Goal: Task Accomplishment & Management: Manage account settings

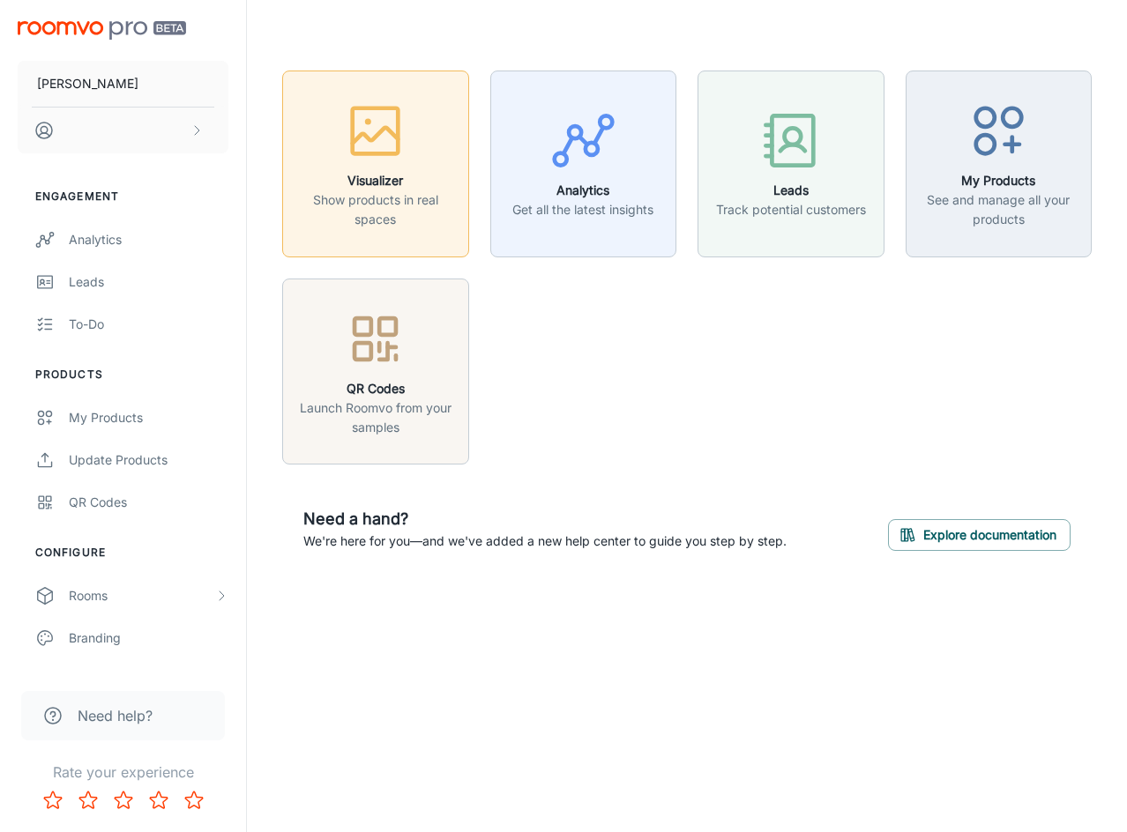
click at [428, 203] on p "Show products in real spaces" at bounding box center [376, 209] width 164 height 39
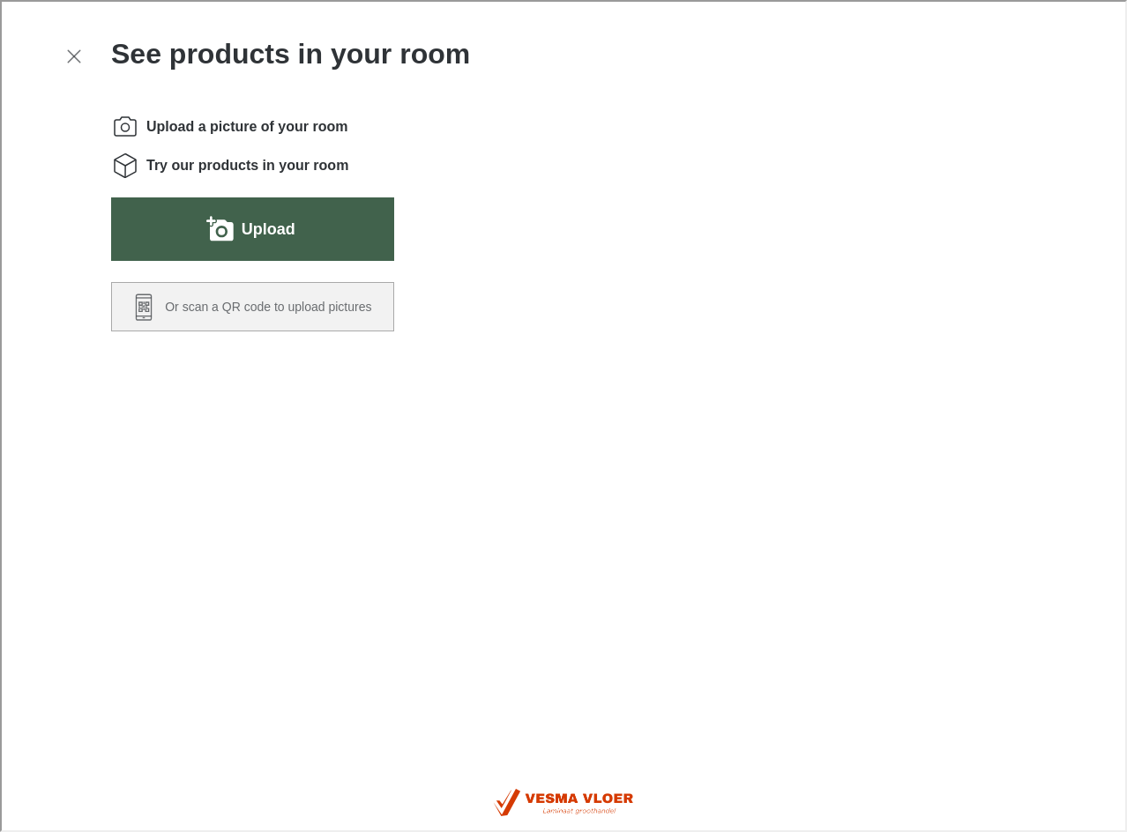
click at [257, 226] on label "Upload" at bounding box center [267, 227] width 54 height 28
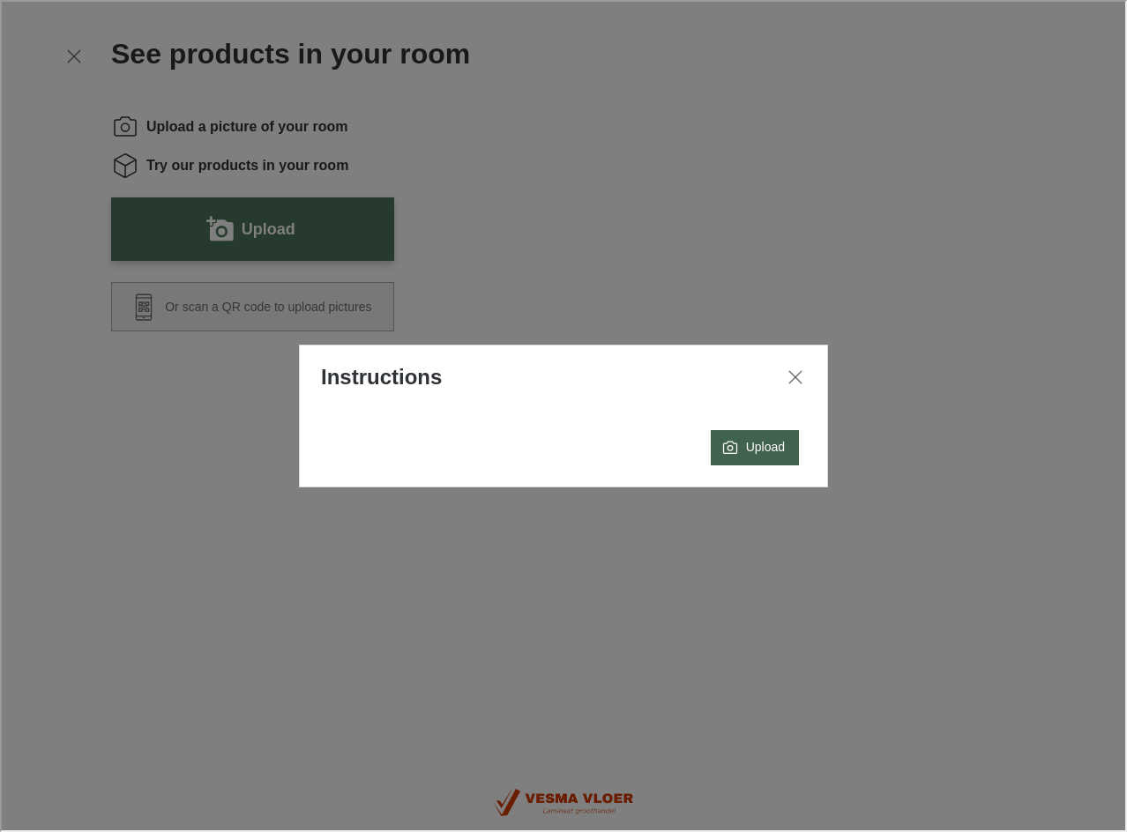
click at [734, 446] on button "Upload" at bounding box center [753, 445] width 88 height 35
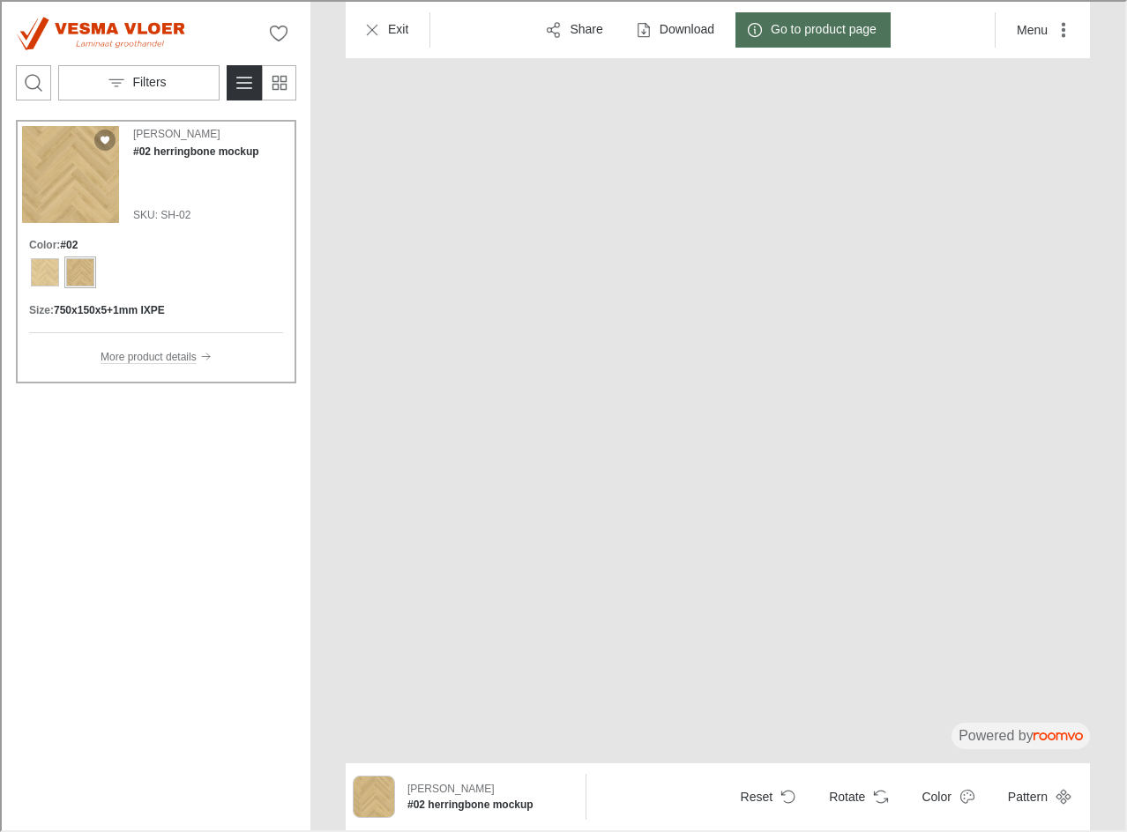
drag, startPoint x: 838, startPoint y: 529, endPoint x: 457, endPoint y: 464, distance: 387.3
click at [457, 464] on img at bounding box center [494, 72] width 2567 height 2222
click at [123, 360] on p "More product details" at bounding box center [147, 355] width 96 height 16
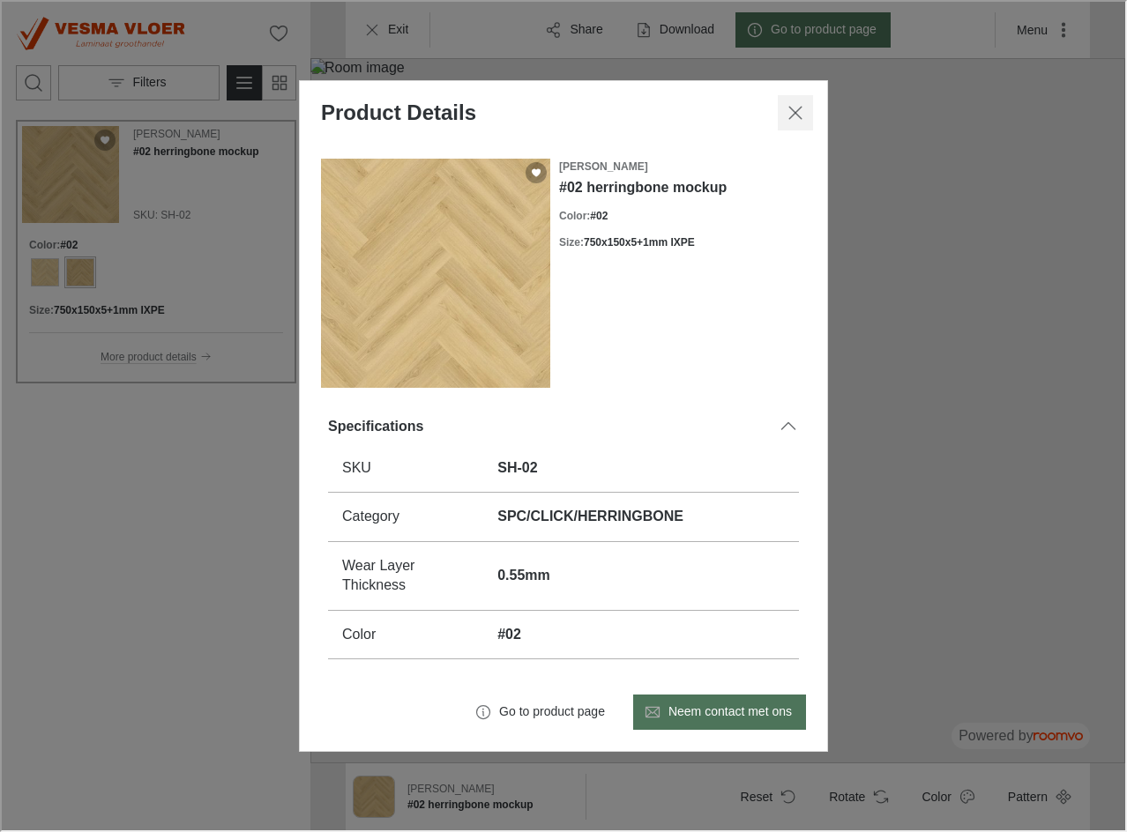
click at [804, 114] on button "Close dialog" at bounding box center [793, 110] width 35 height 35
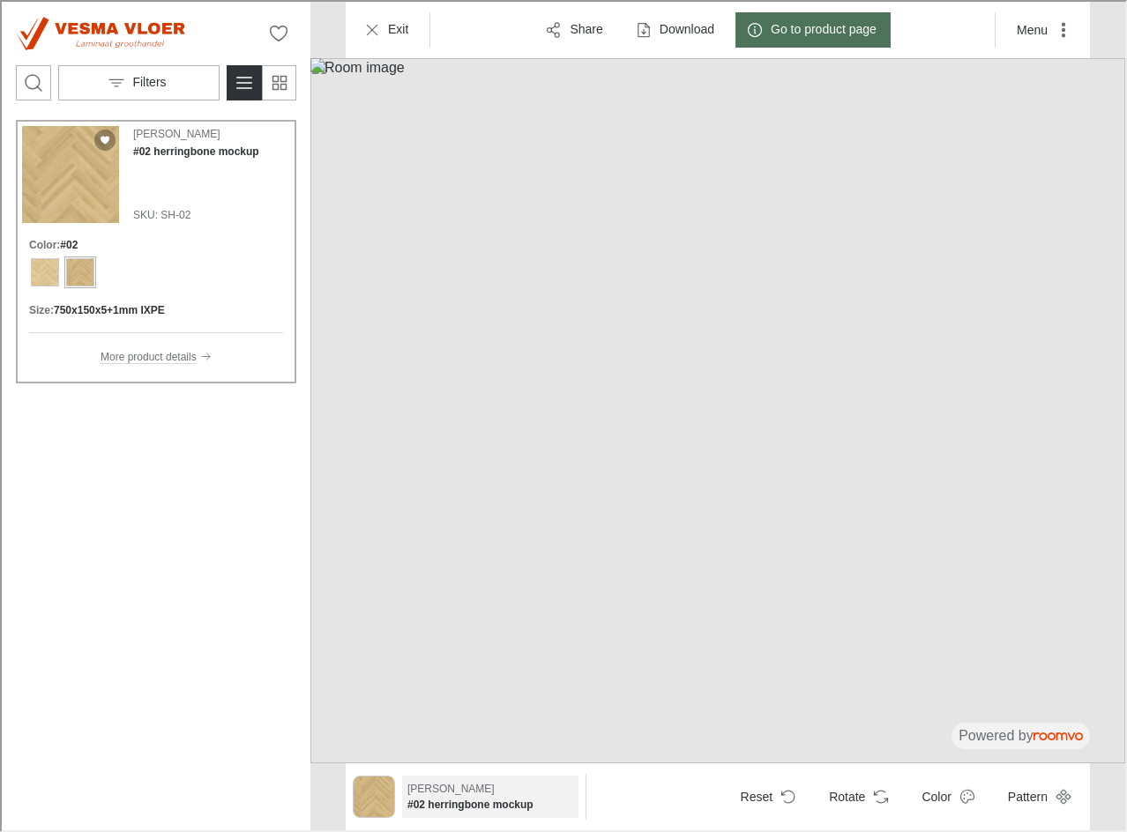
click at [436, 796] on h6 "#02 herringbone mockup" at bounding box center [489, 803] width 166 height 16
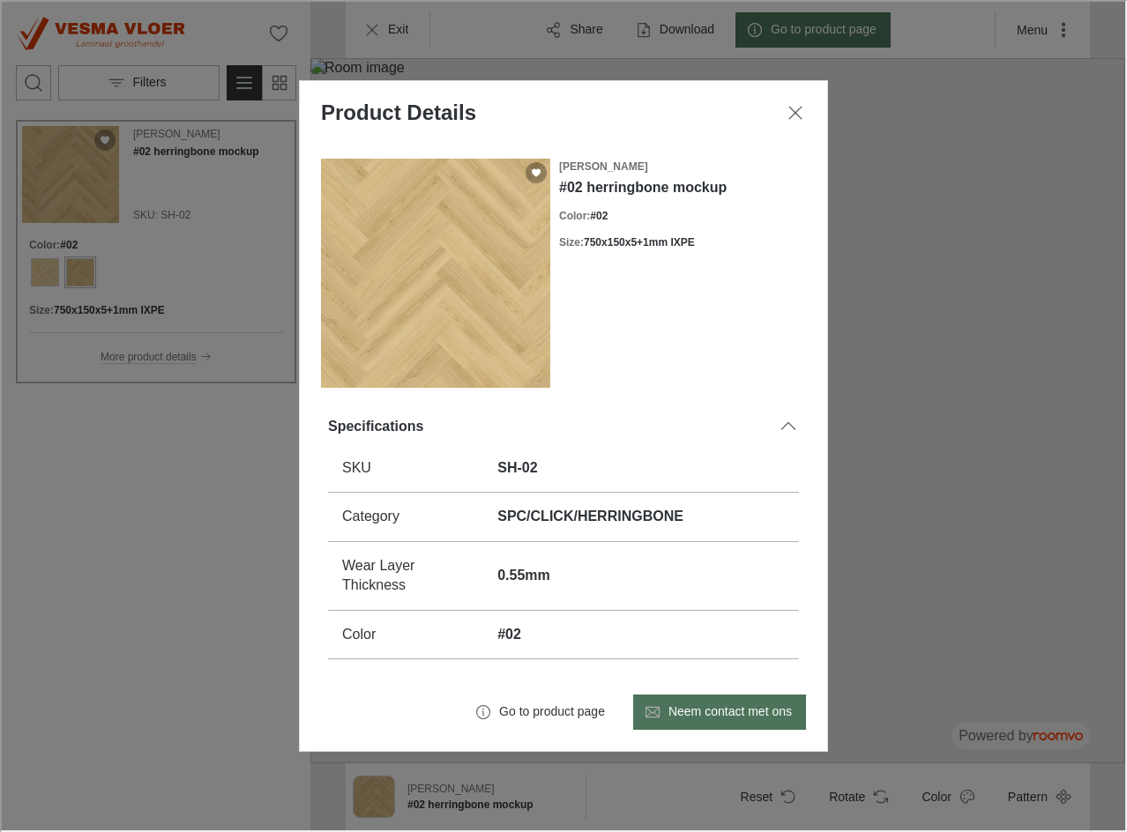
drag, startPoint x: 436, startPoint y: 796, endPoint x: 194, endPoint y: 731, distance: 251.1
click at [194, 731] on div "Product Details Vesma Vloer #02 herringbone mockup Color : #02 Size : 750x150x5…" at bounding box center [561, 414] width 1123 height 829
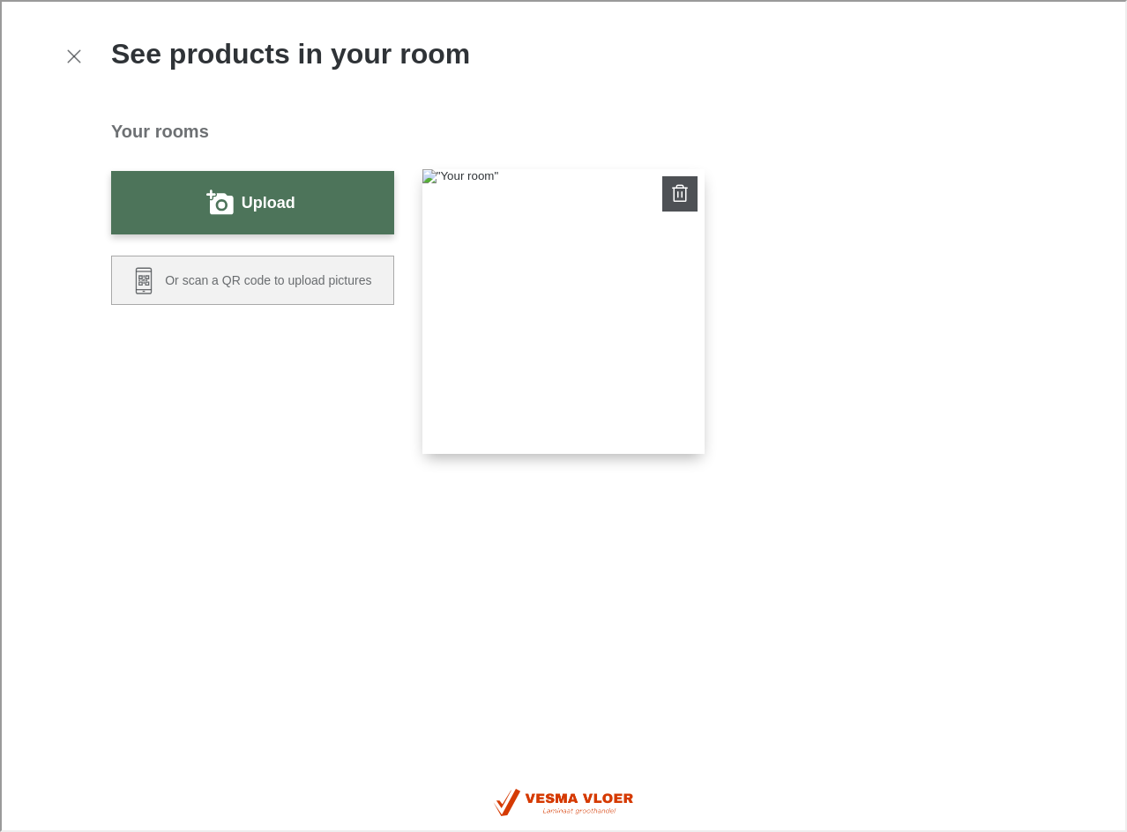
click at [682, 200] on icon "Delete room" at bounding box center [679, 193] width 12 height 13
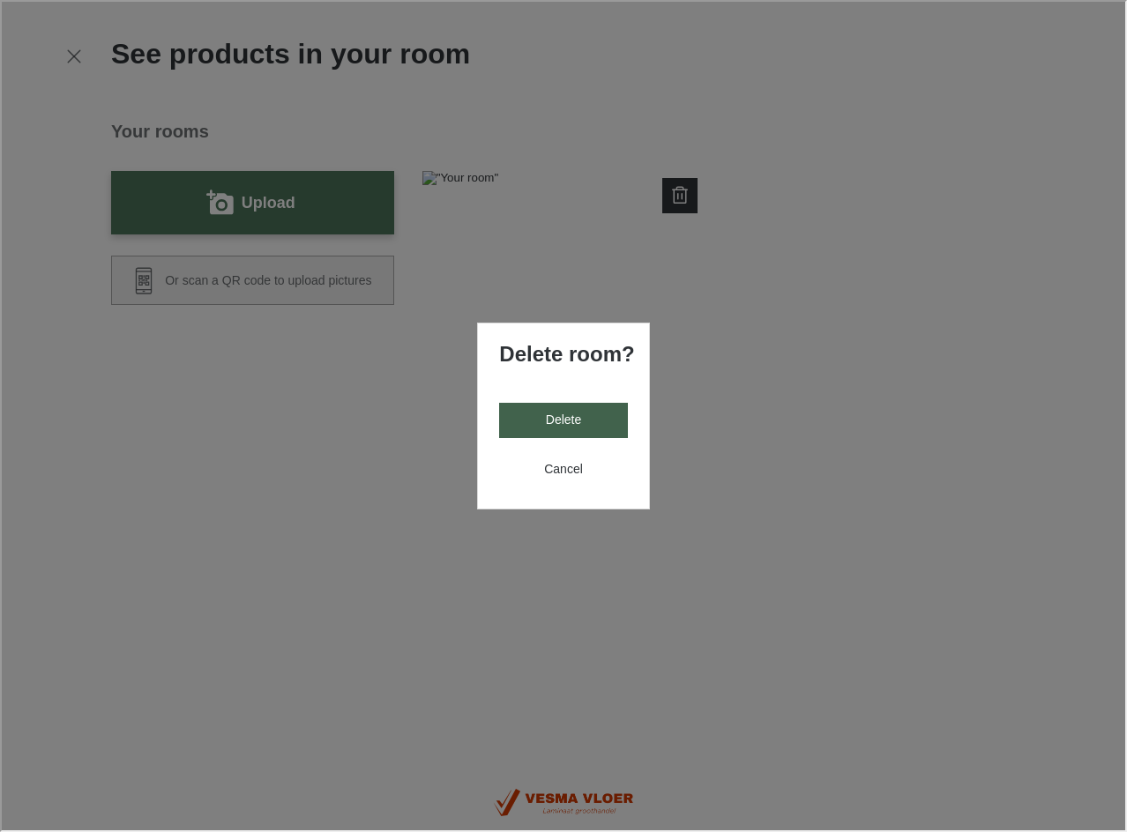
click at [577, 413] on p "Delete" at bounding box center [561, 419] width 35 height 18
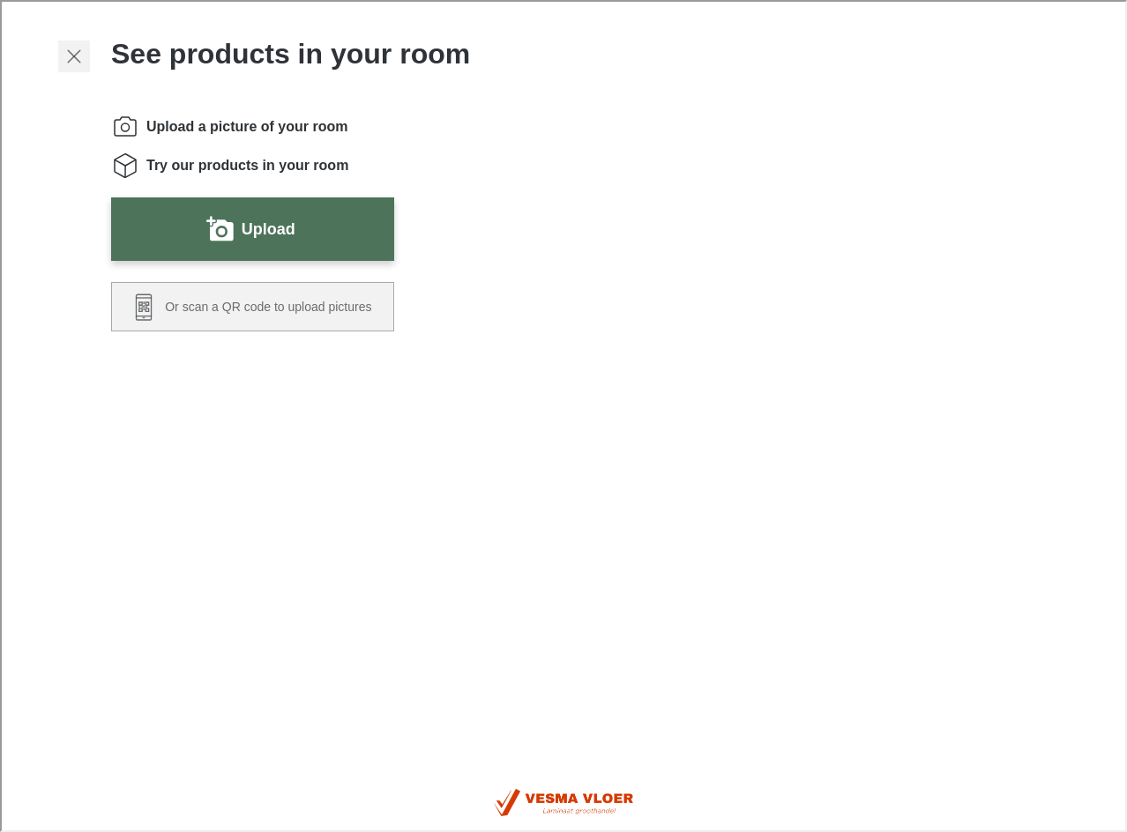
click at [68, 52] on icon "Exit visualizer" at bounding box center [72, 54] width 21 height 21
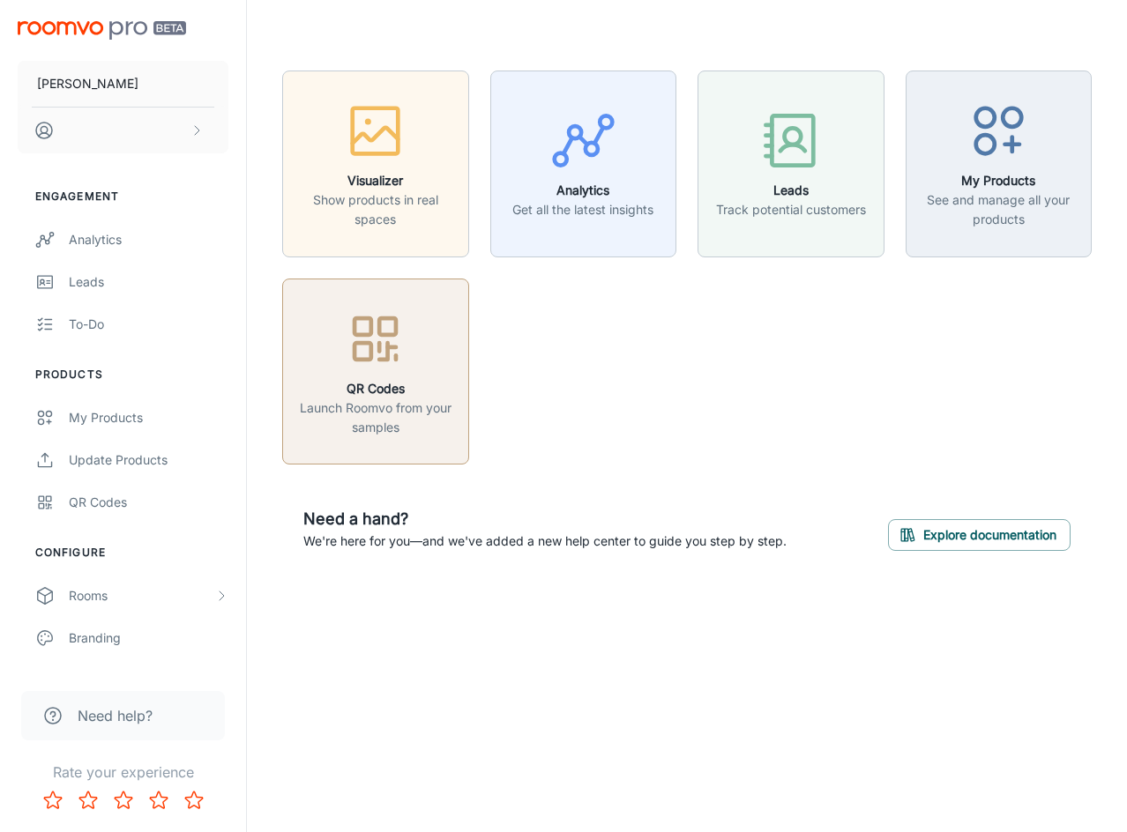
click at [421, 376] on div "button" at bounding box center [376, 342] width 164 height 73
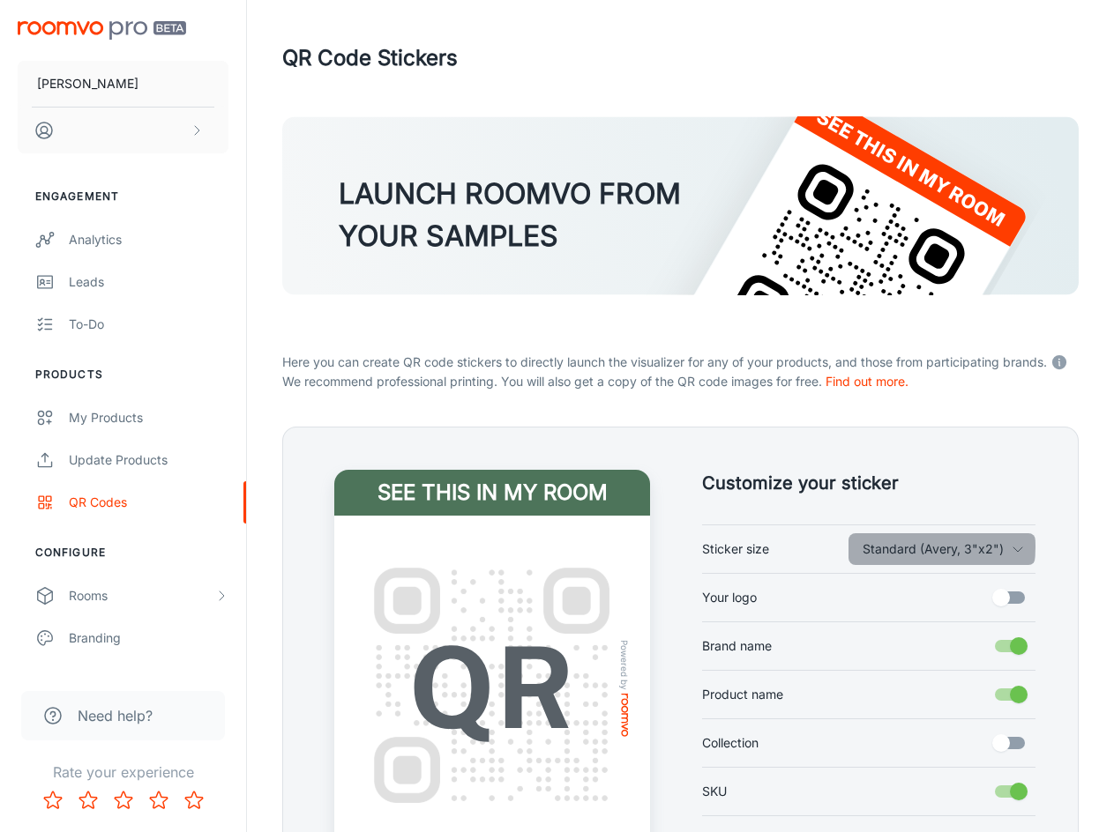
click at [932, 547] on button "Standard (Avery, 3"x2")" at bounding box center [941, 549] width 187 height 32
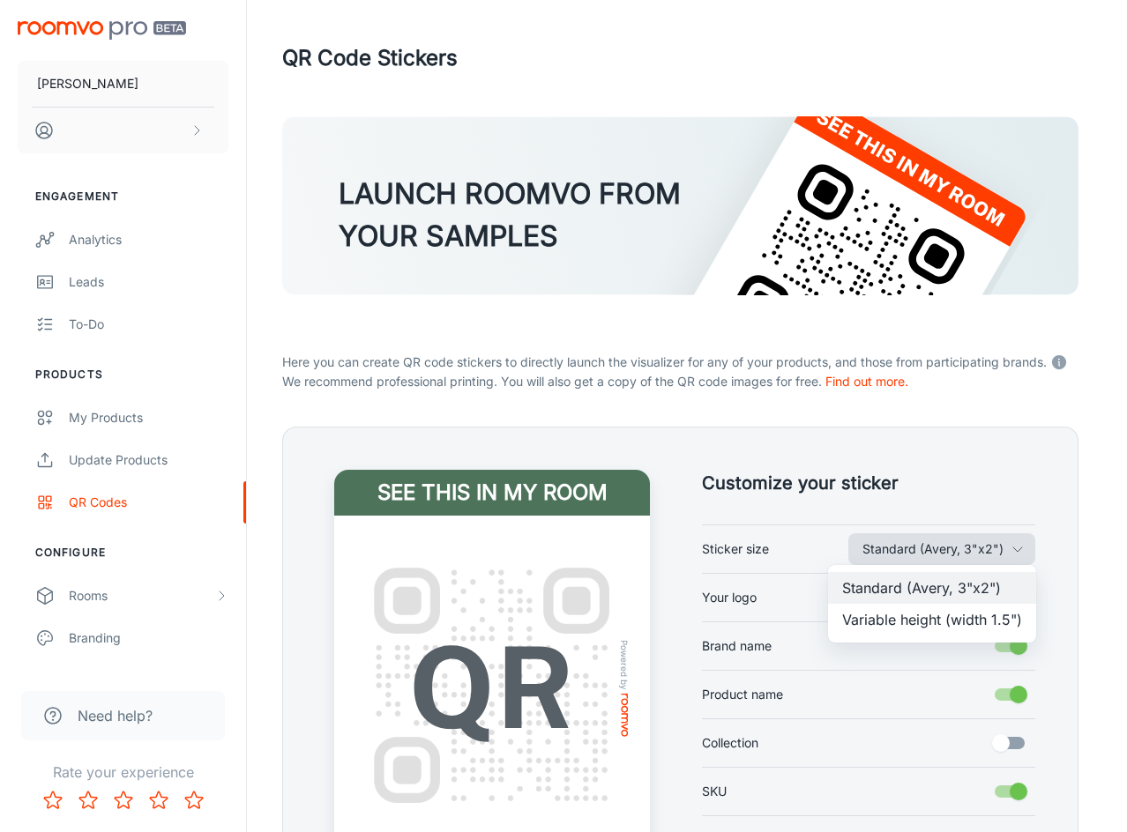
click at [932, 547] on div at bounding box center [563, 416] width 1127 height 832
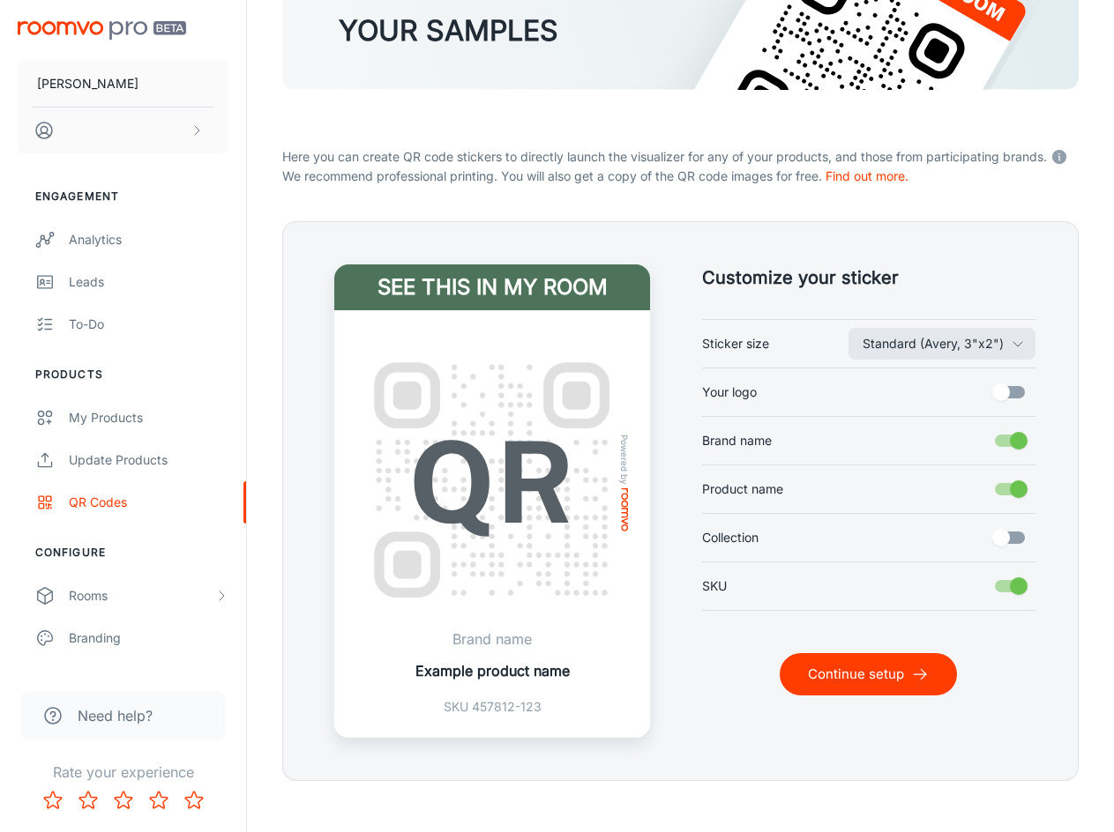
scroll to position [225, 0]
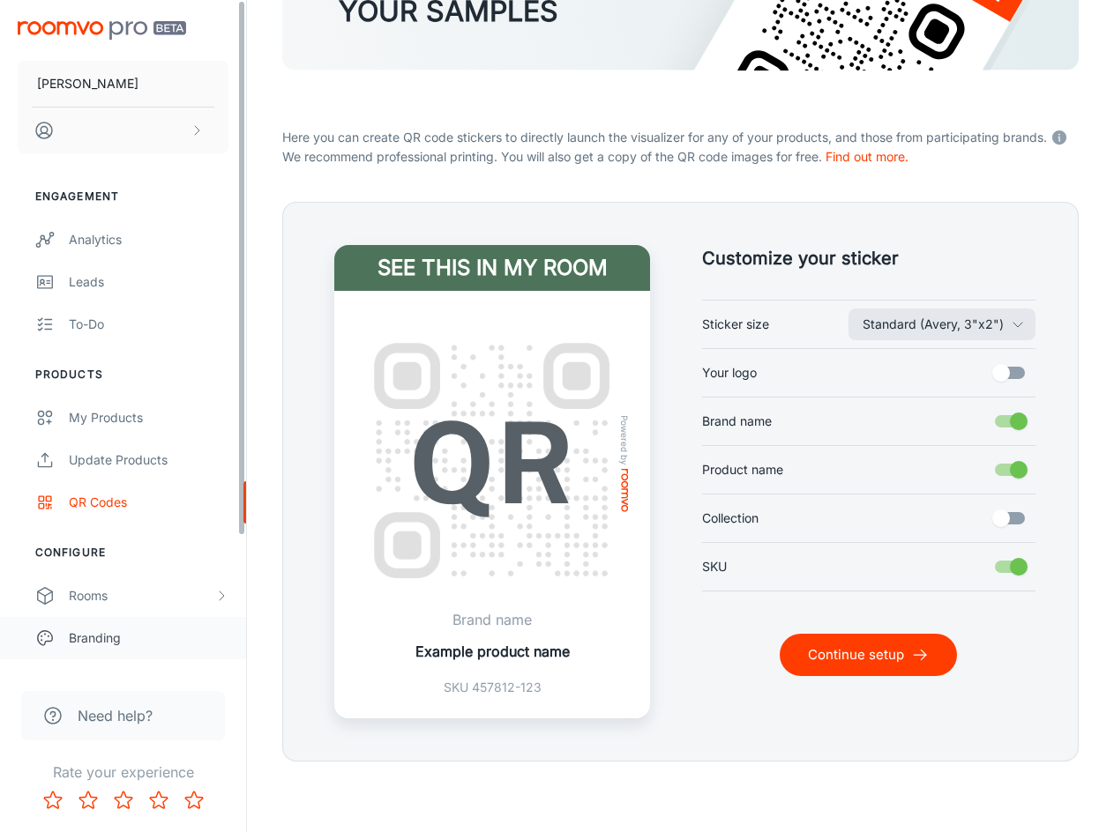
click at [121, 638] on div "Branding" at bounding box center [149, 638] width 160 height 19
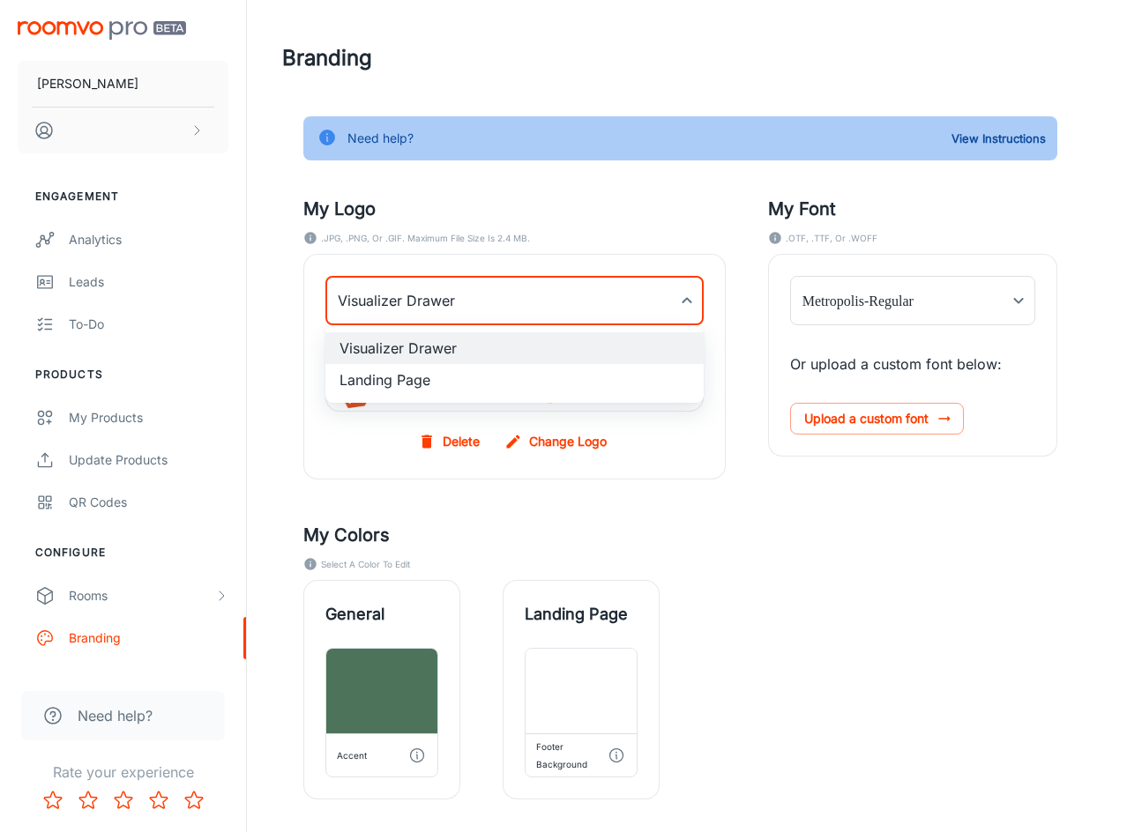
click at [432, 301] on body "Vesma Vloer Engagement Analytics Leads To-do Products My Products Update Produc…" at bounding box center [563, 416] width 1127 height 832
click at [414, 382] on li "Landing Page" at bounding box center [514, 380] width 378 height 32
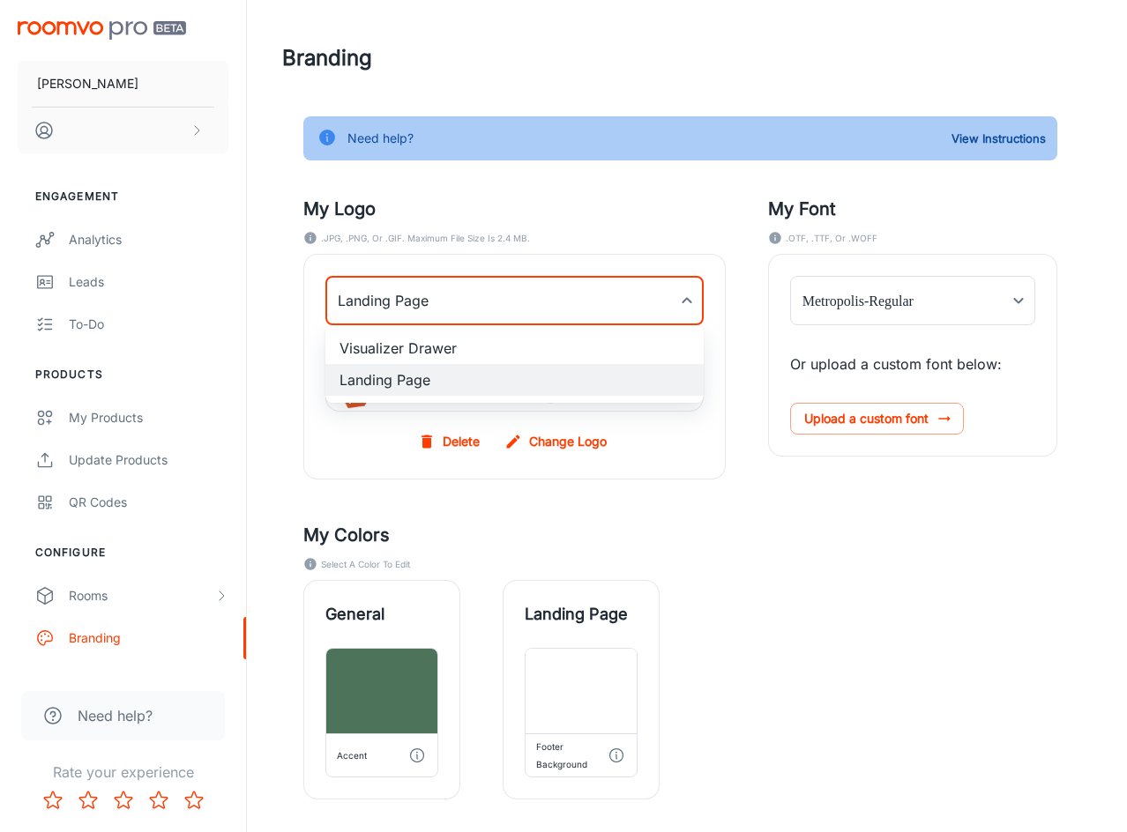
click at [447, 308] on body "Vesma Vloer Engagement Analytics Leads To-do Products My Products Update Produc…" at bounding box center [563, 416] width 1127 height 832
click at [440, 347] on li "Visualizer Drawer" at bounding box center [514, 348] width 378 height 32
type input "myDrawerLogoBackgroundImage"
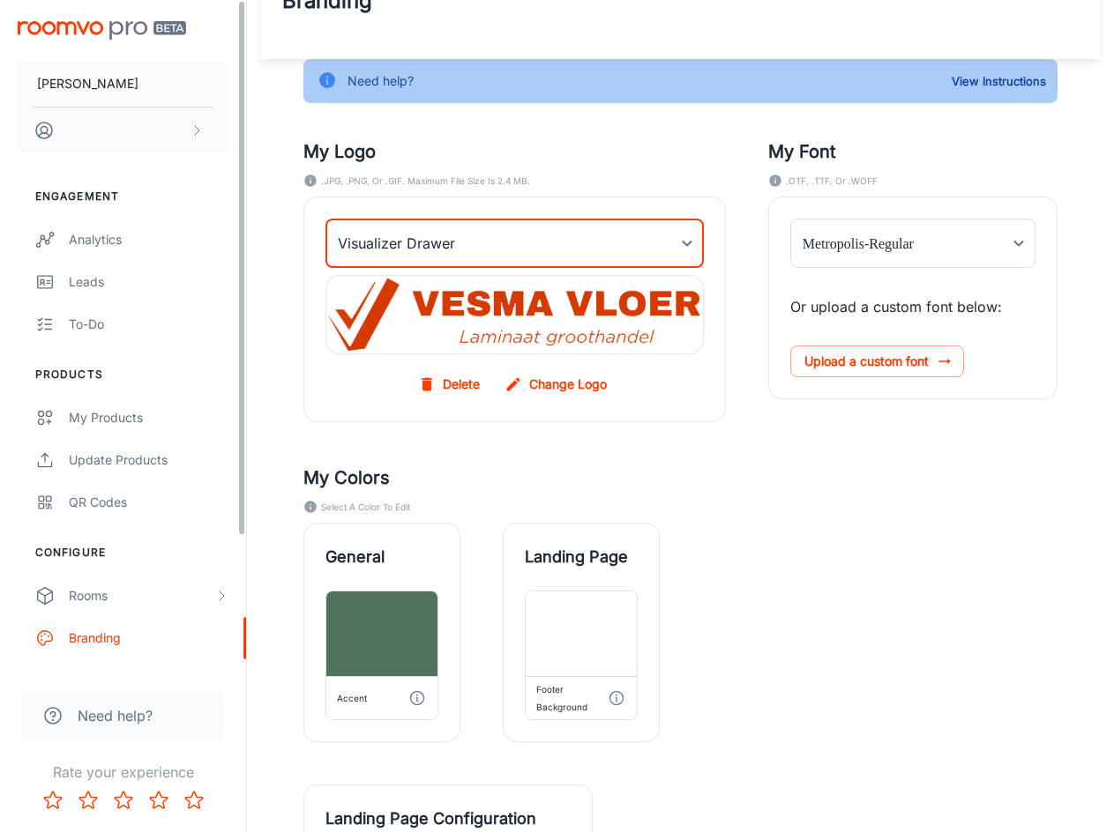
scroll to position [54, 0]
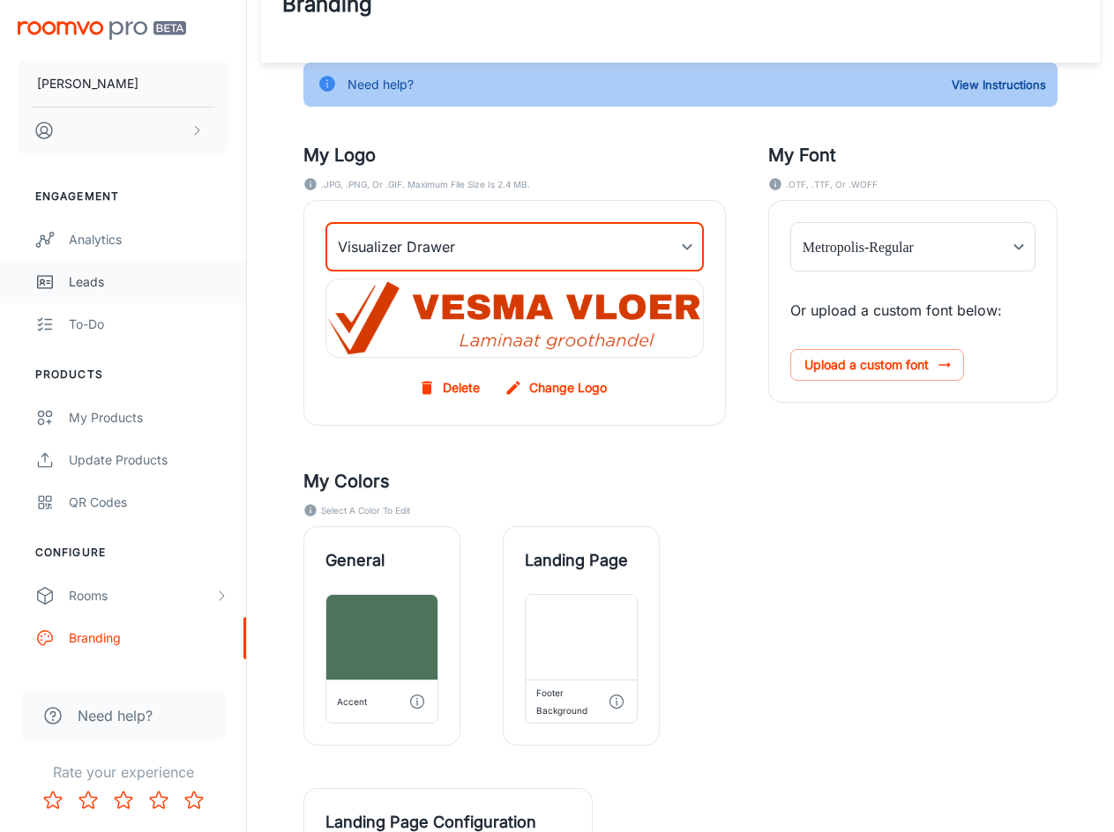
click at [114, 291] on div "Leads" at bounding box center [149, 281] width 160 height 19
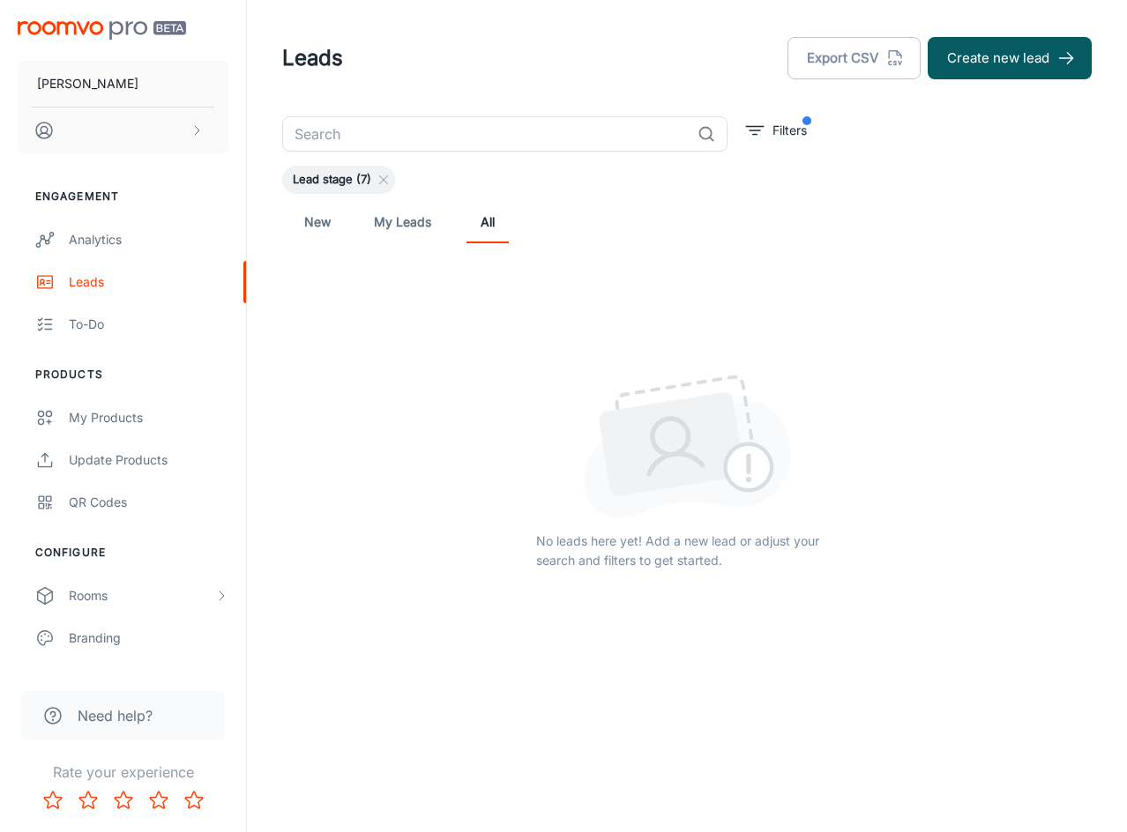
click at [325, 220] on link "New" at bounding box center [317, 222] width 42 height 42
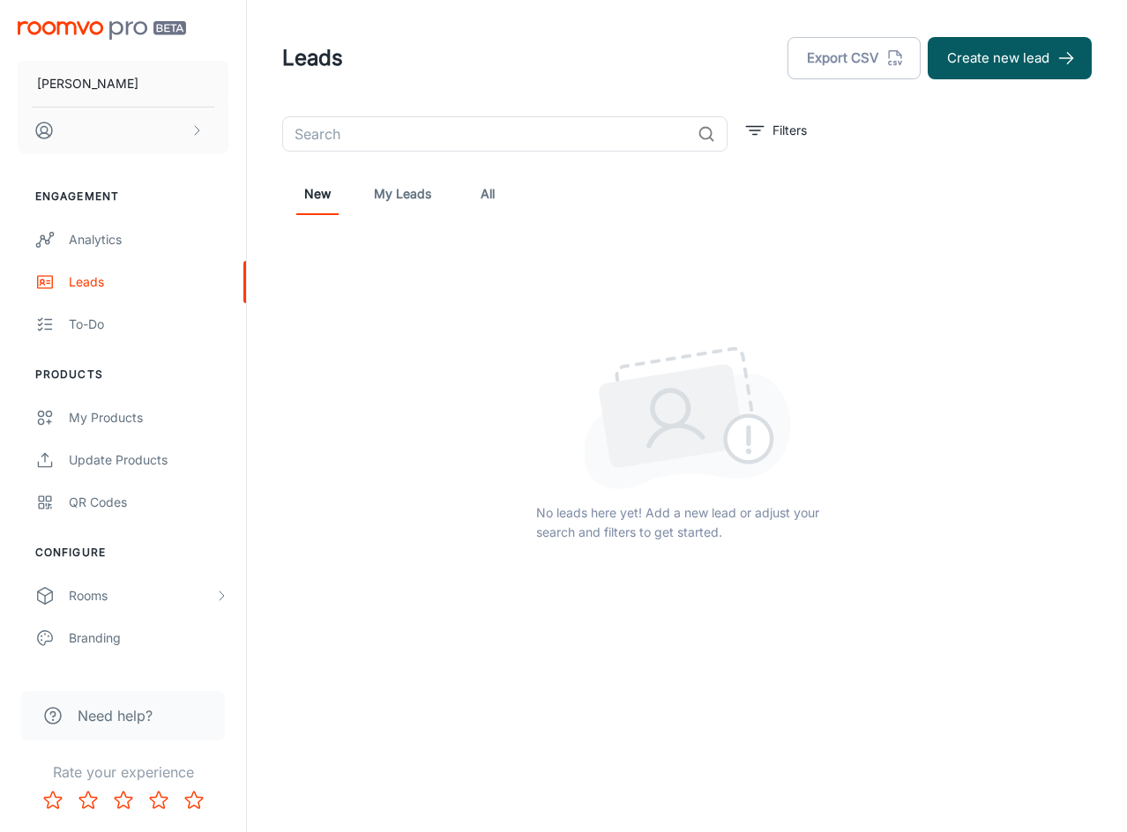
click at [399, 201] on link "My Leads" at bounding box center [402, 194] width 57 height 42
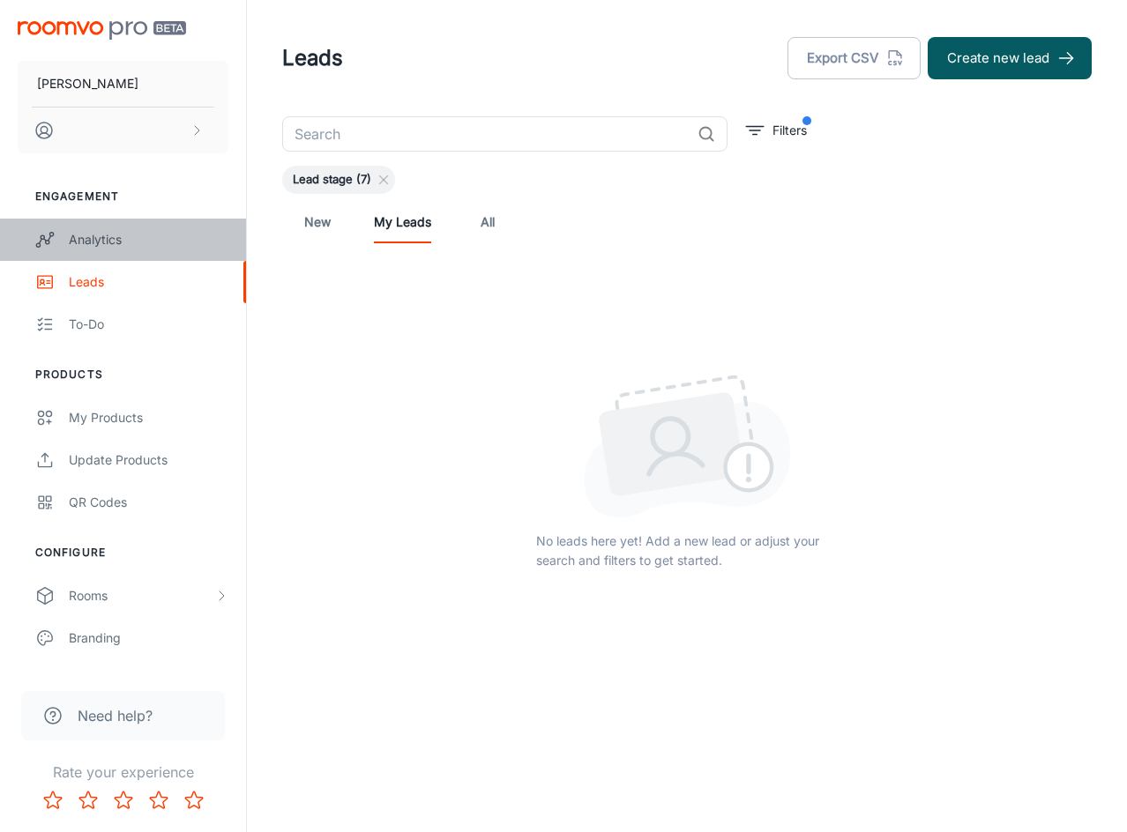
click at [86, 235] on div "Analytics" at bounding box center [149, 239] width 160 height 19
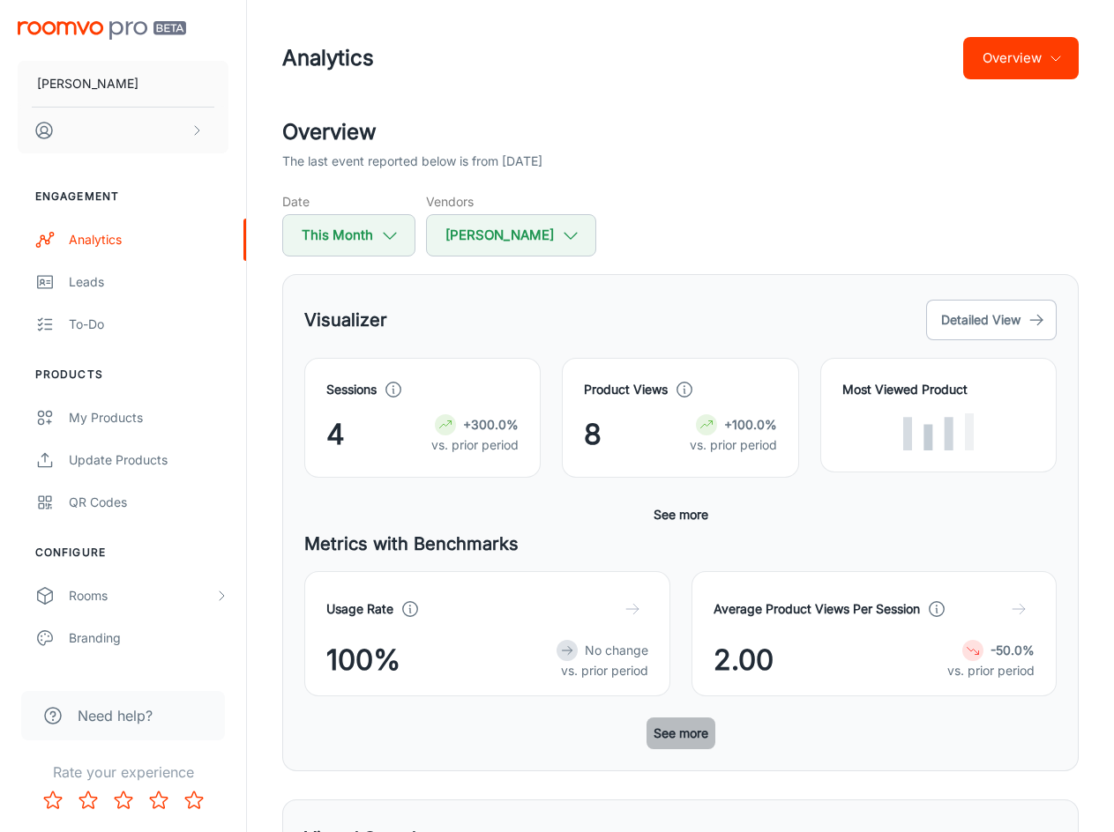
click at [674, 737] on button "See more" at bounding box center [680, 734] width 69 height 32
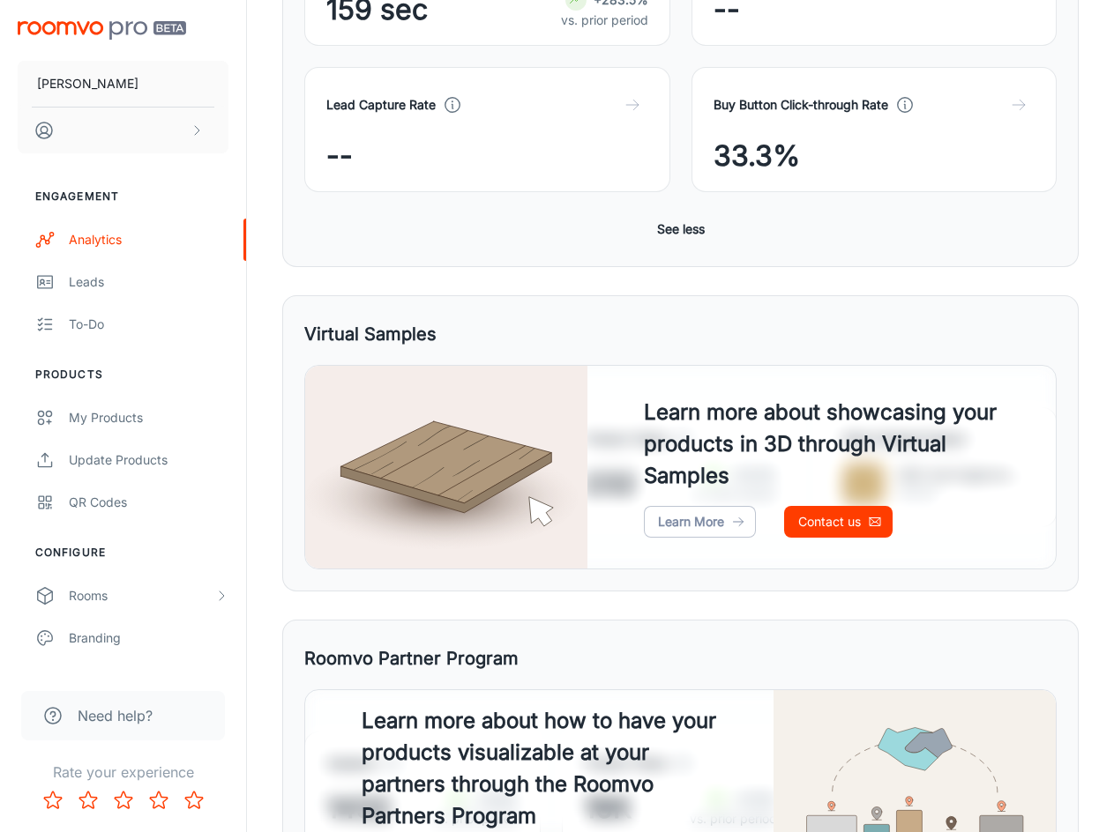
scroll to position [921, 0]
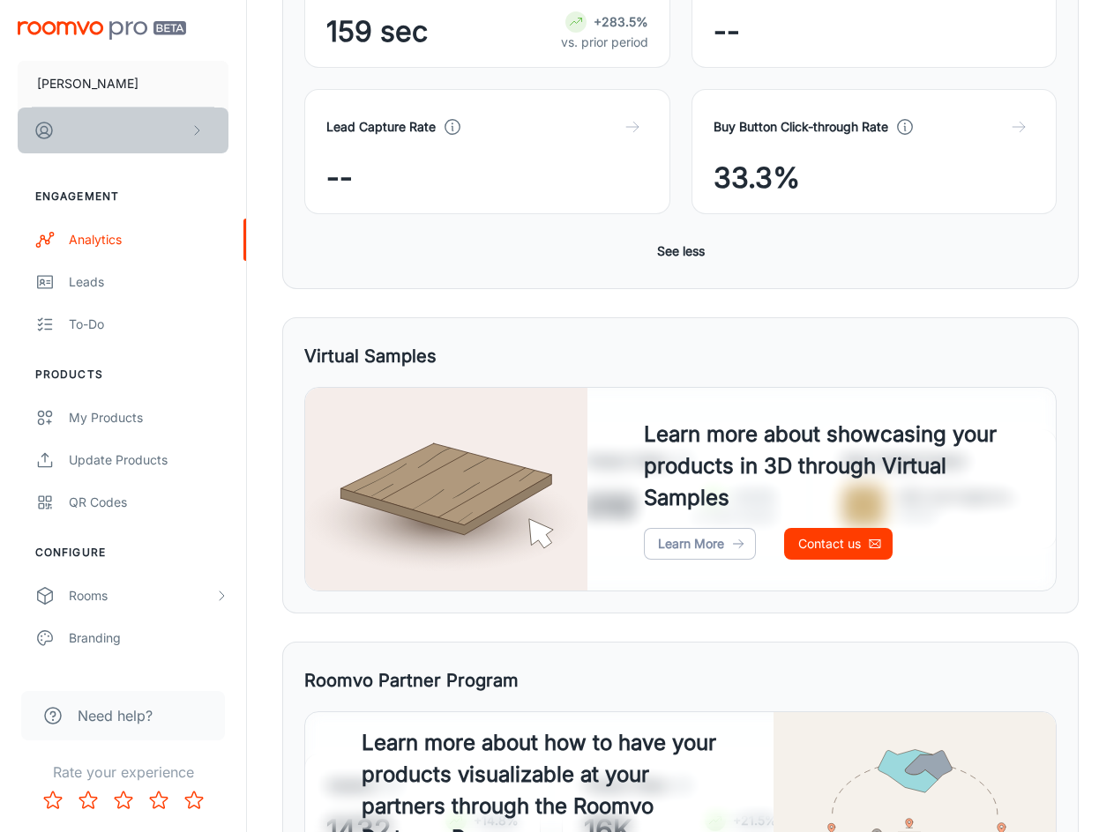
click at [160, 137] on button "scrollable content" at bounding box center [123, 131] width 211 height 46
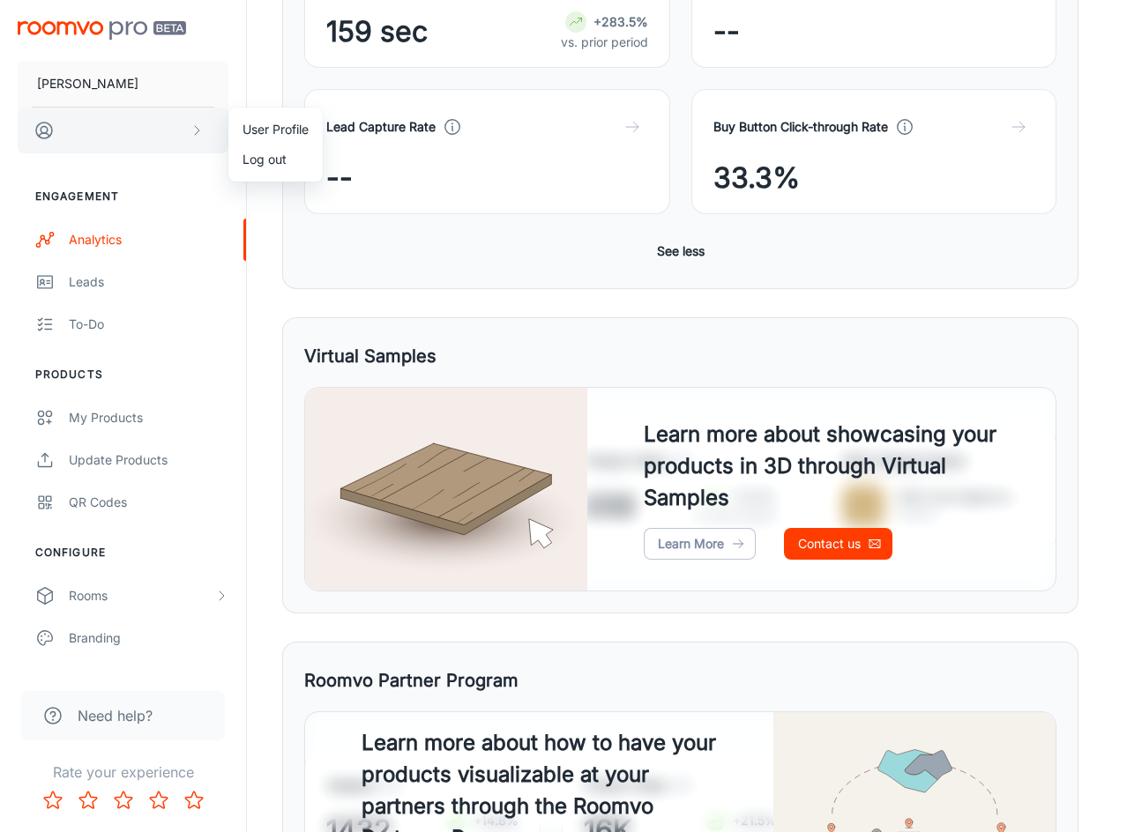
click at [160, 137] on div at bounding box center [563, 416] width 1127 height 832
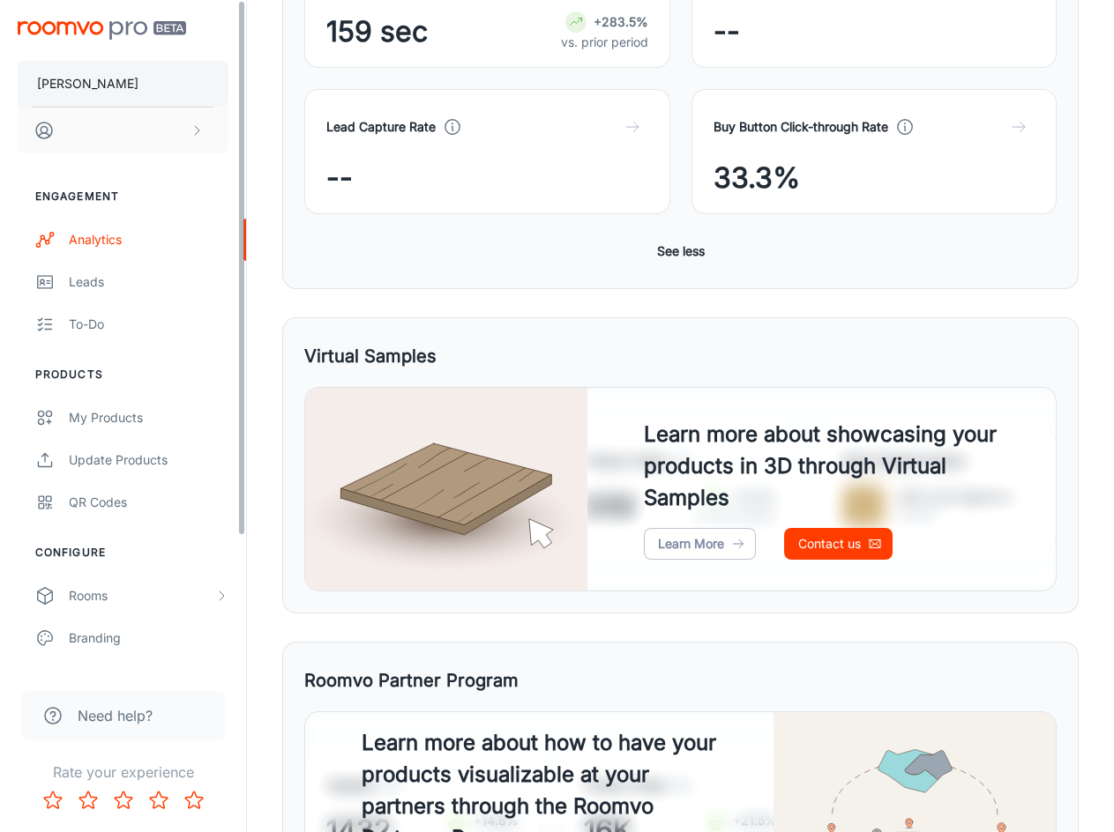
click at [101, 84] on p "[PERSON_NAME]" at bounding box center [87, 83] width 101 height 19
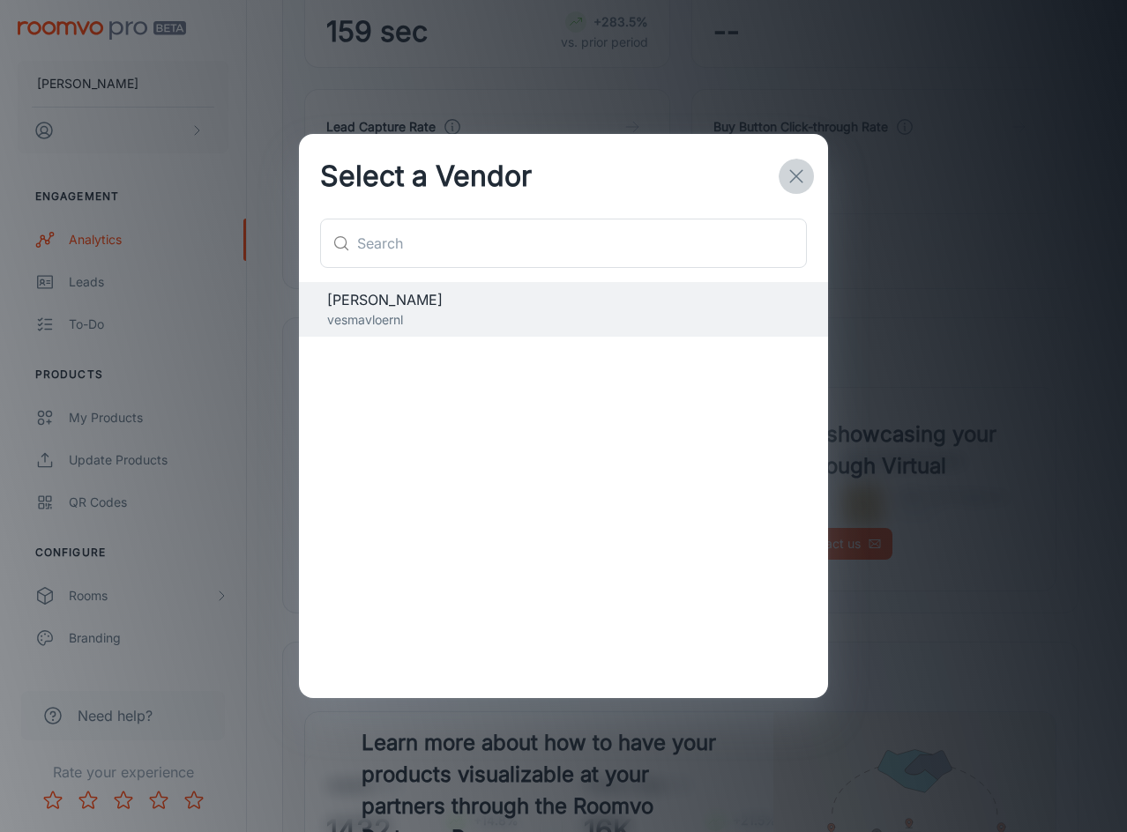
click at [791, 185] on icon "button" at bounding box center [796, 176] width 21 height 21
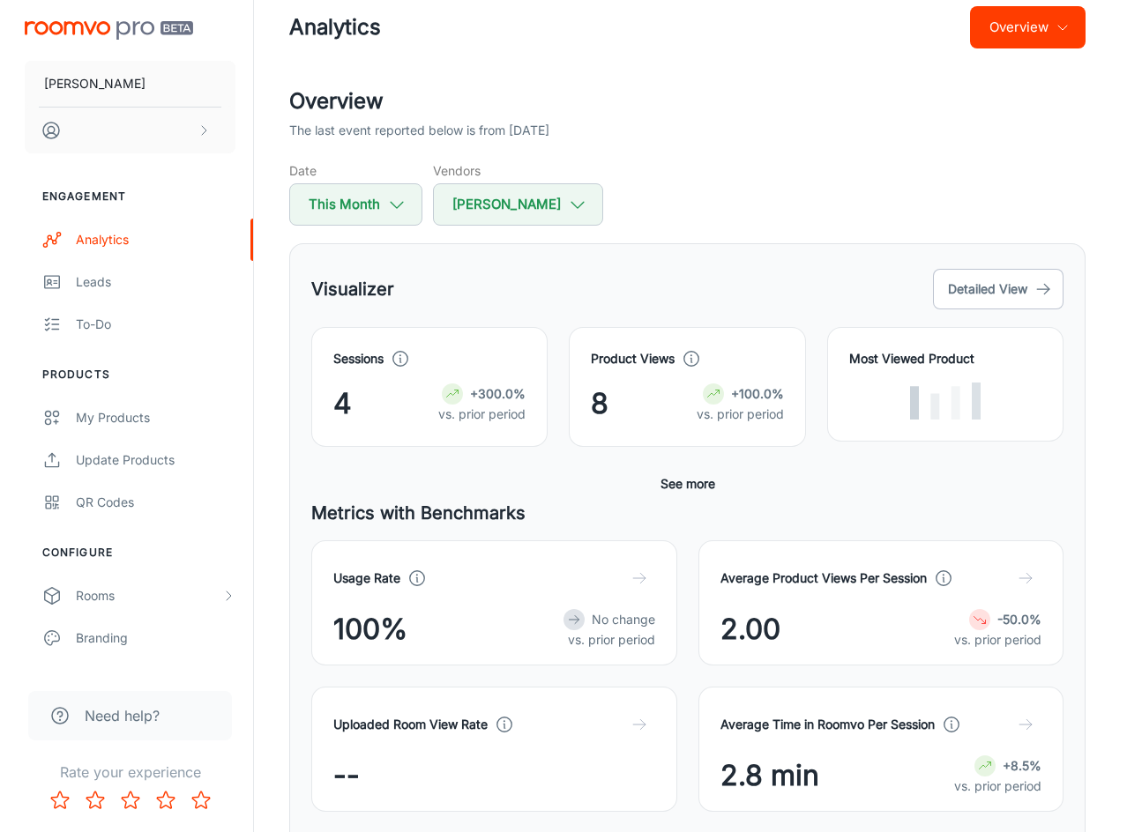
scroll to position [0, 0]
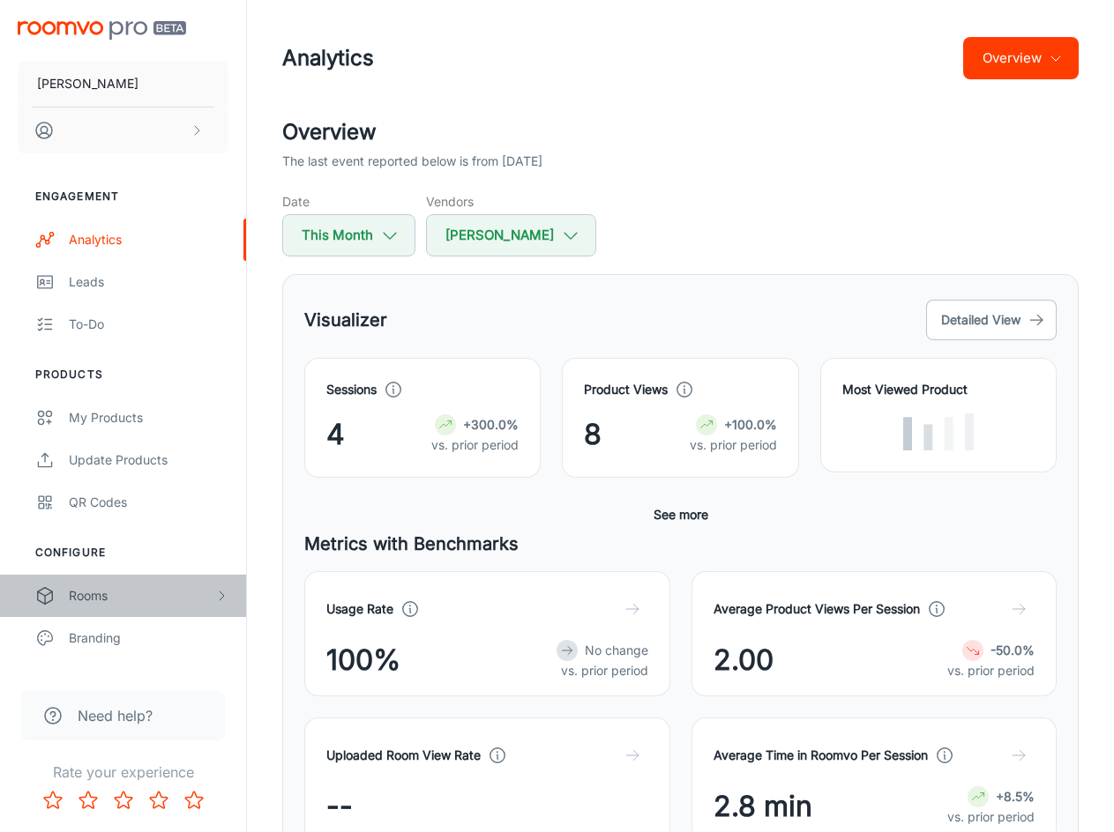
click at [98, 608] on div "Rooms" at bounding box center [123, 596] width 246 height 42
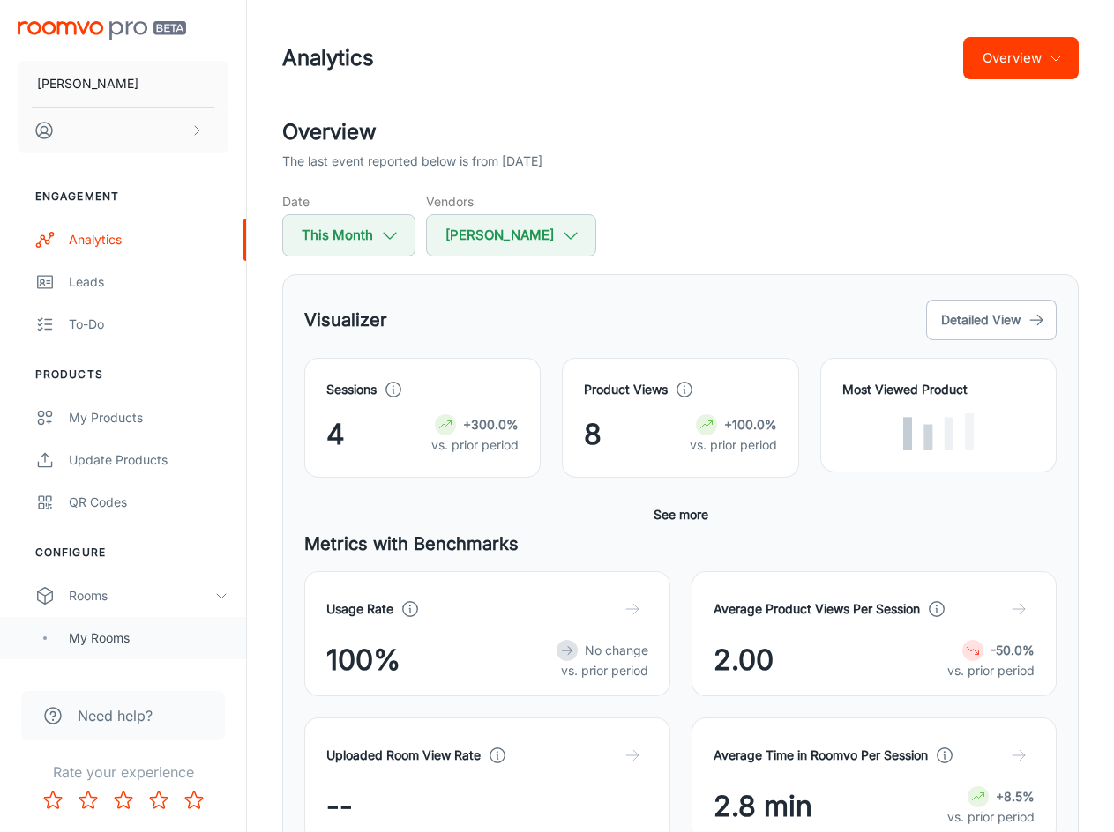
click at [88, 638] on div "My Rooms" at bounding box center [149, 638] width 160 height 19
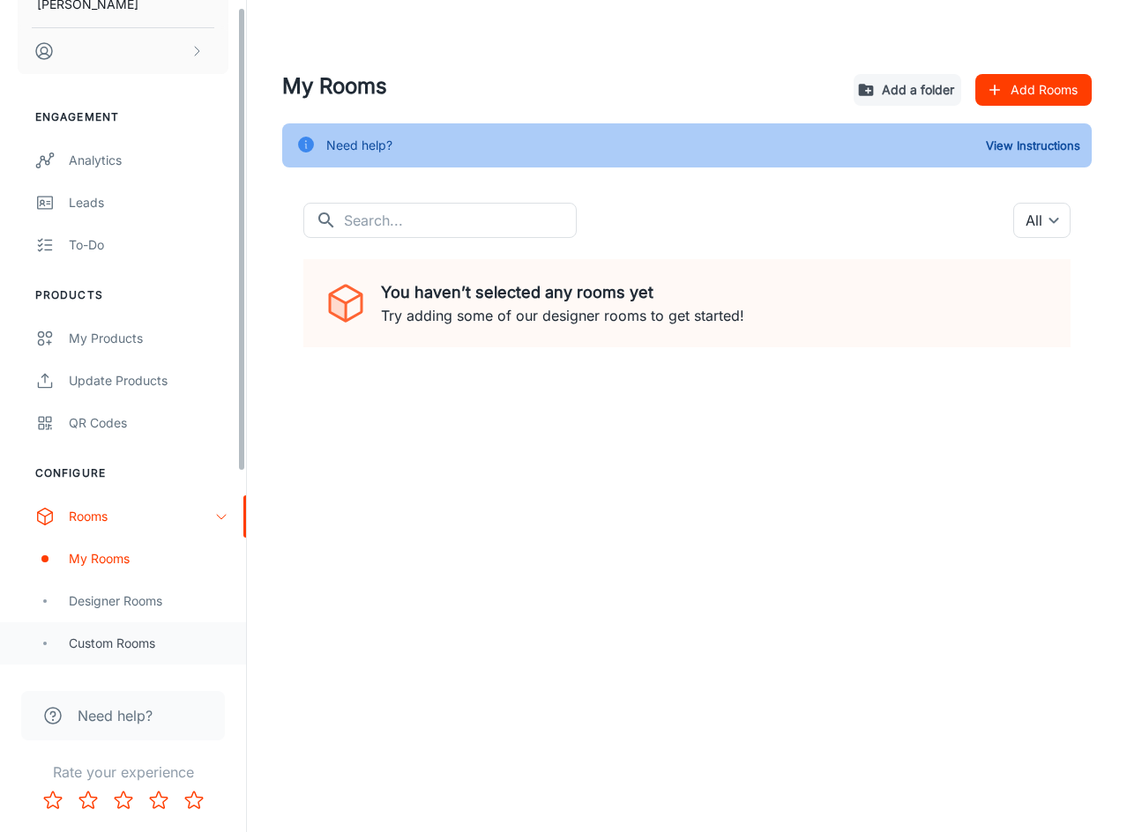
scroll to position [294, 0]
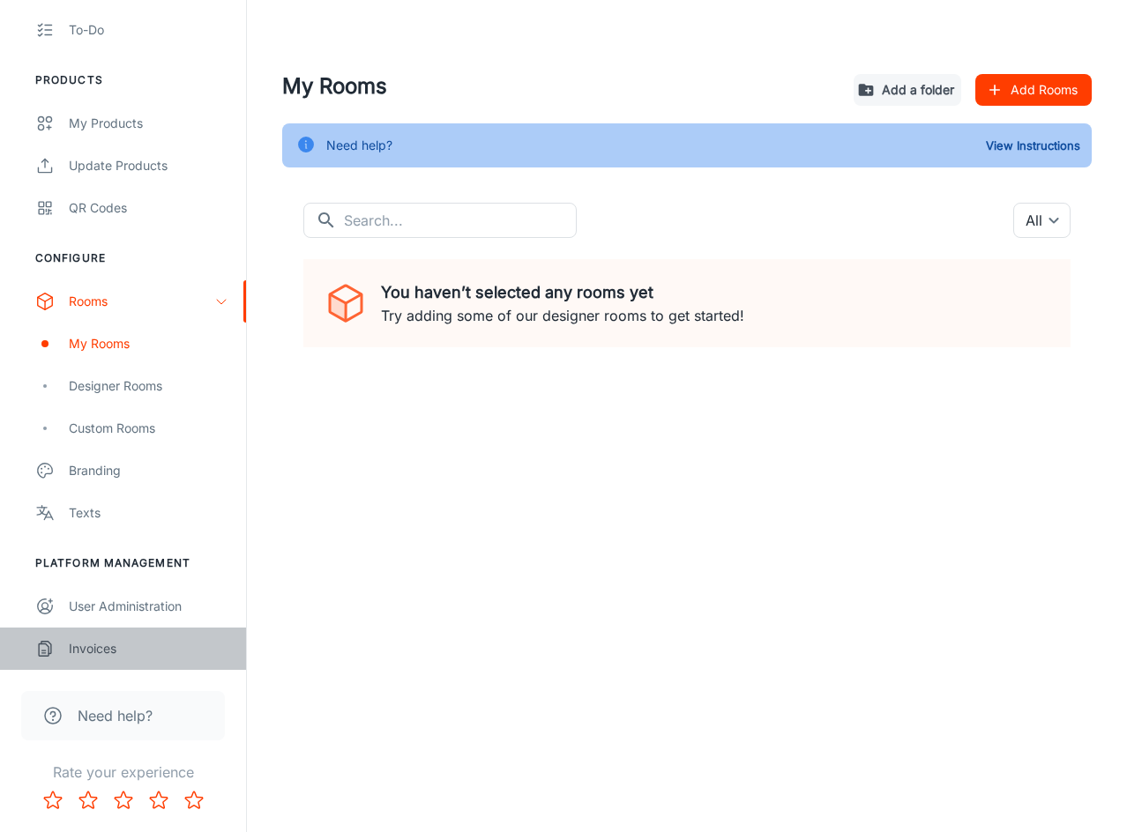
click at [93, 654] on div "Invoices" at bounding box center [149, 648] width 160 height 19
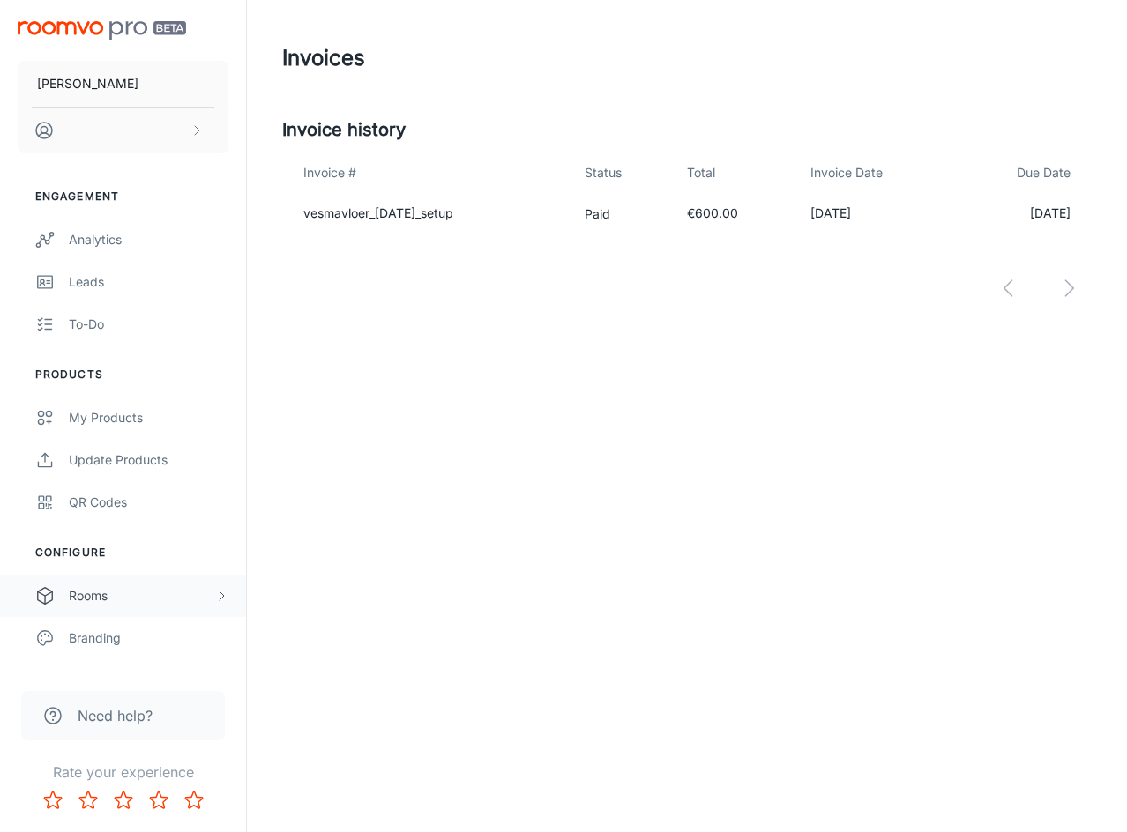
click at [101, 600] on div "Rooms" at bounding box center [141, 595] width 145 height 19
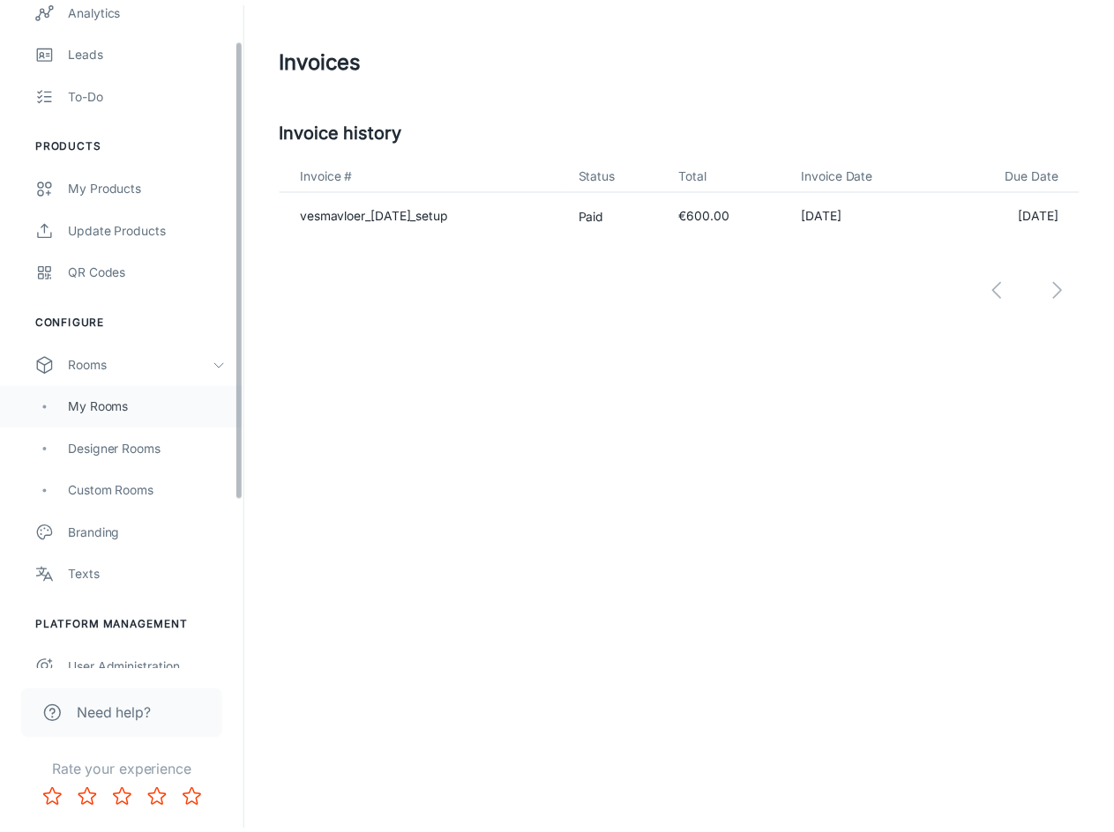
scroll to position [265, 0]
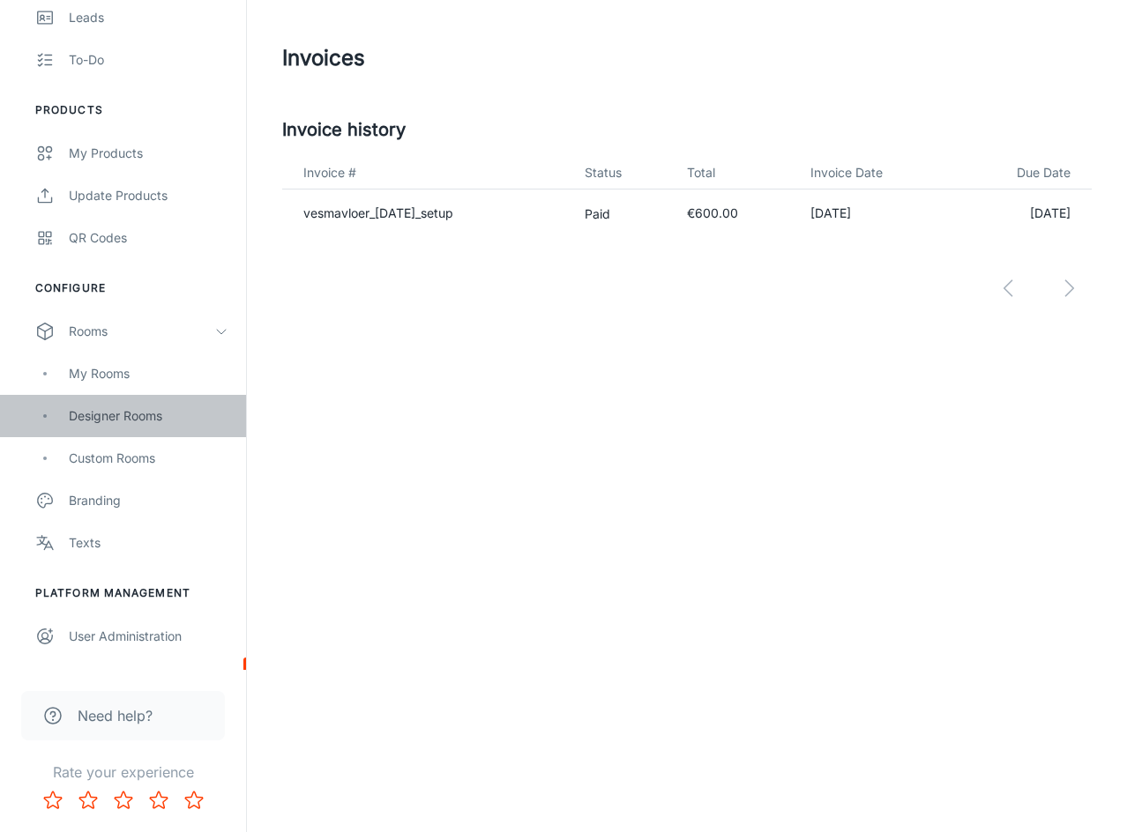
click at [129, 424] on div "Designer Rooms" at bounding box center [149, 415] width 160 height 19
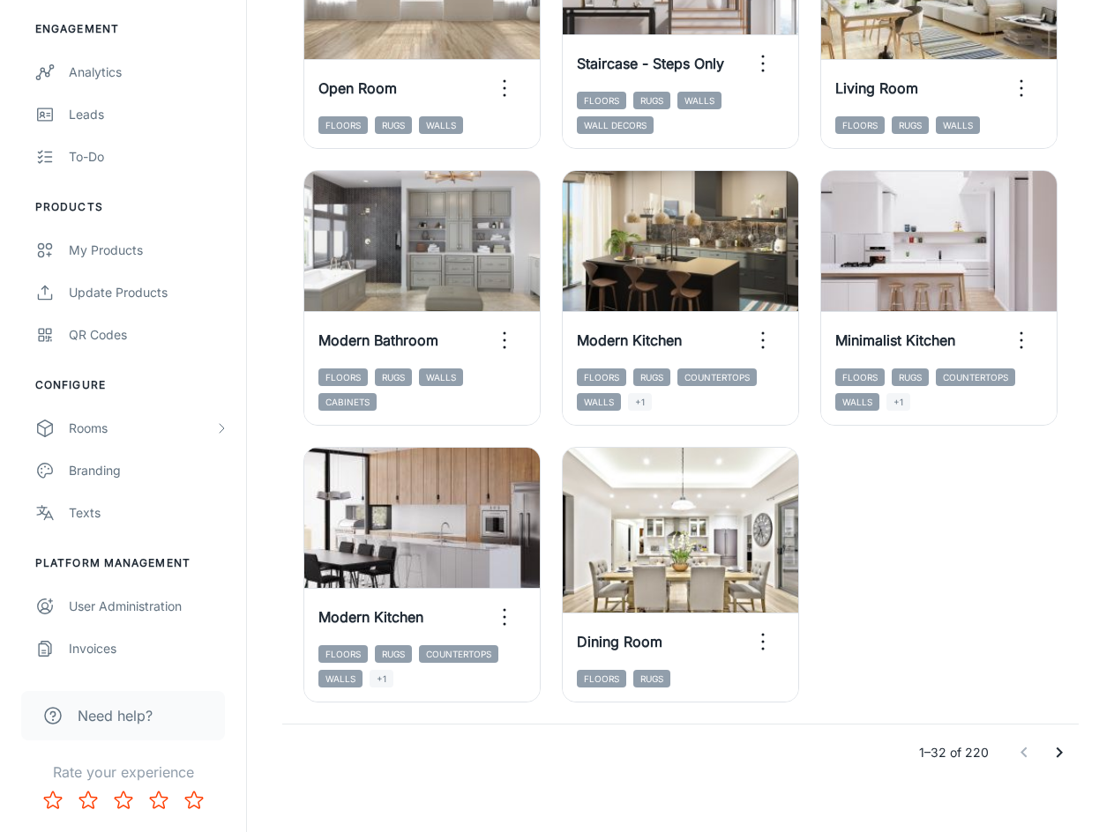
scroll to position [2621, 0]
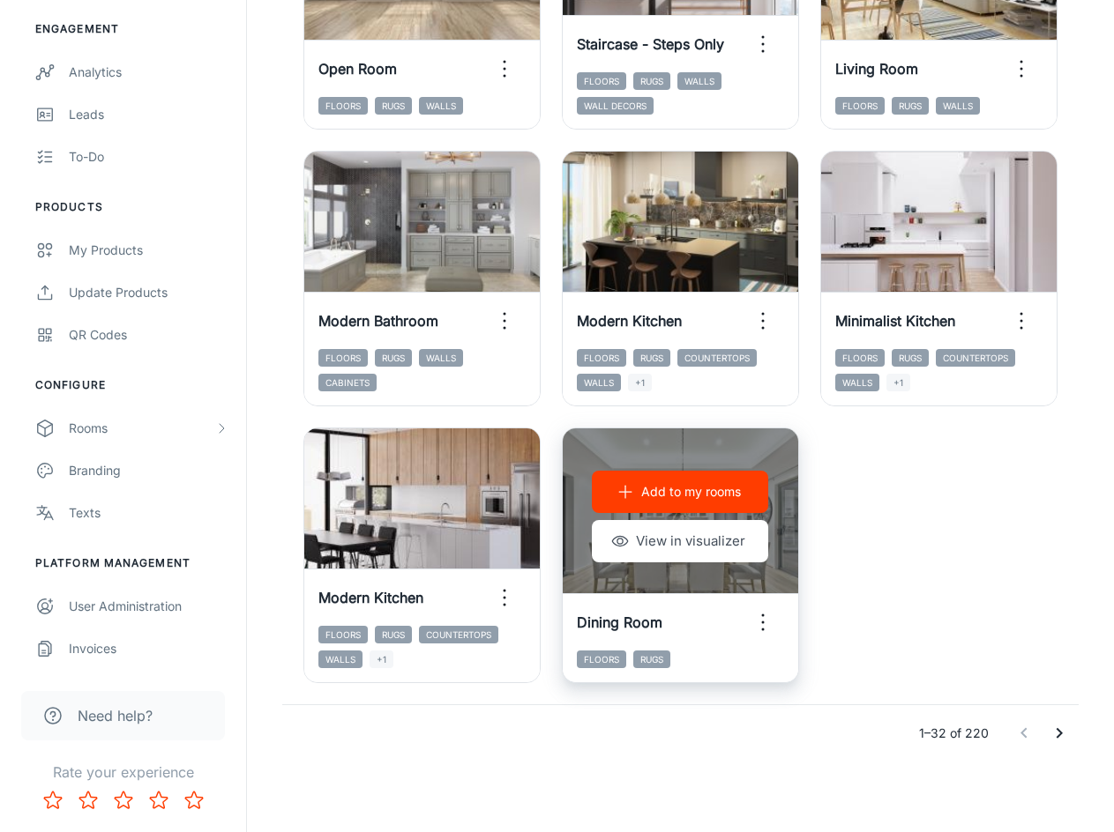
click at [706, 600] on div "Dining Room" at bounding box center [680, 622] width 235 height 56
click at [707, 554] on button "View in visualizer" at bounding box center [680, 541] width 176 height 42
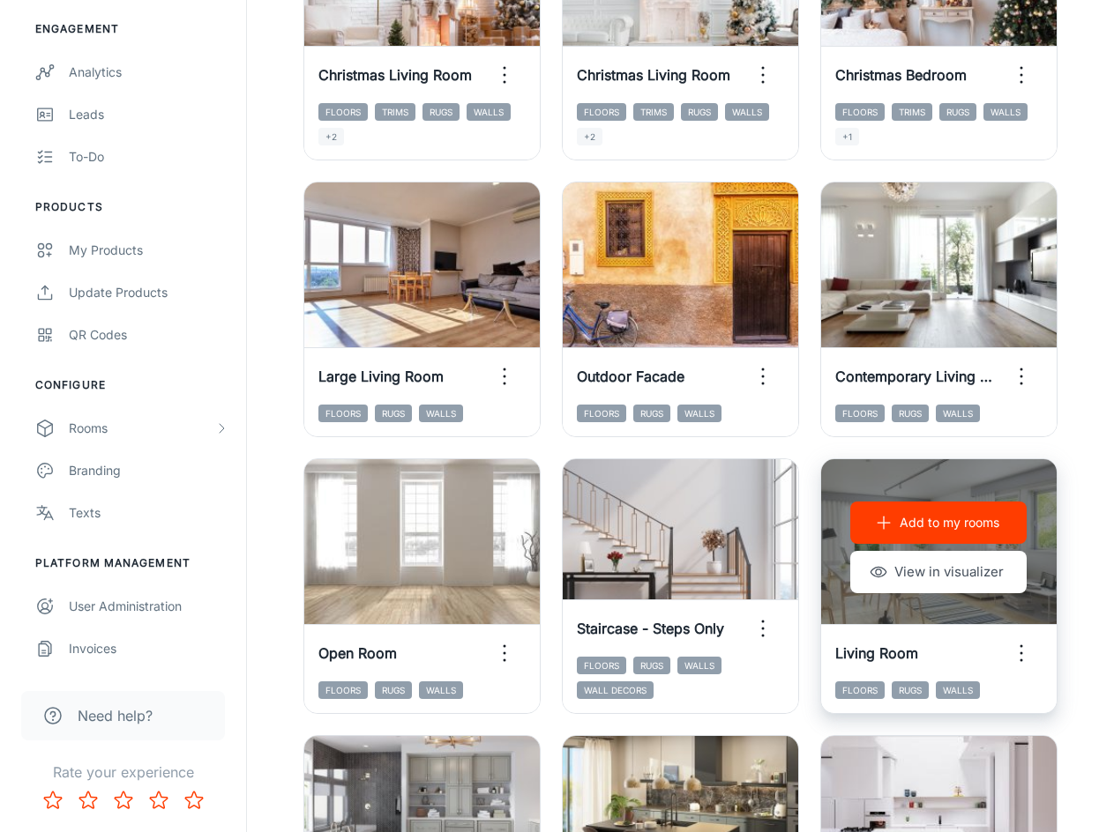
scroll to position [2004, 0]
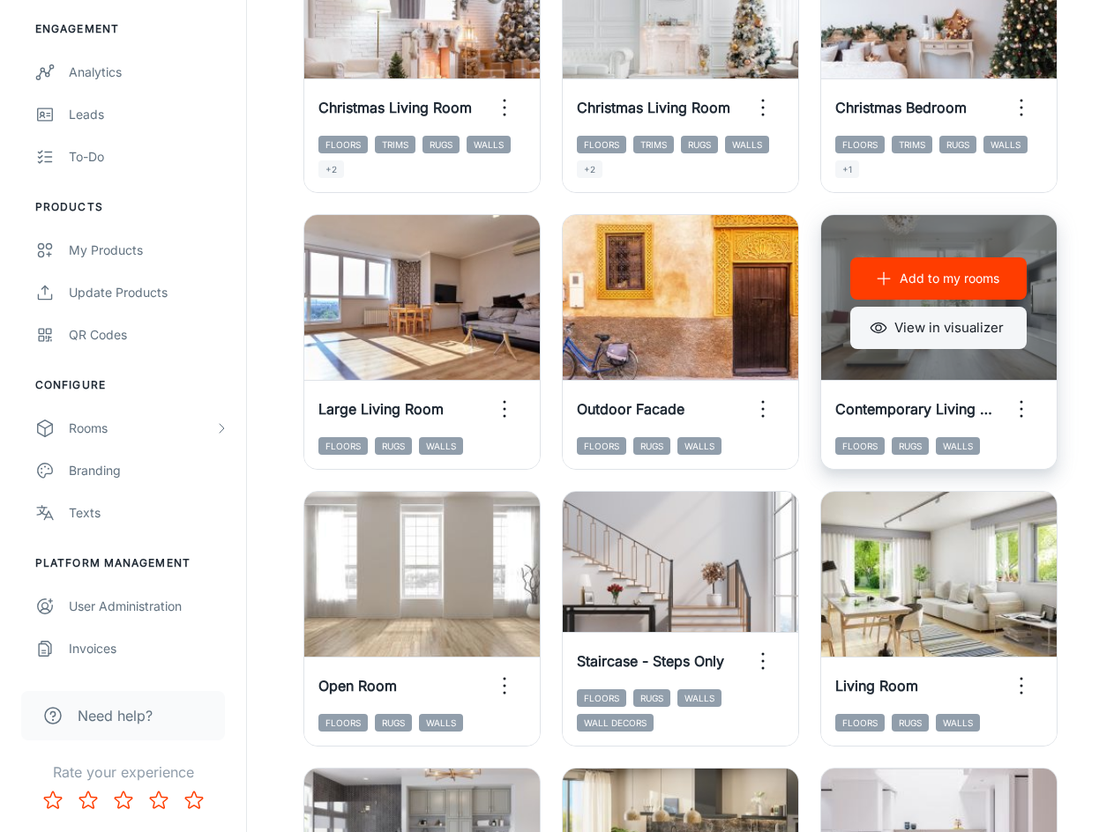
click at [928, 336] on button "View in visualizer" at bounding box center [938, 328] width 176 height 42
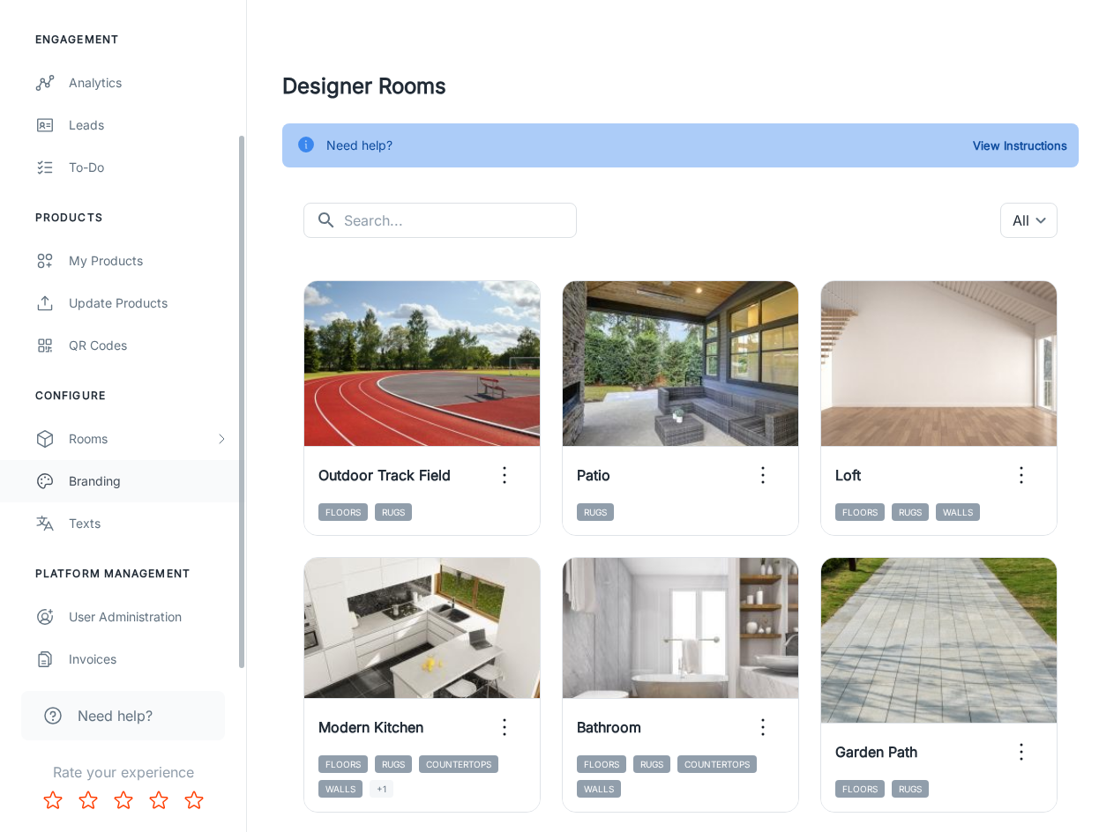
scroll to position [168, 0]
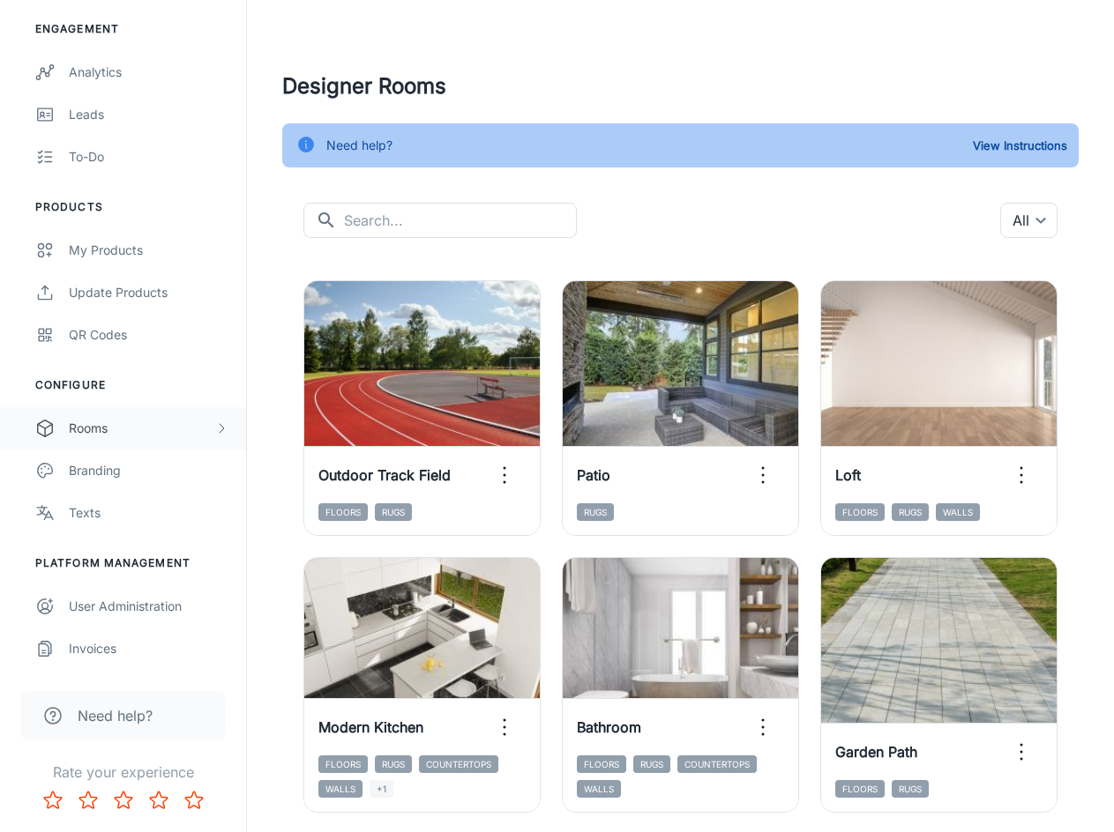
click at [171, 423] on div "Rooms" at bounding box center [141, 428] width 145 height 19
click at [159, 558] on div "Custom Rooms" at bounding box center [149, 555] width 160 height 19
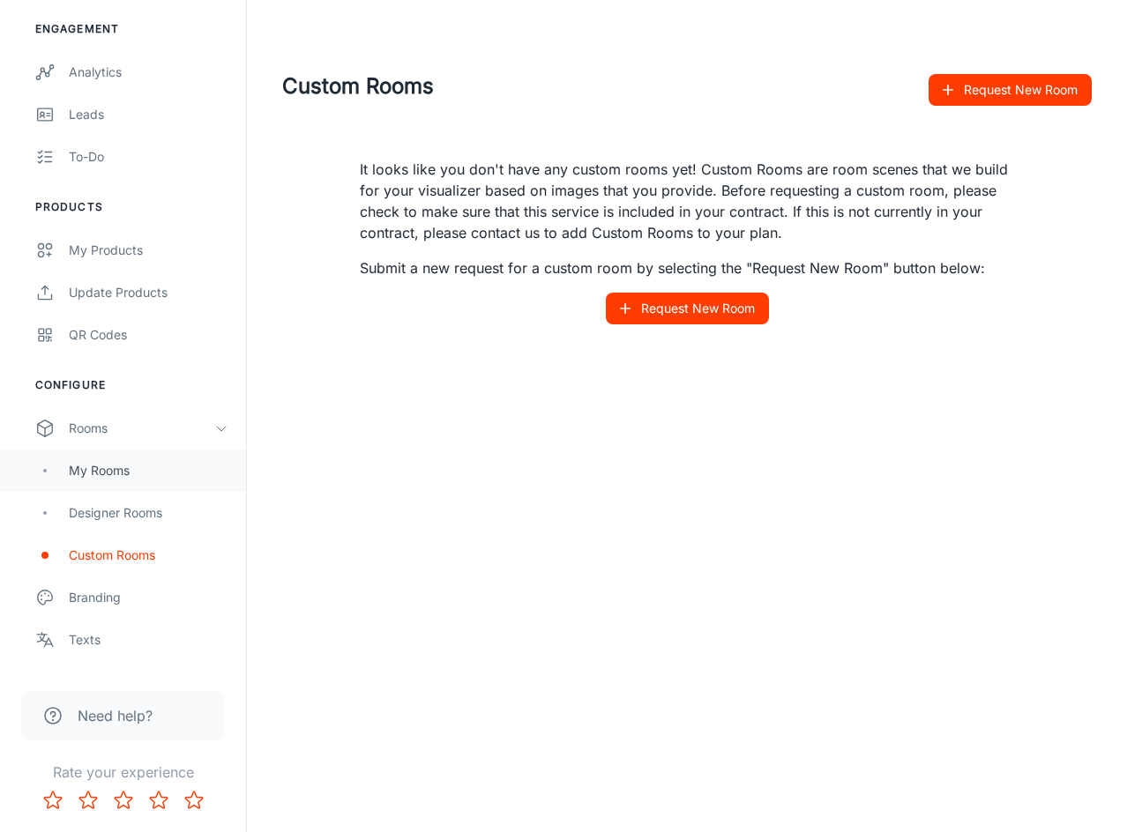
click at [153, 481] on div "My Rooms" at bounding box center [123, 471] width 246 height 42
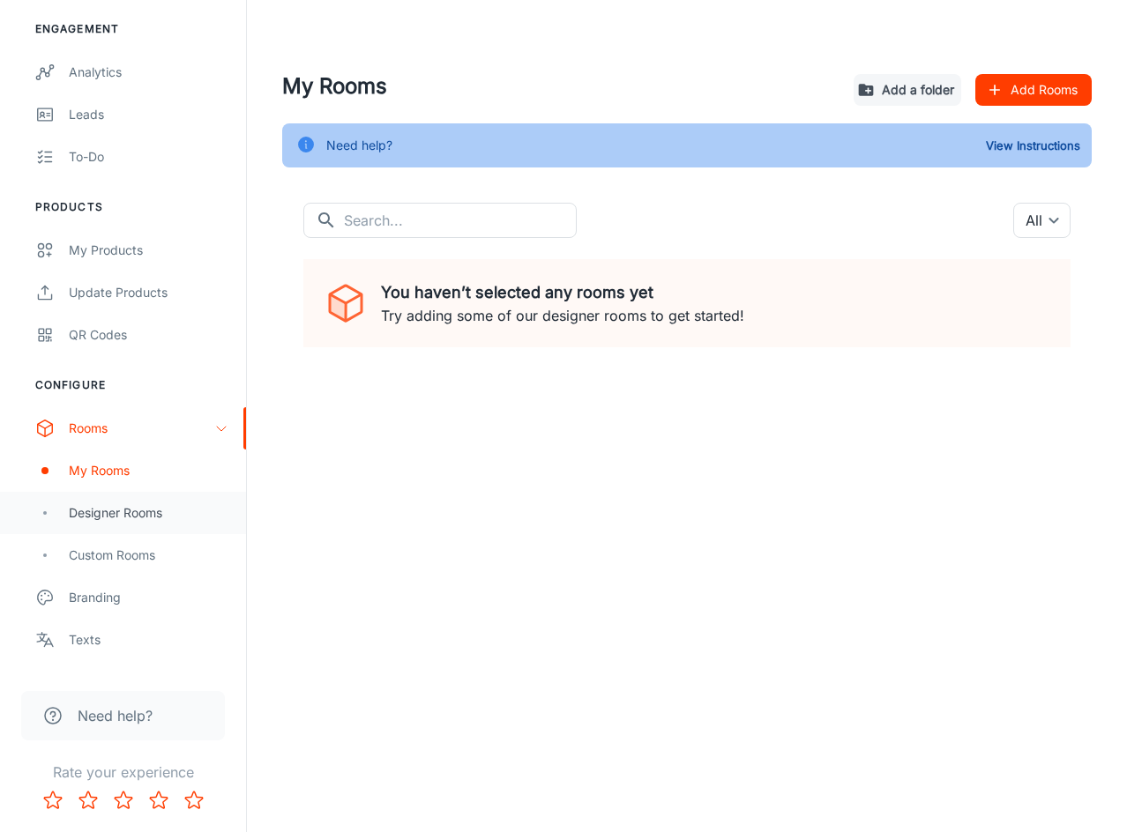
click at [158, 519] on div "Designer Rooms" at bounding box center [149, 512] width 160 height 19
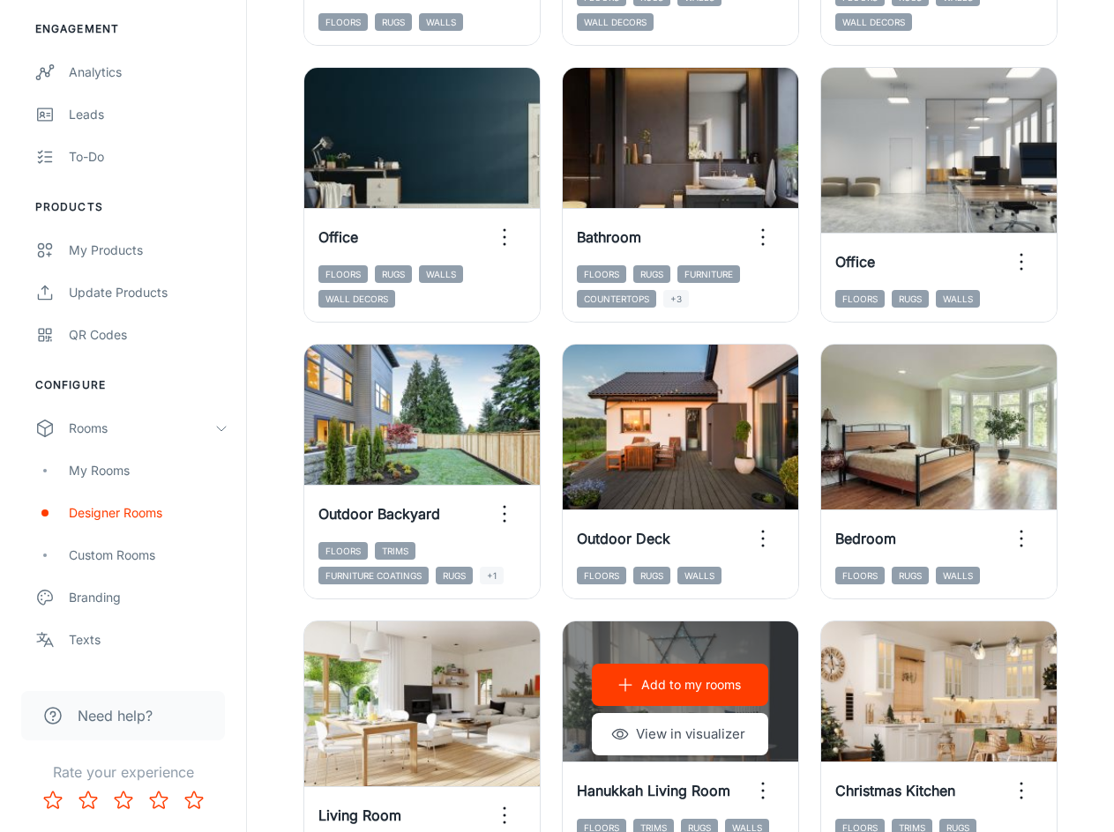
scroll to position [1058, 0]
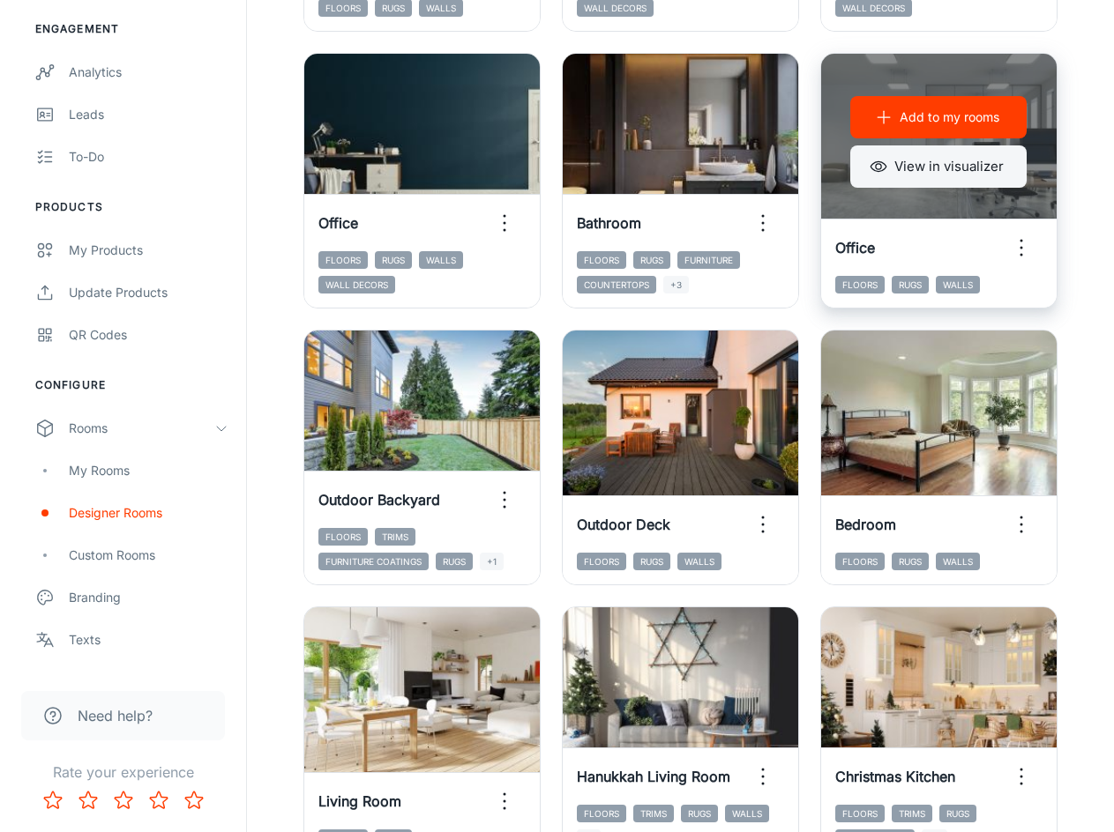
click at [964, 163] on button "View in visualizer" at bounding box center [938, 166] width 176 height 42
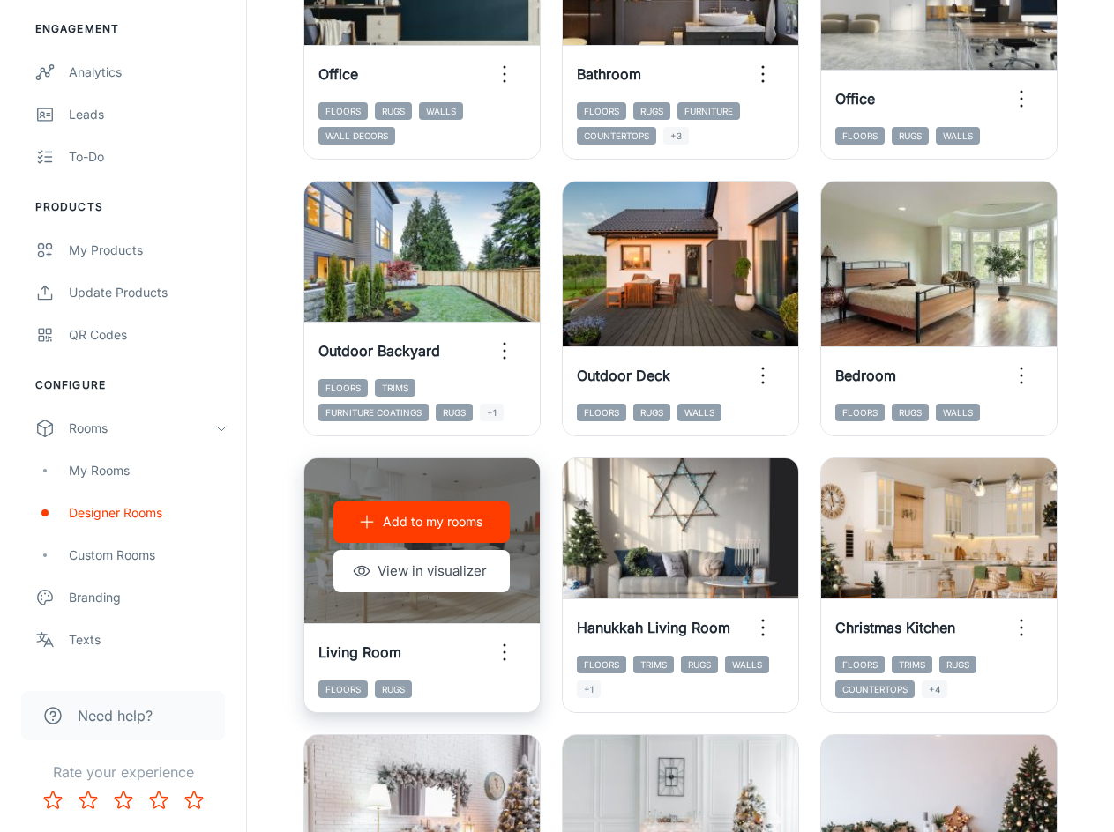
scroll to position [1234, 0]
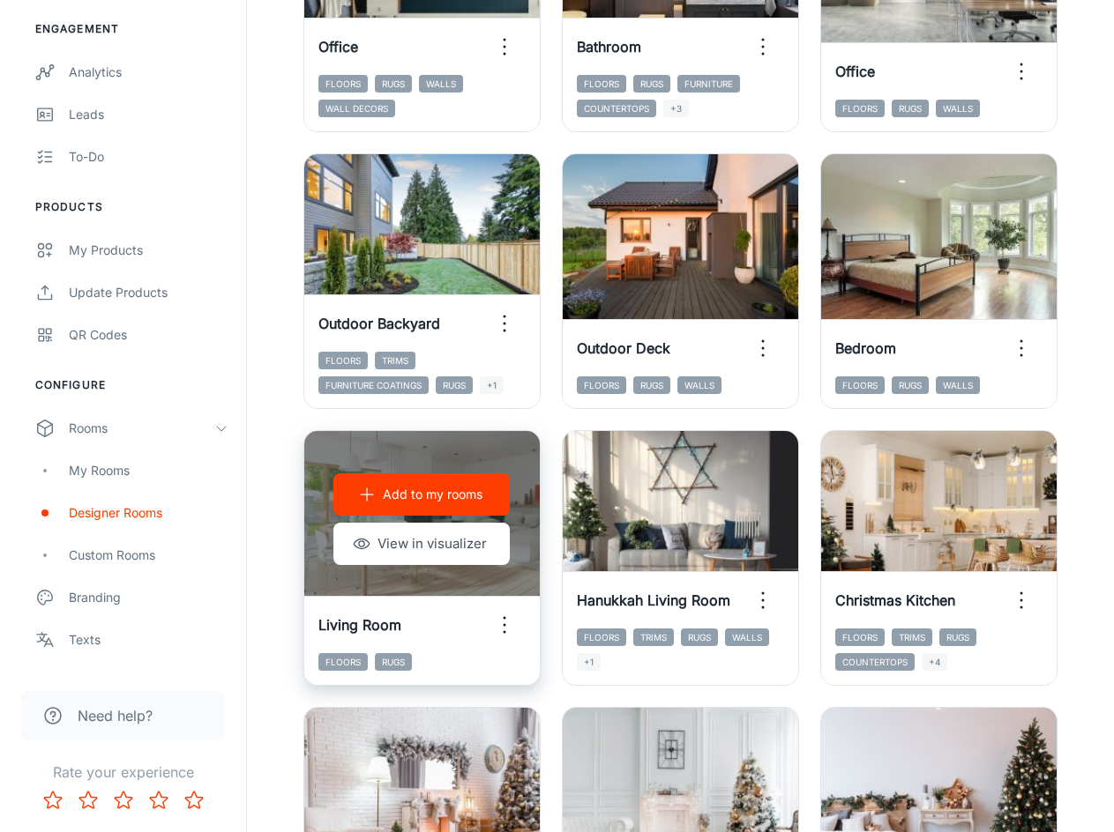
click at [461, 509] on button "Add to my rooms" at bounding box center [421, 494] width 176 height 42
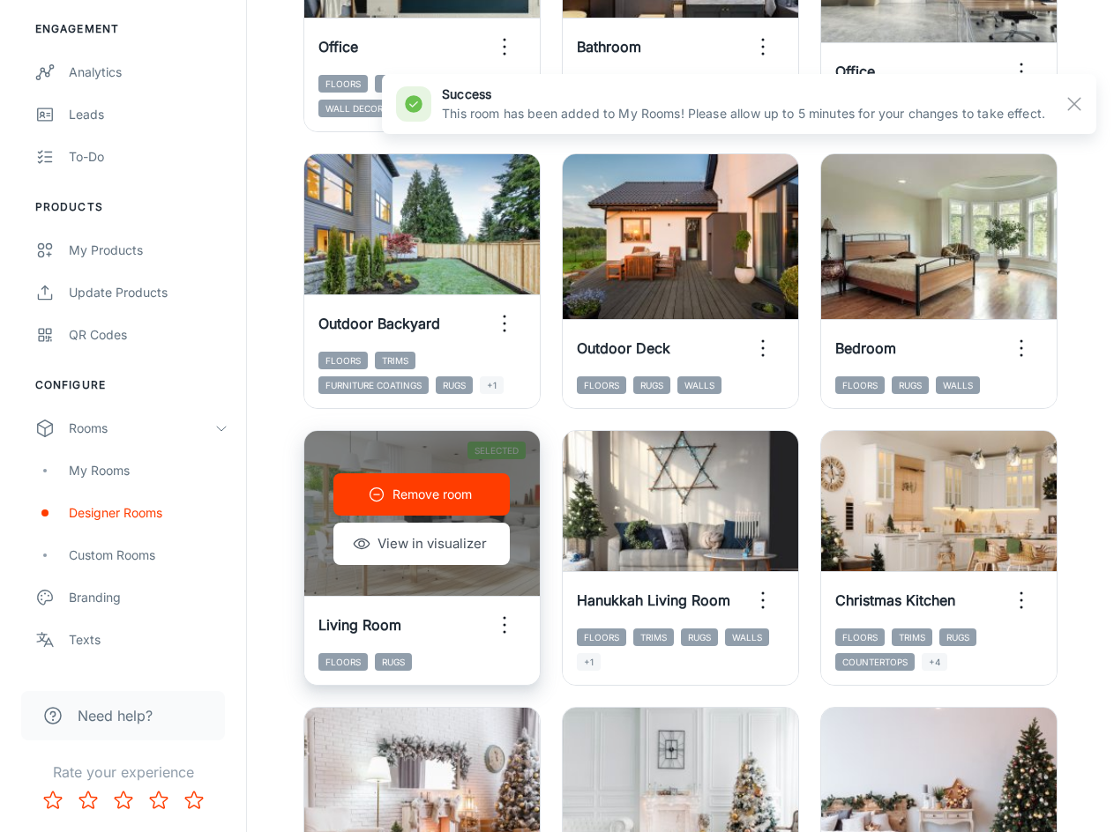
click at [461, 509] on button "Remove room" at bounding box center [421, 494] width 176 height 42
click at [406, 543] on button "View in visualizer" at bounding box center [421, 544] width 176 height 42
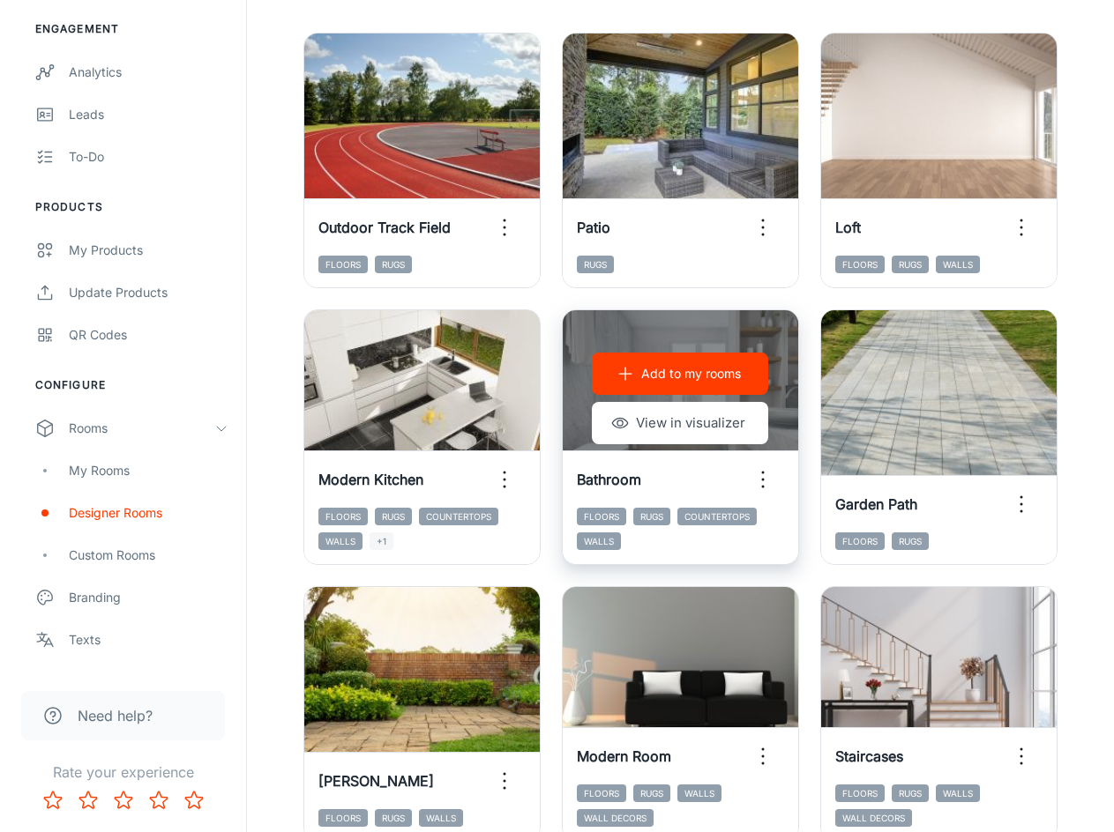
scroll to position [353, 0]
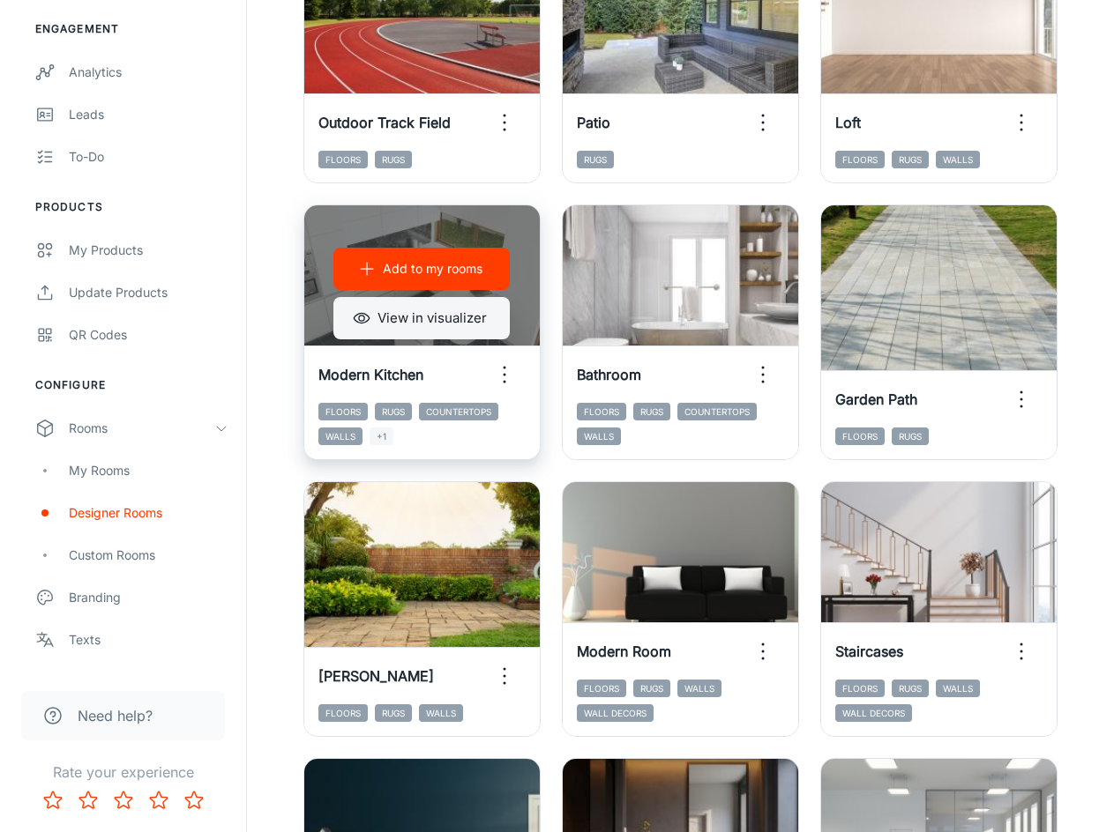
click at [441, 321] on button "View in visualizer" at bounding box center [421, 318] width 176 height 42
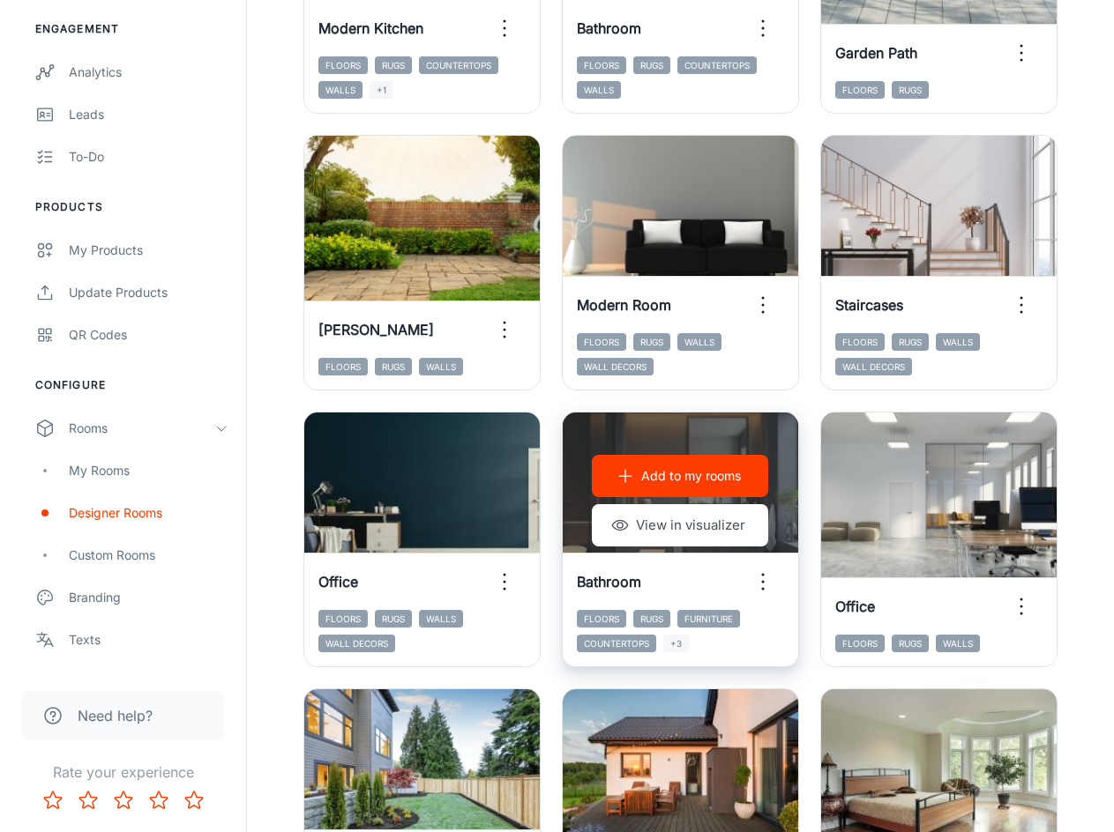
scroll to position [705, 0]
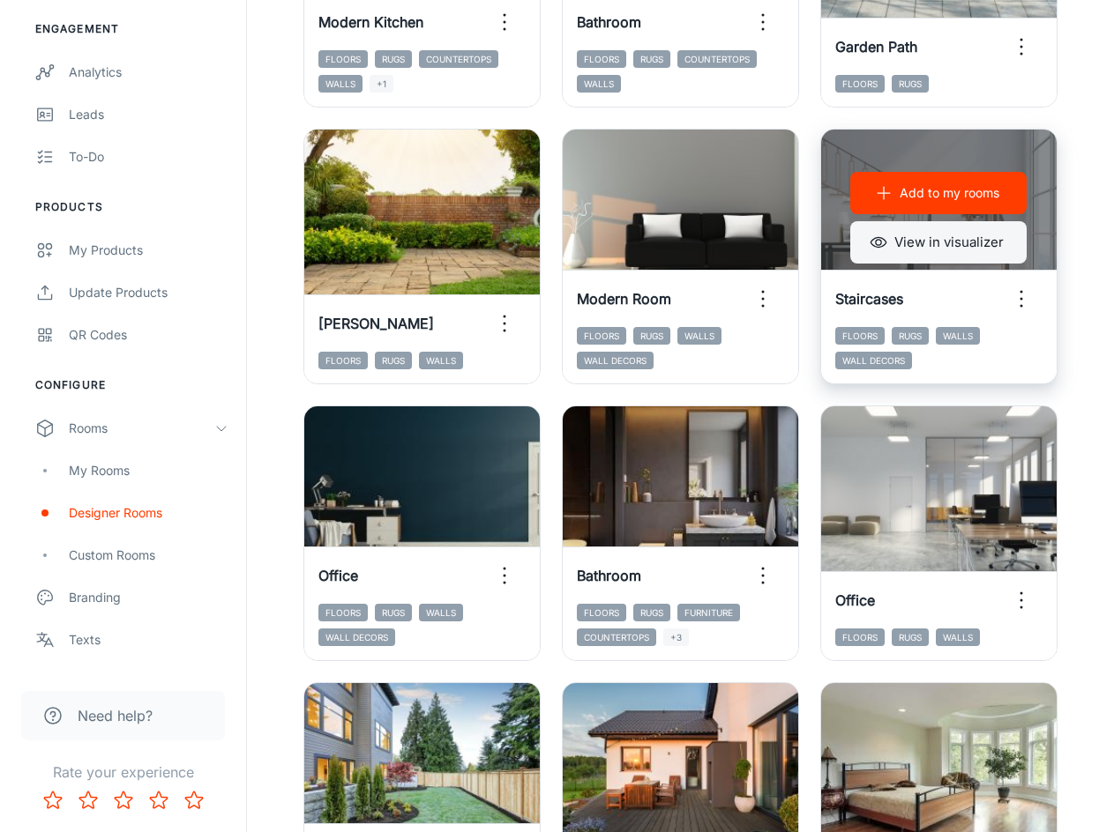
click at [946, 248] on button "View in visualizer" at bounding box center [938, 242] width 176 height 42
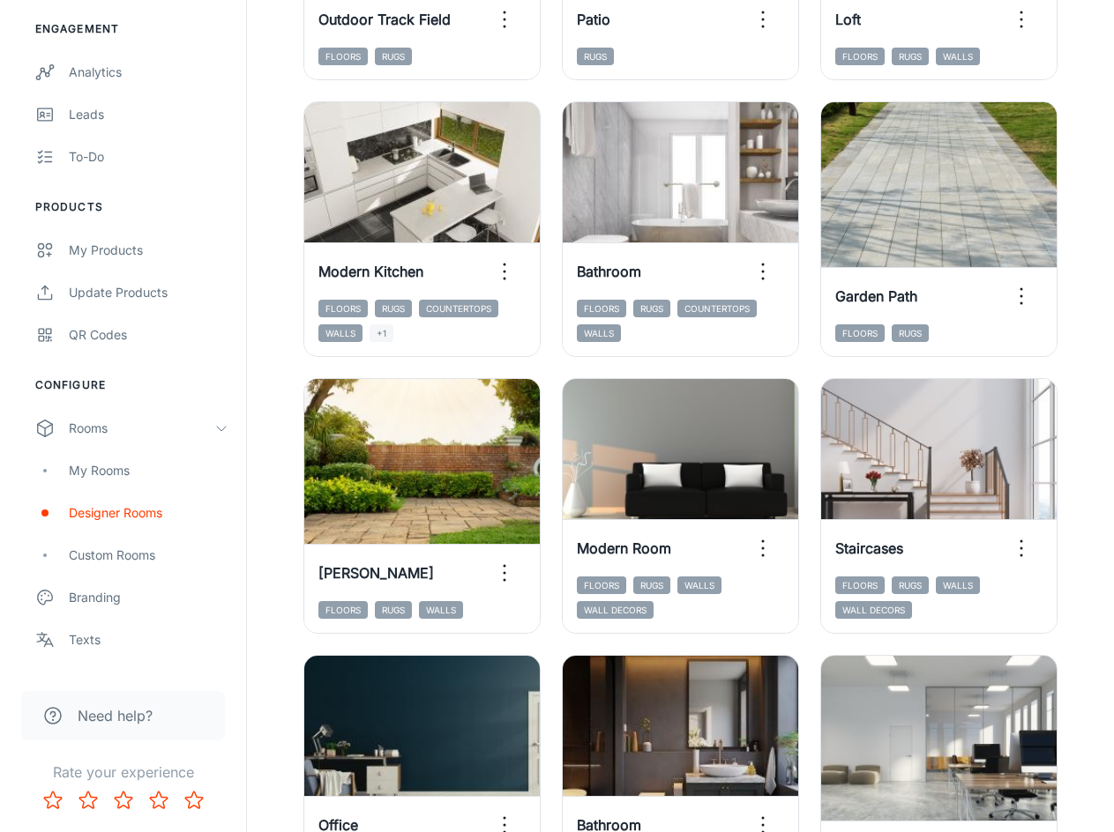
scroll to position [417, 0]
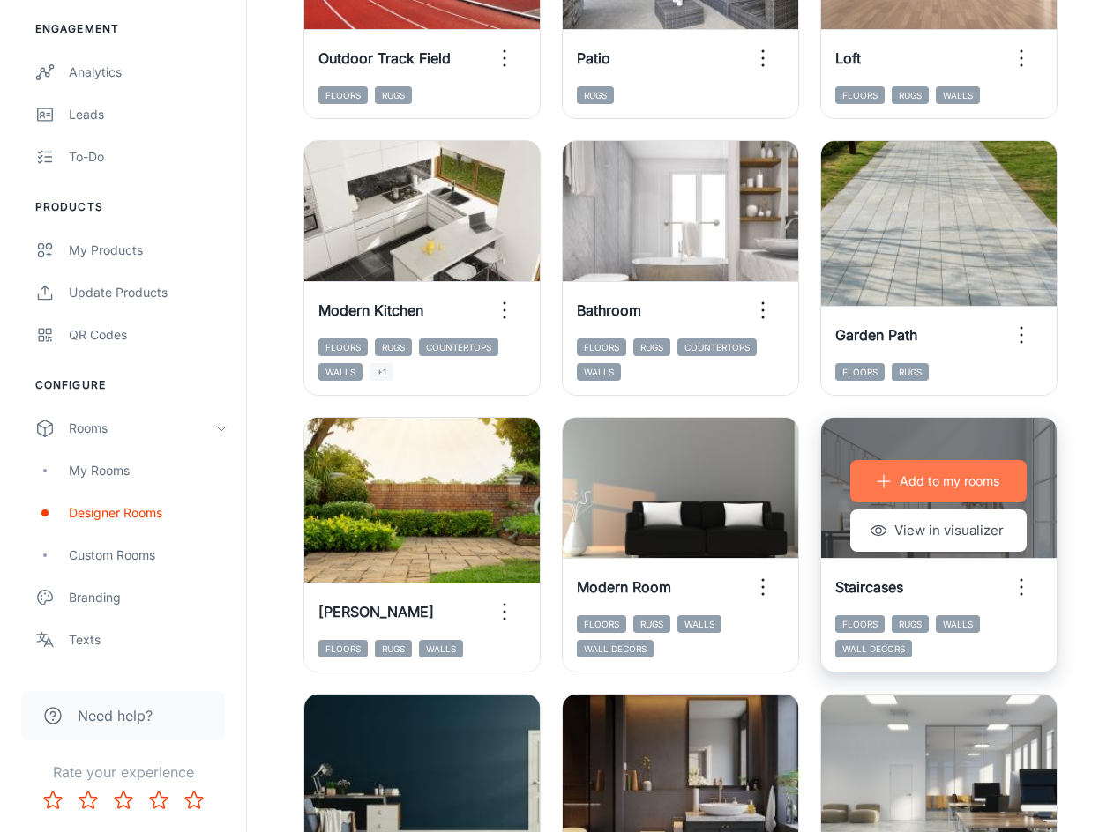
click at [938, 483] on p "Add to my rooms" at bounding box center [949, 481] width 100 height 19
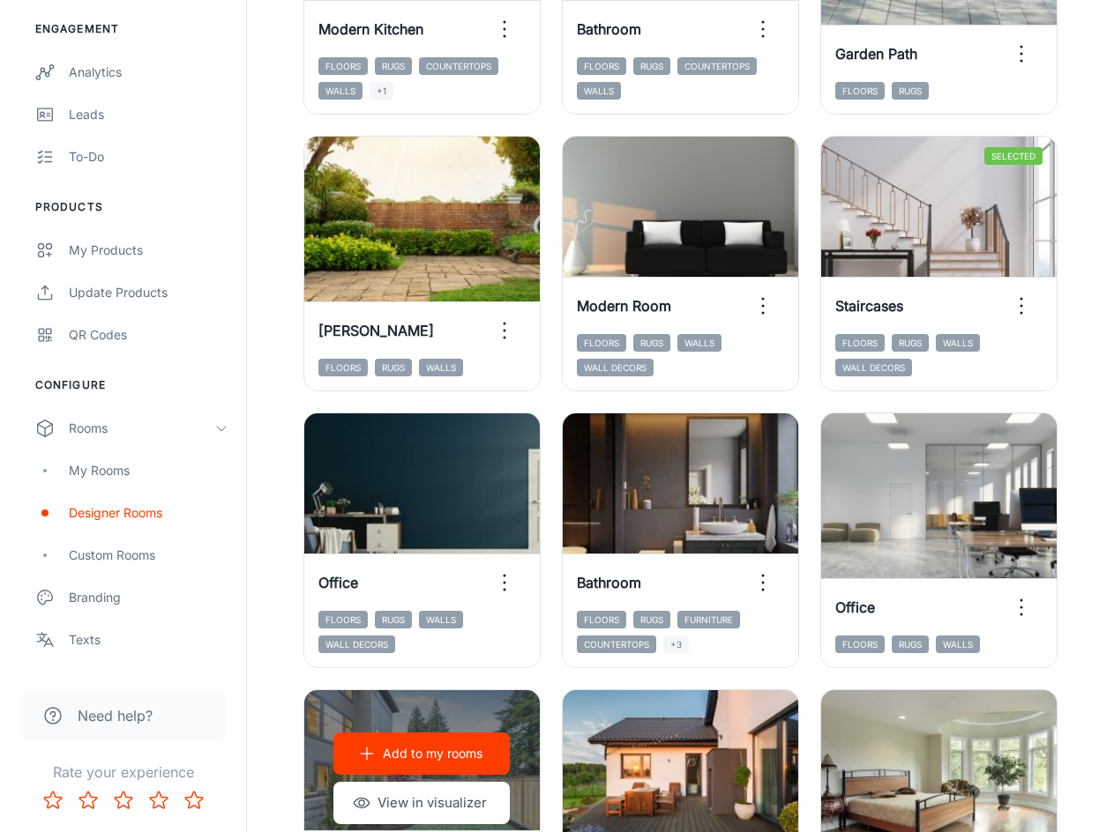
scroll to position [705, 0]
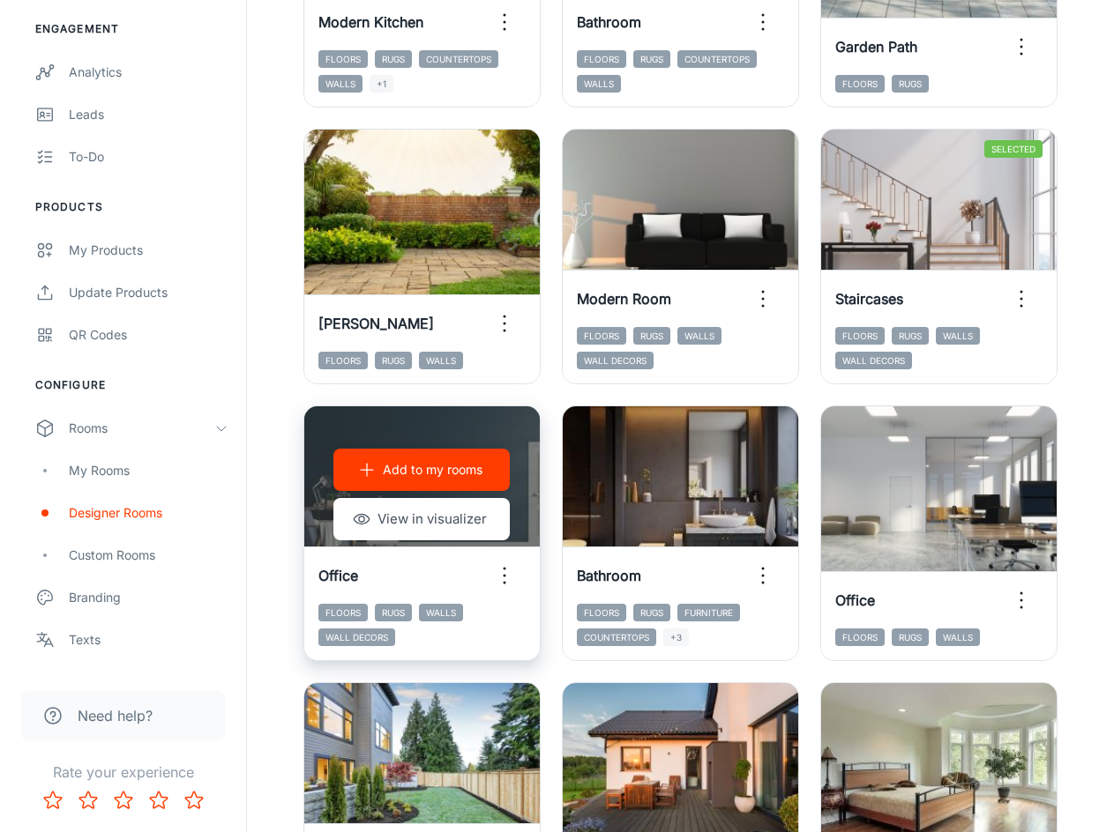
click at [463, 567] on div "Office" at bounding box center [421, 576] width 235 height 56
click at [462, 525] on button "View in visualizer" at bounding box center [421, 519] width 176 height 42
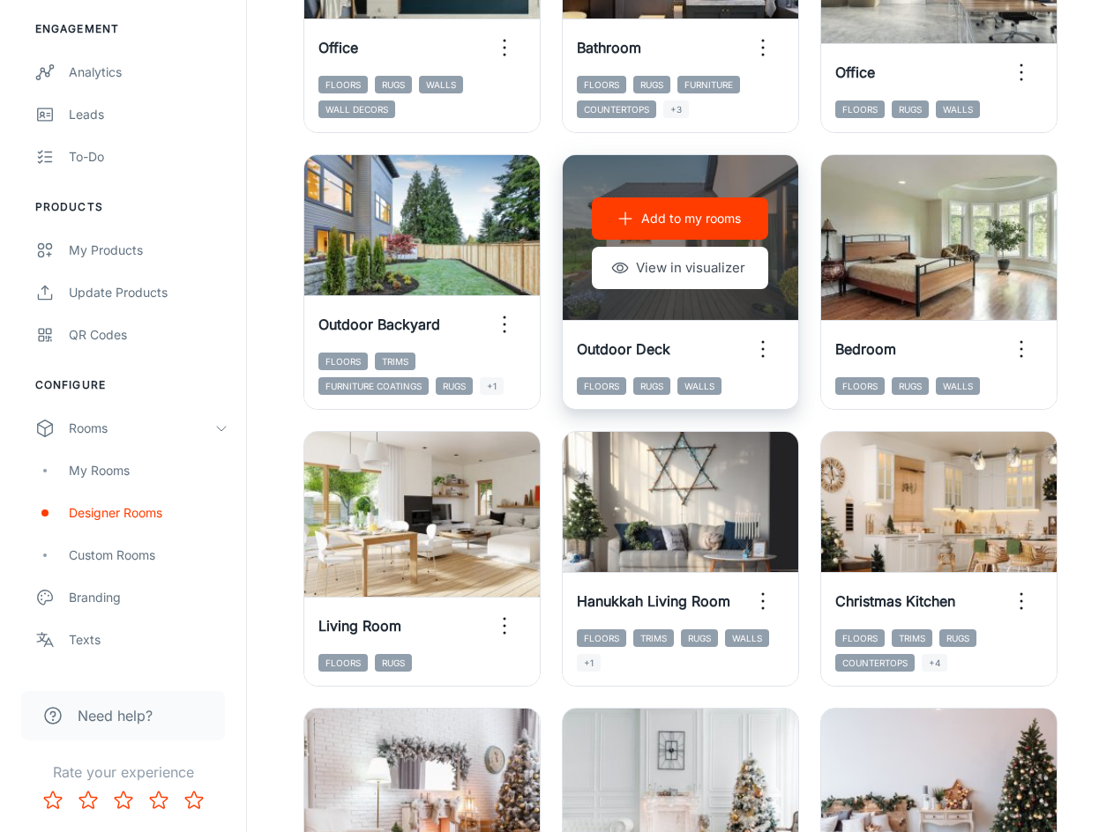
scroll to position [1234, 0]
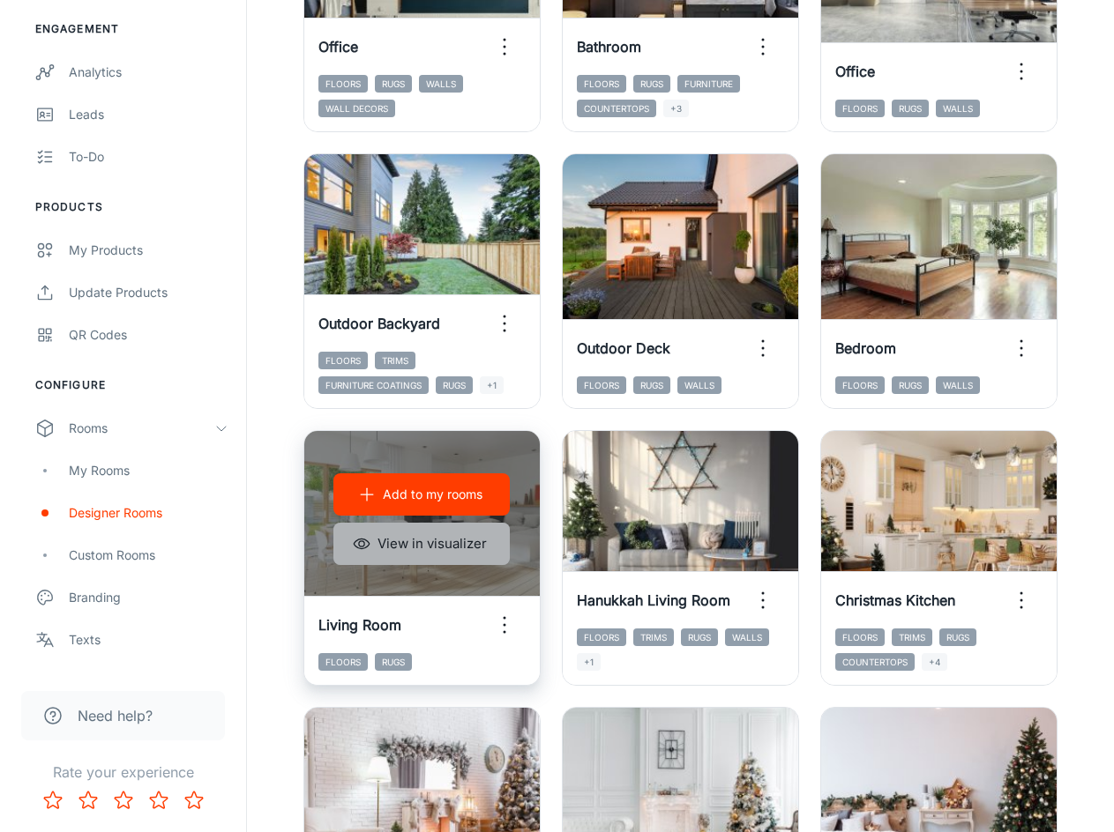
click at [413, 546] on button "View in visualizer" at bounding box center [421, 544] width 176 height 42
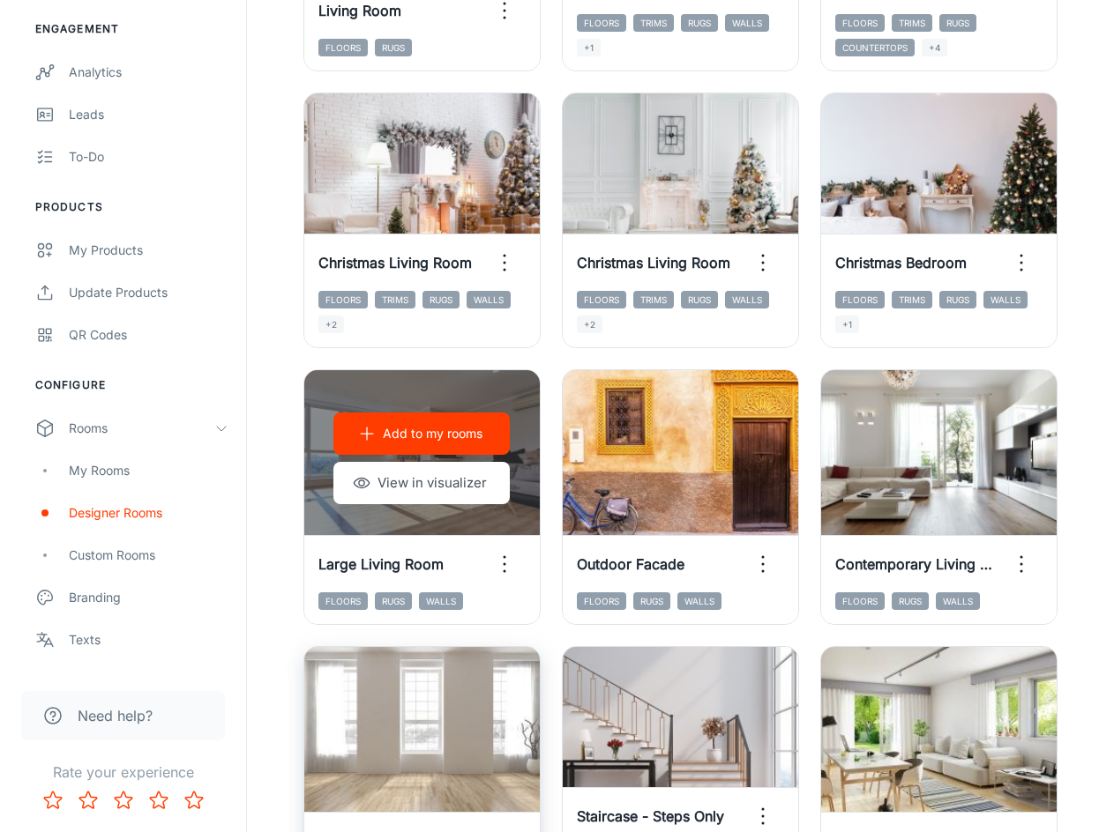
scroll to position [1852, 0]
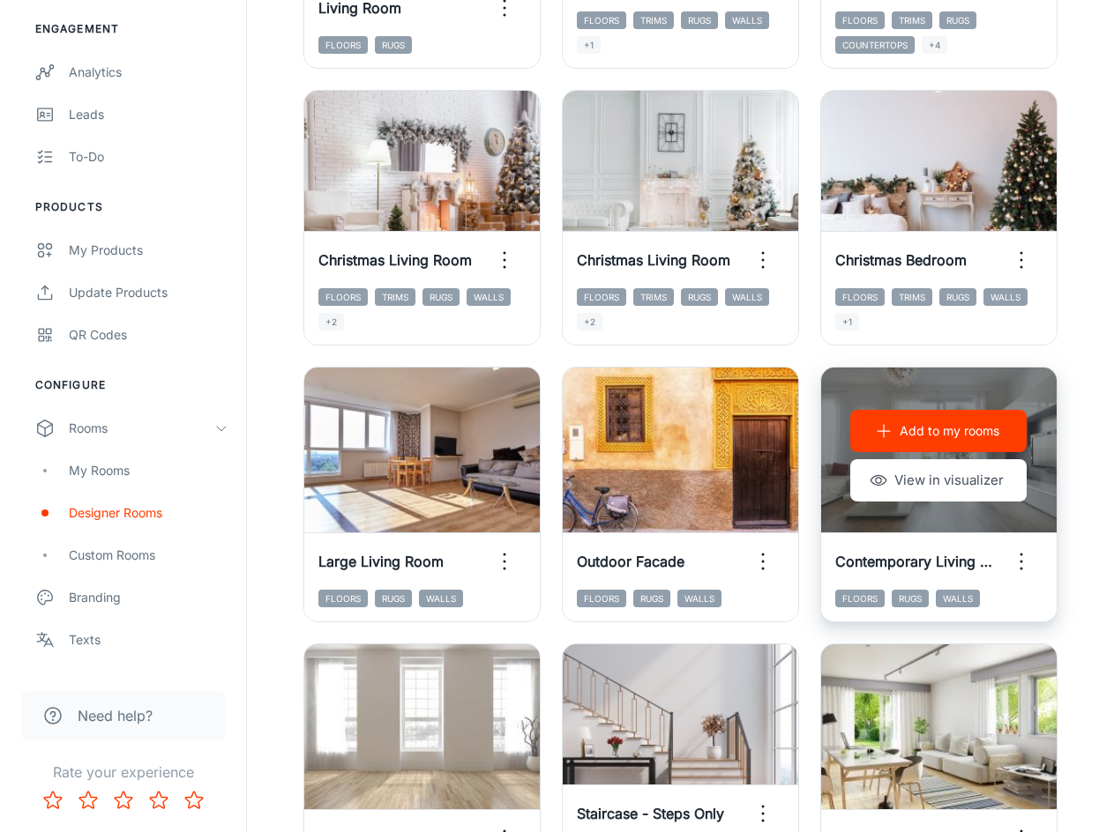
click at [922, 436] on p "Add to my rooms" at bounding box center [949, 430] width 100 height 19
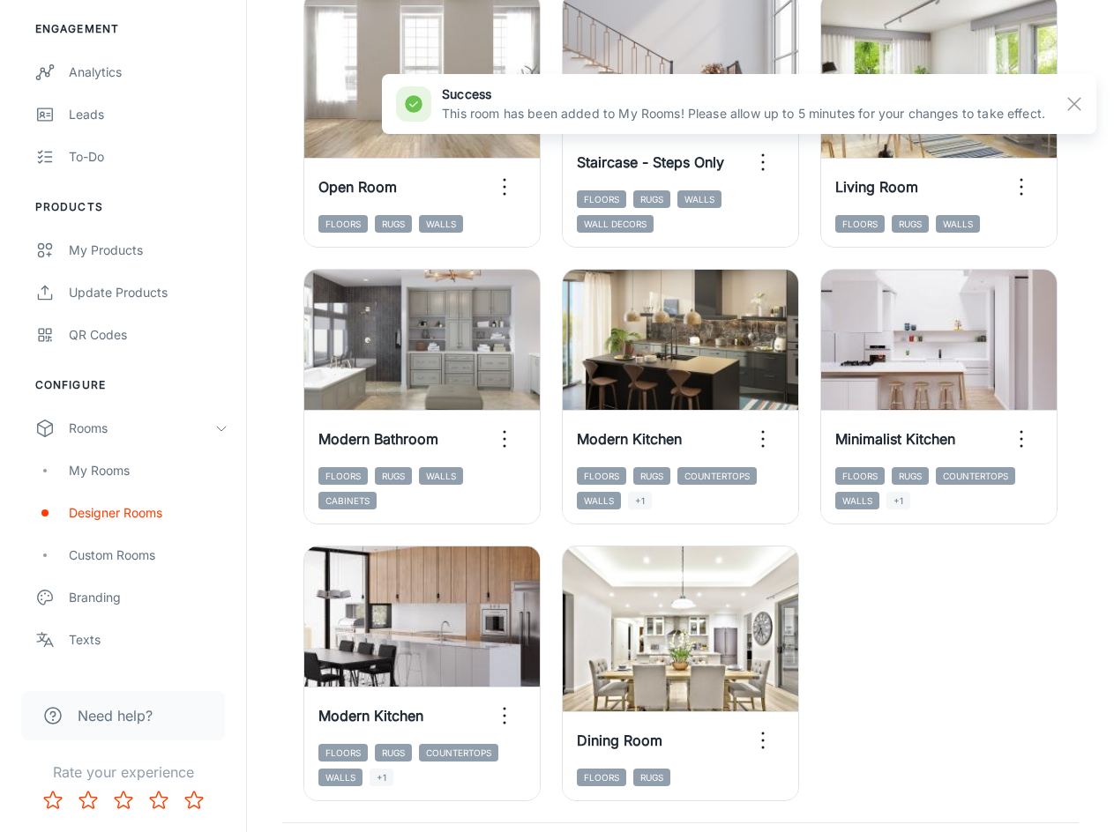
scroll to position [2621, 0]
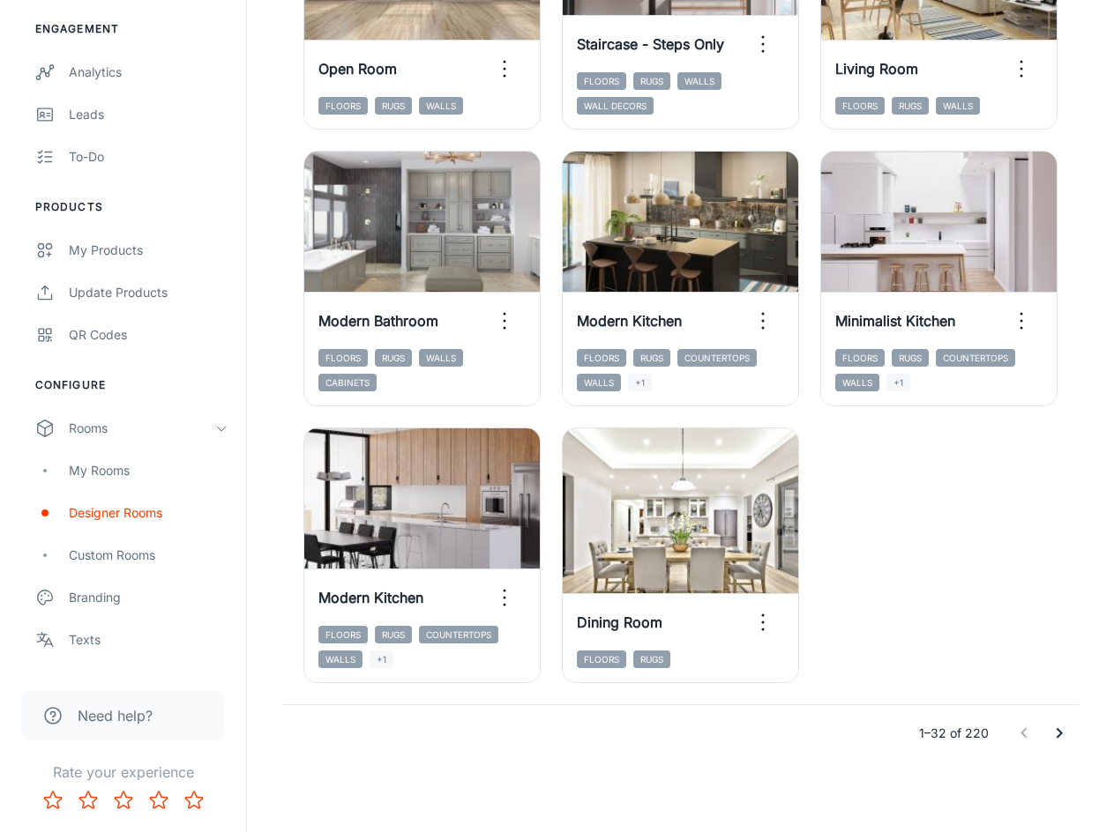
click at [1055, 737] on icon "Go to next page" at bounding box center [1058, 733] width 21 height 21
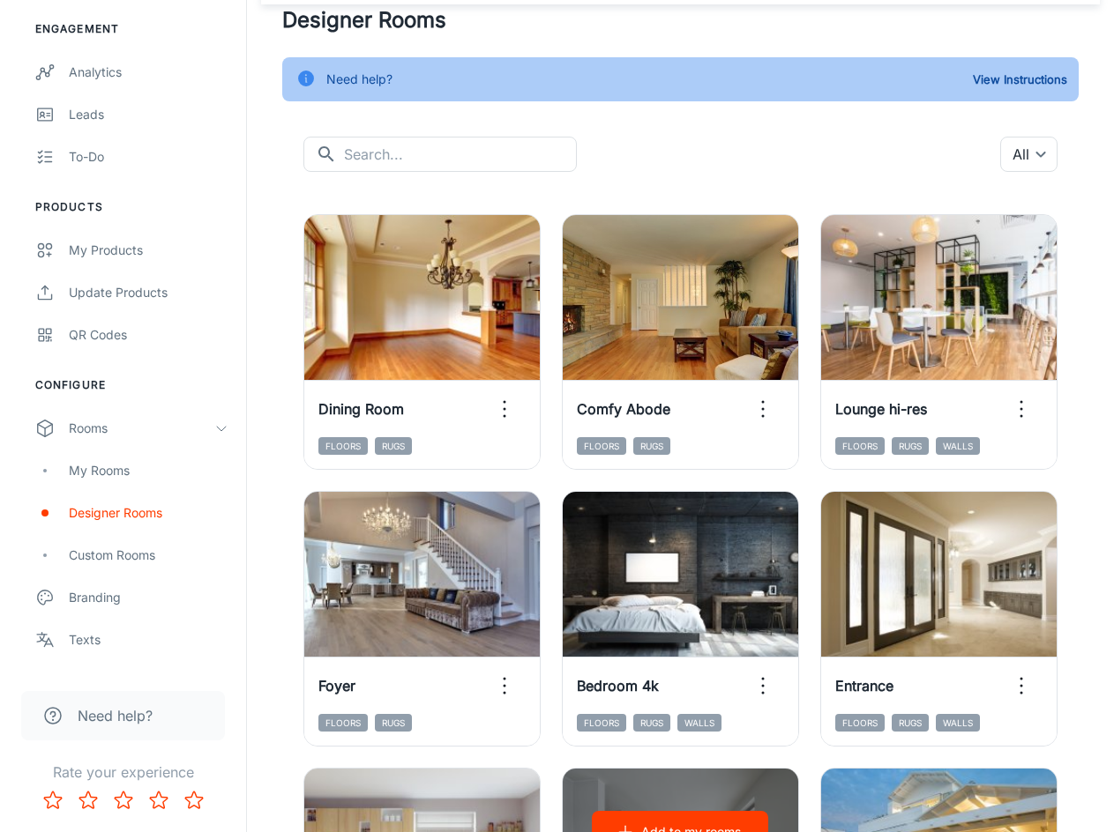
scroll to position [64, 0]
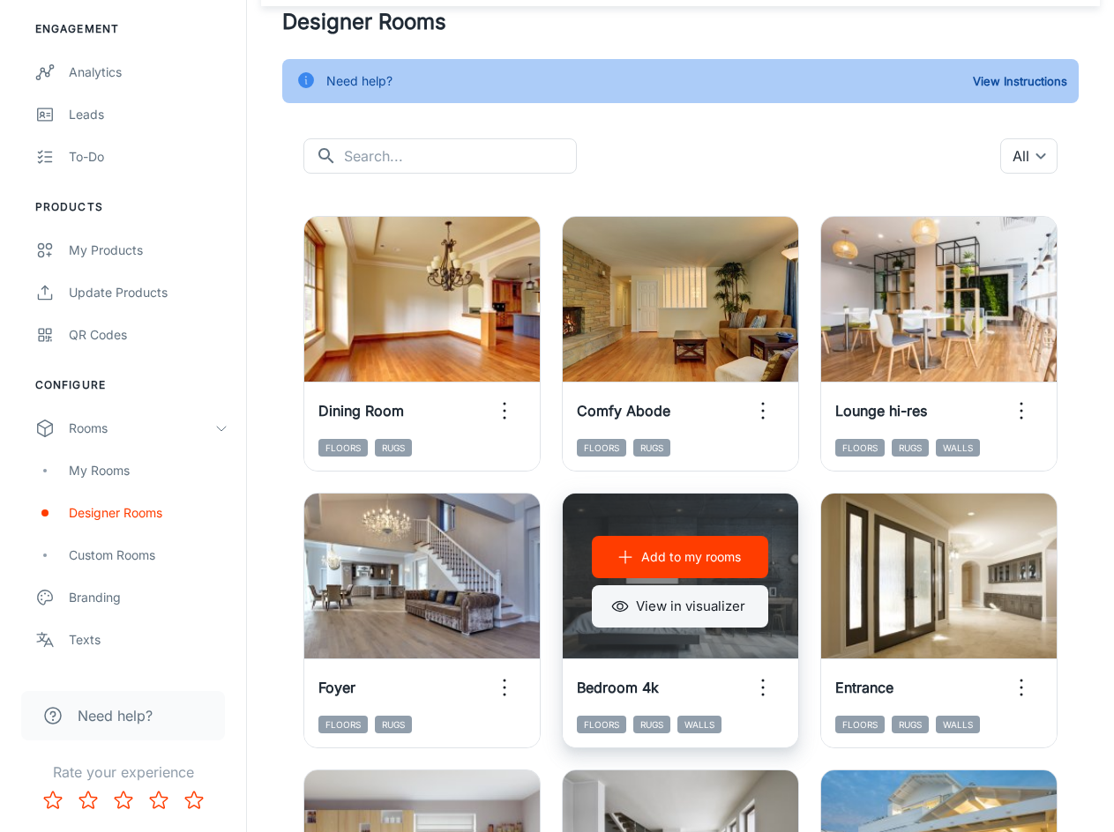
click at [658, 615] on button "View in visualizer" at bounding box center [680, 606] width 176 height 42
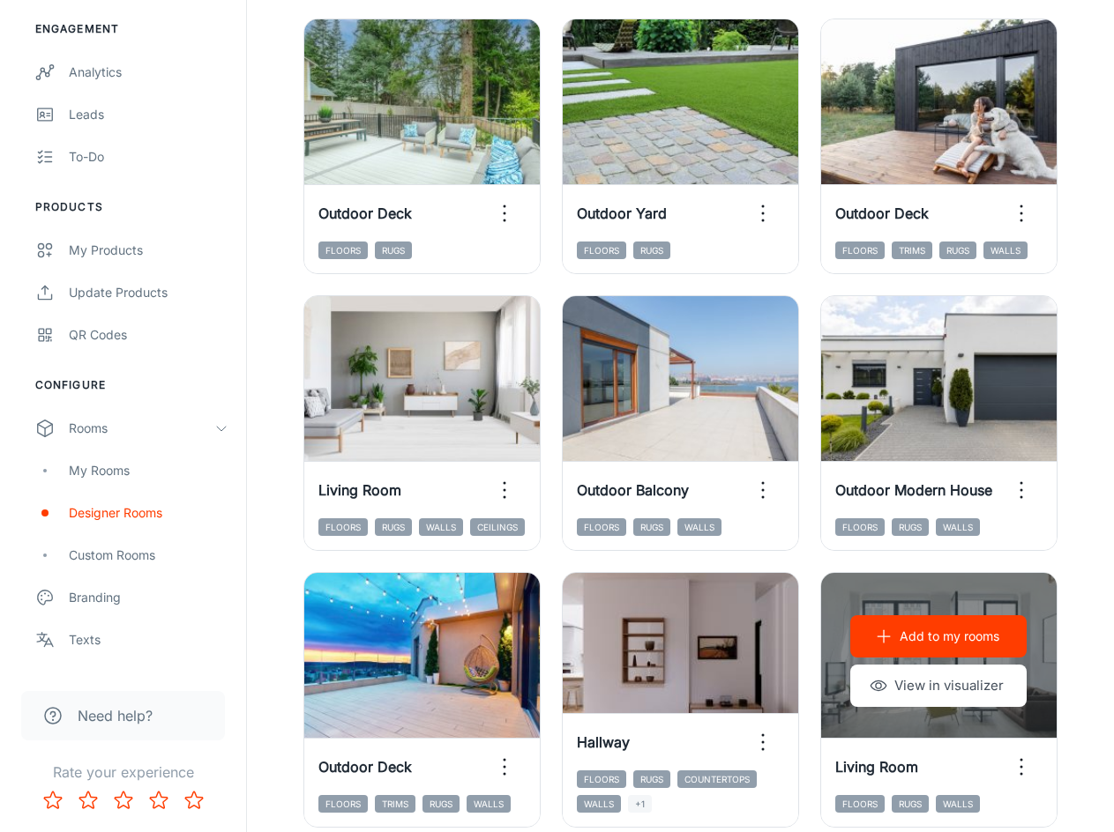
scroll to position [1651, 0]
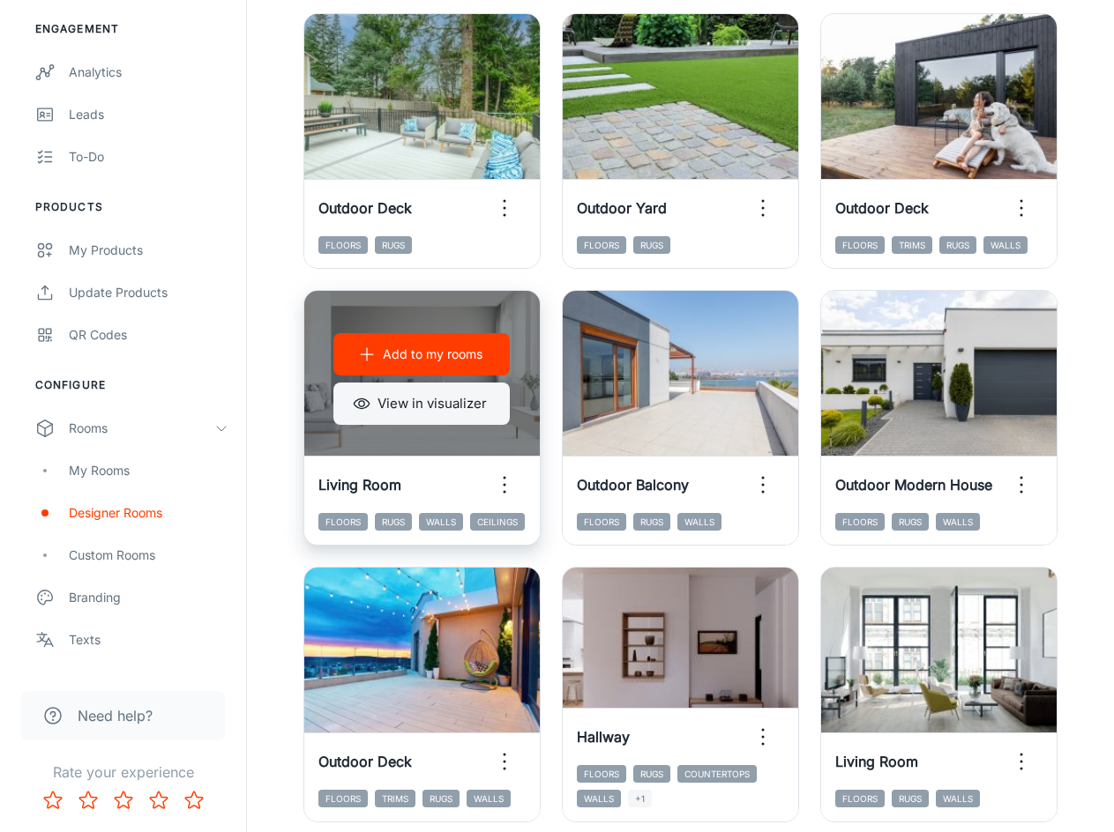
click at [453, 421] on button "View in visualizer" at bounding box center [421, 404] width 176 height 42
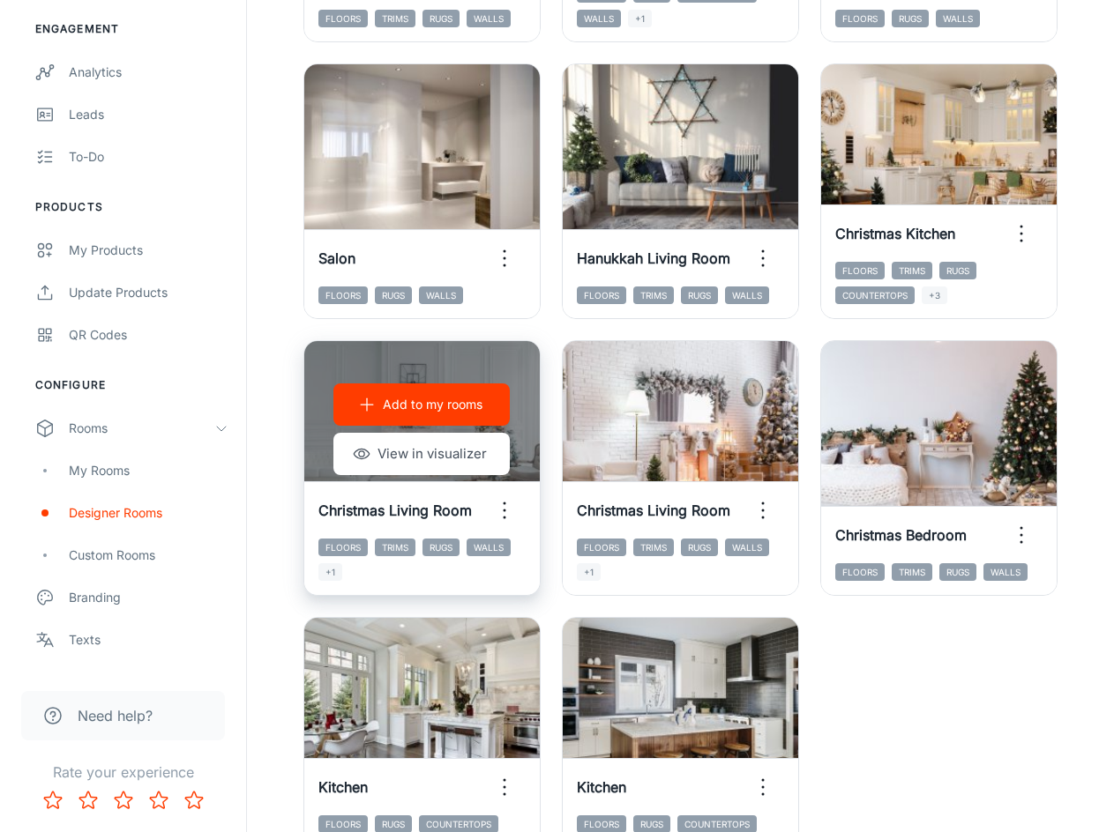
scroll to position [2621, 0]
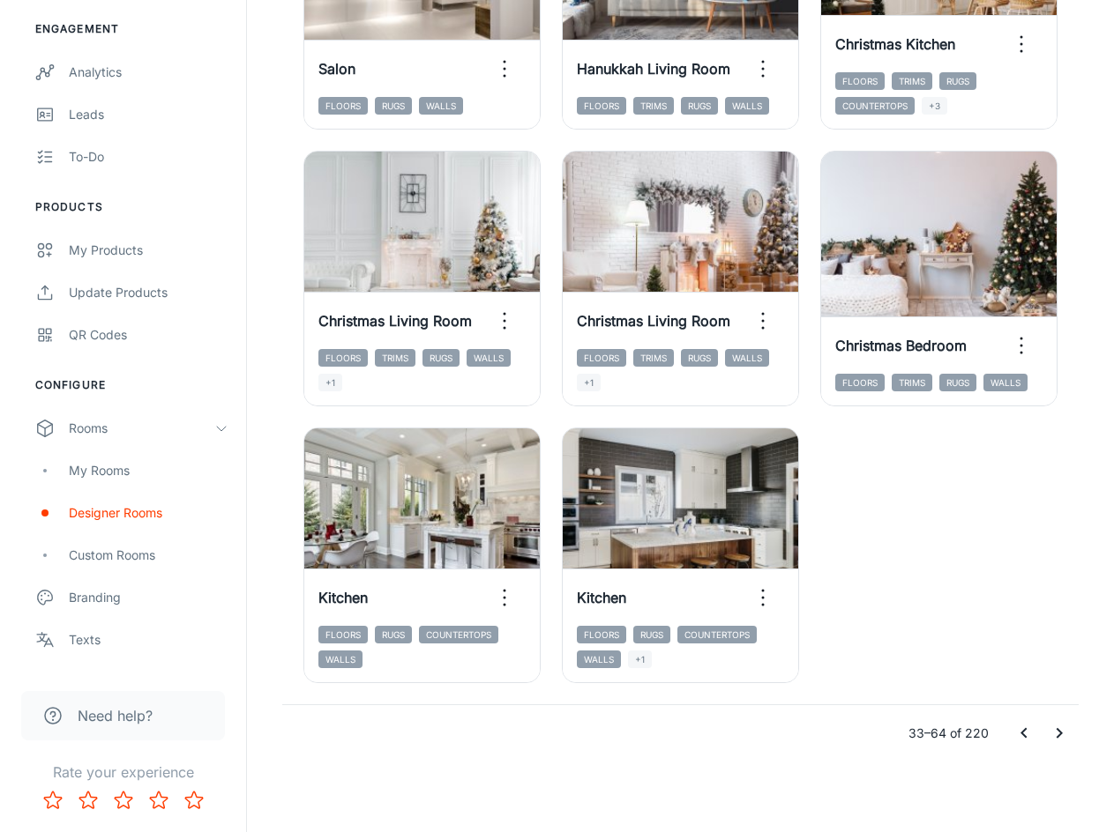
click at [1062, 734] on icon "Go to next page" at bounding box center [1058, 733] width 21 height 21
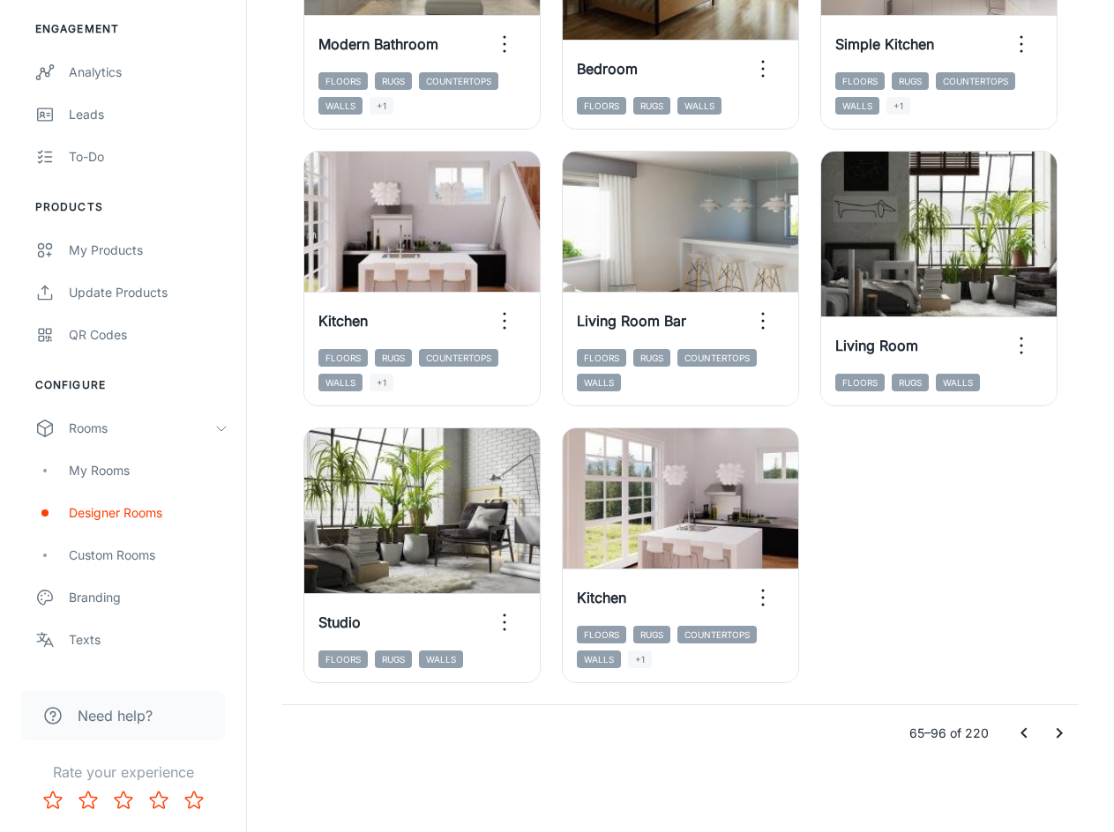
click at [1068, 734] on icon "Go to next page" at bounding box center [1058, 733] width 21 height 21
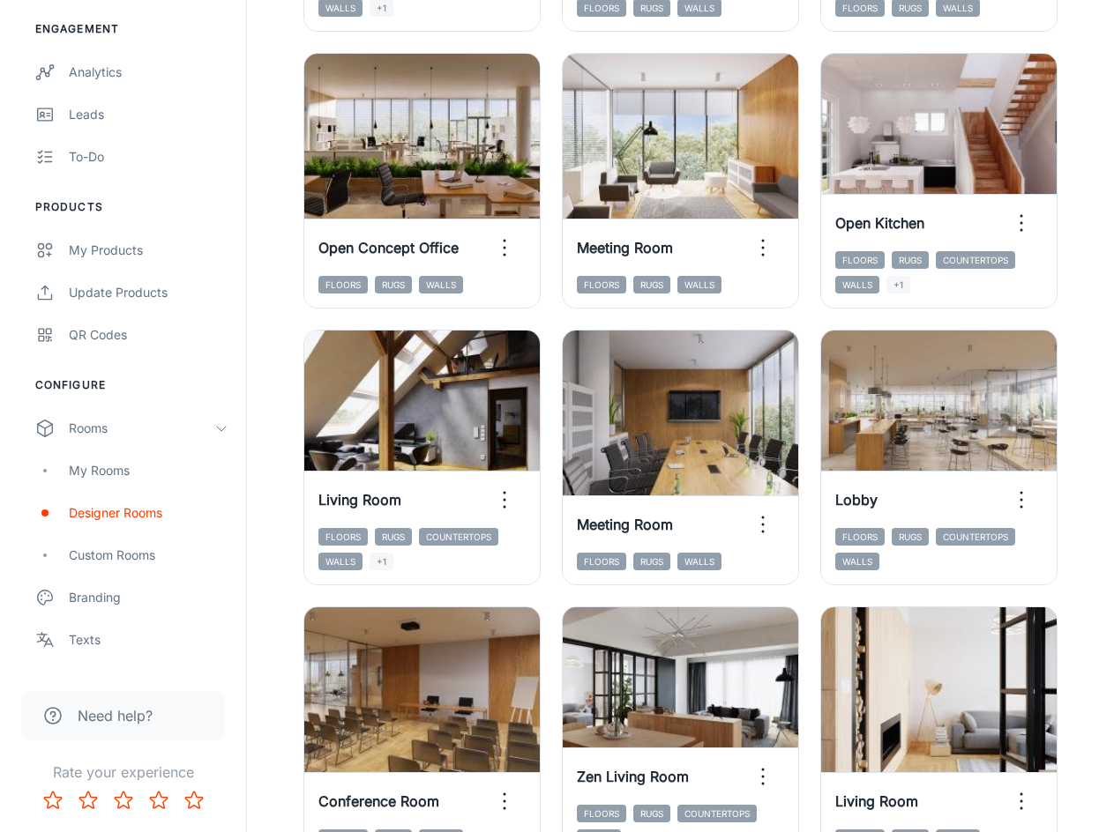
scroll to position [2092, 0]
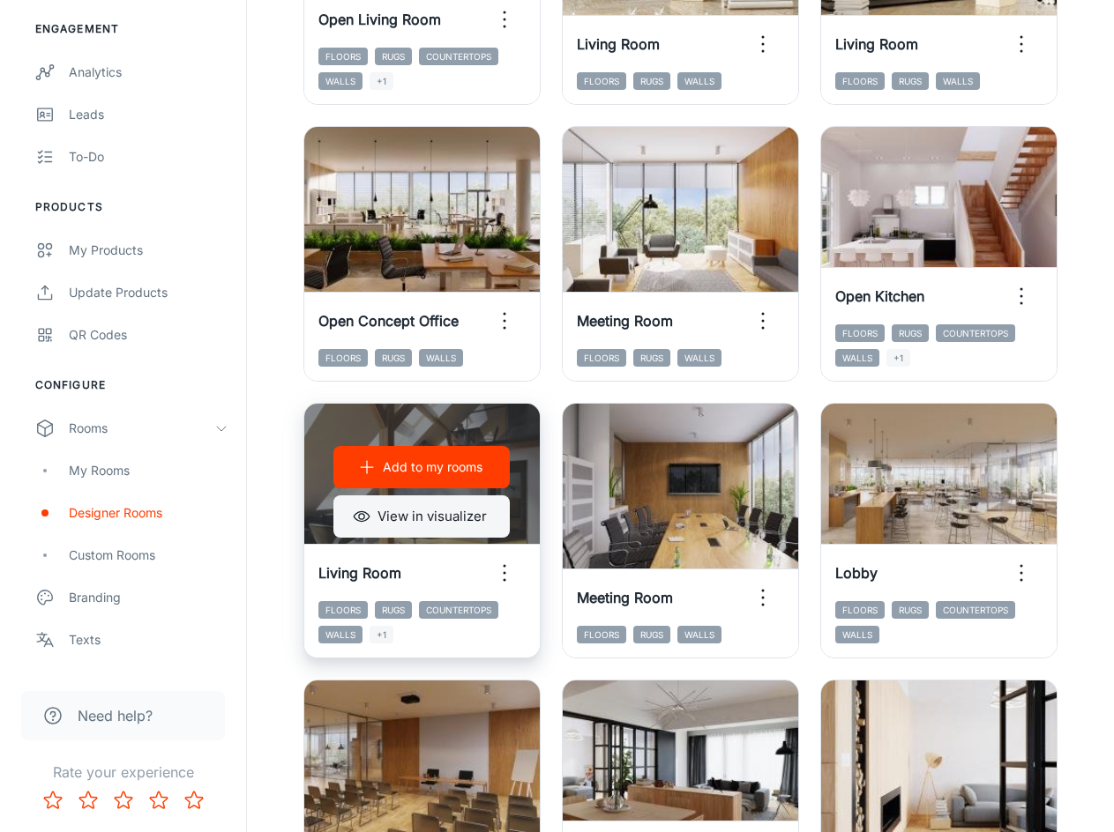
click at [425, 518] on button "View in visualizer" at bounding box center [421, 517] width 176 height 42
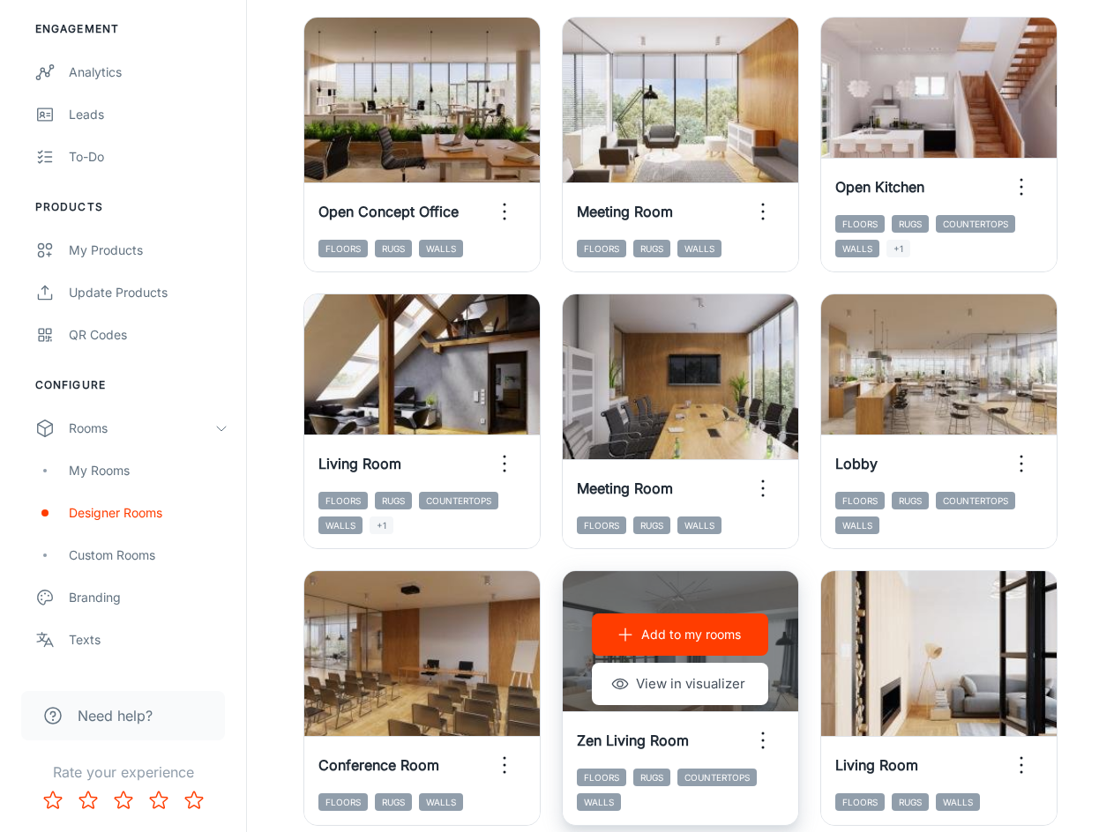
scroll to position [2269, 0]
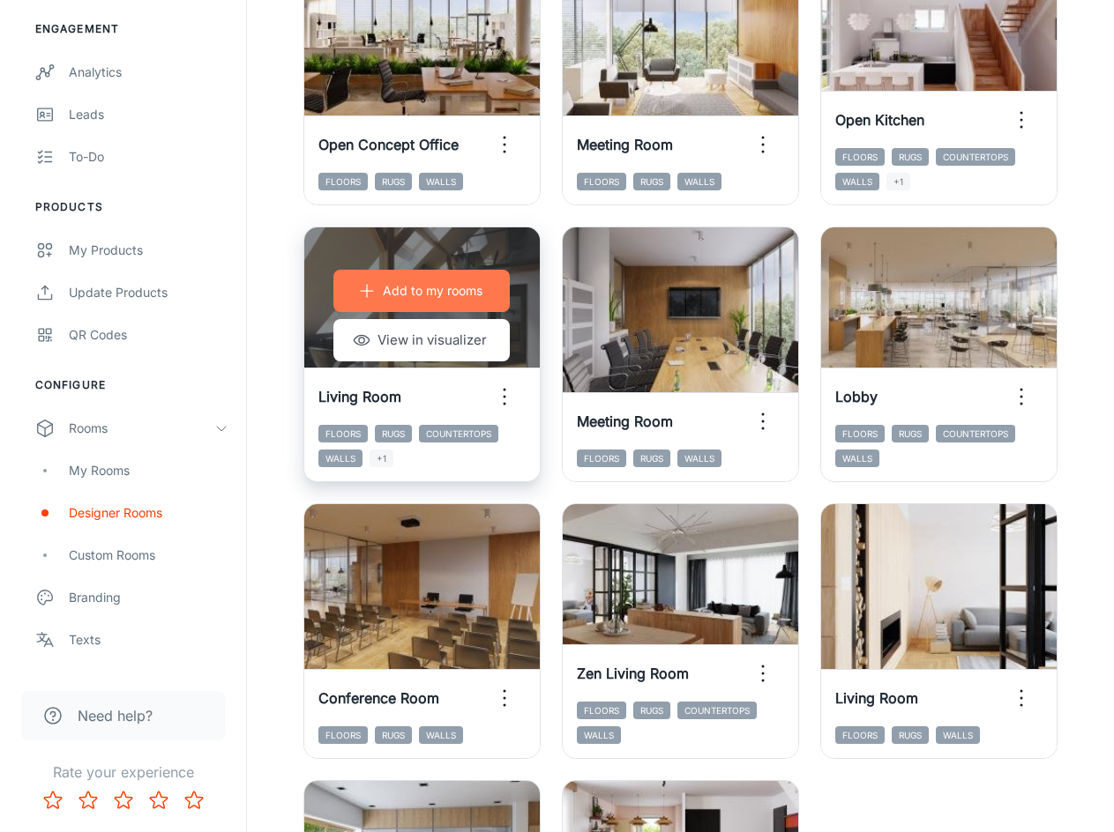
click at [434, 287] on p "Add to my rooms" at bounding box center [433, 290] width 100 height 19
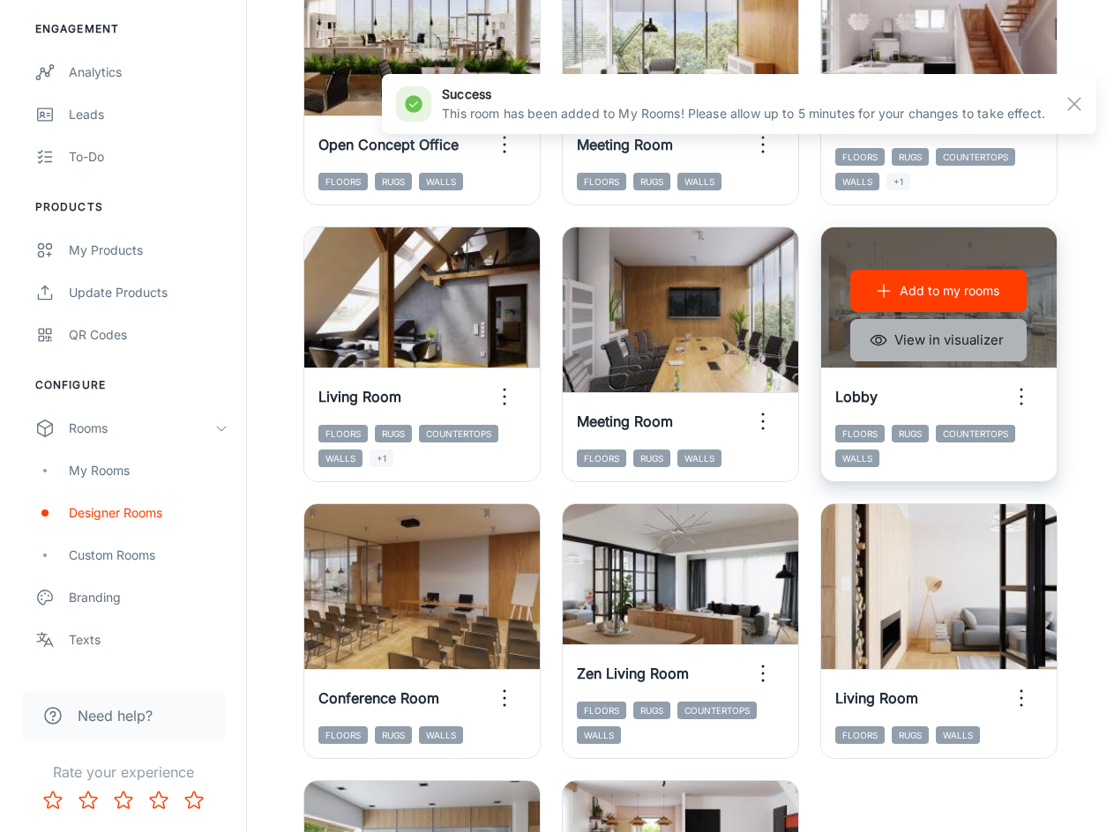
click at [955, 342] on button "View in visualizer" at bounding box center [938, 340] width 176 height 42
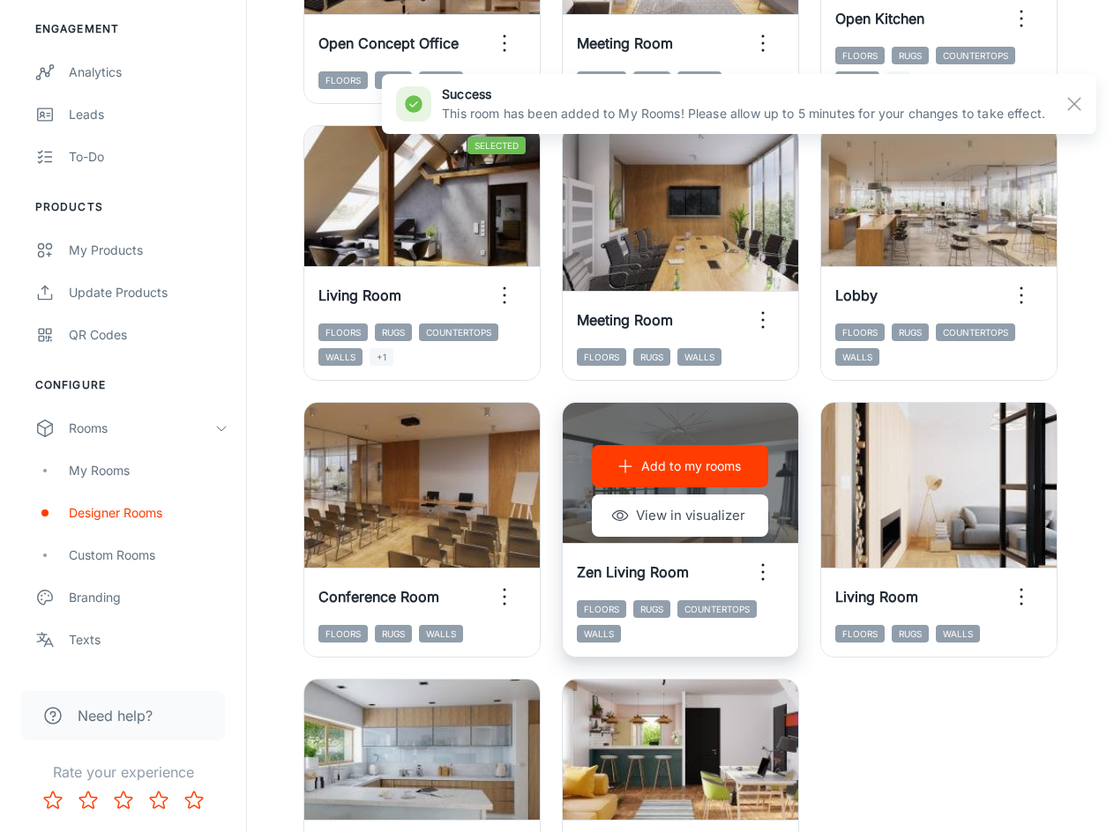
scroll to position [2621, 0]
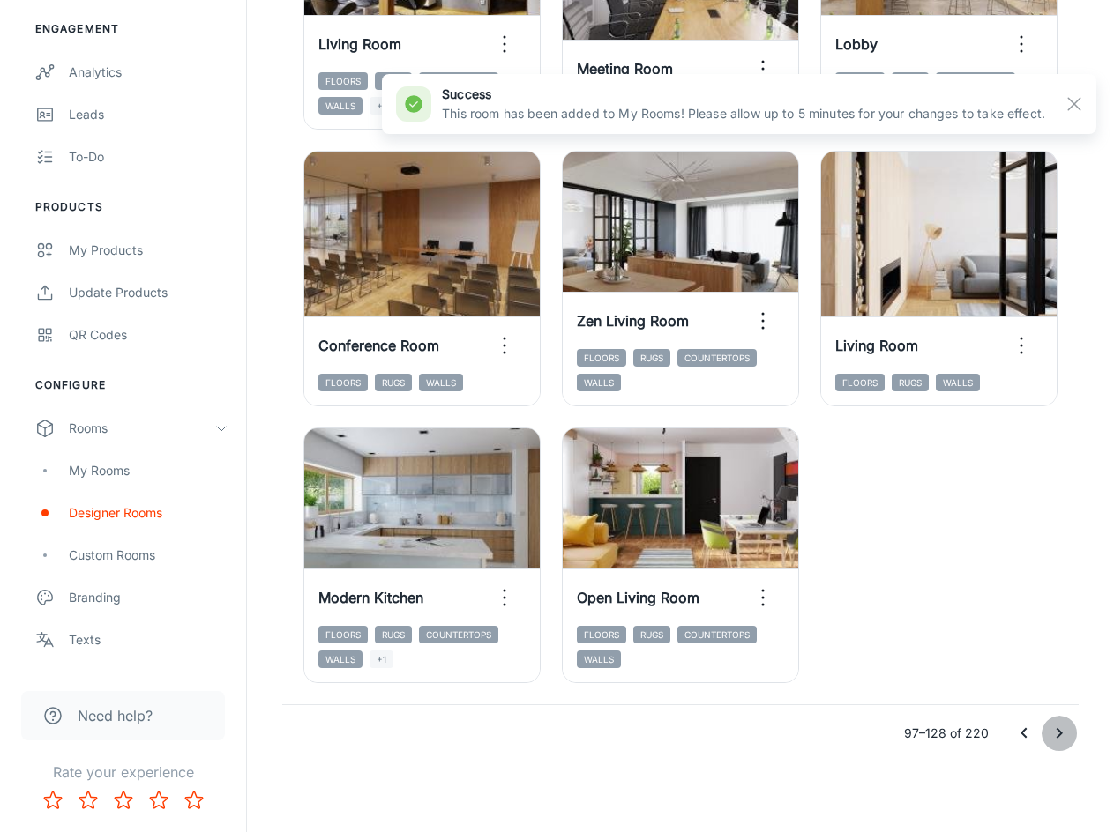
click at [1053, 727] on icon "Go to next page" at bounding box center [1058, 733] width 21 height 21
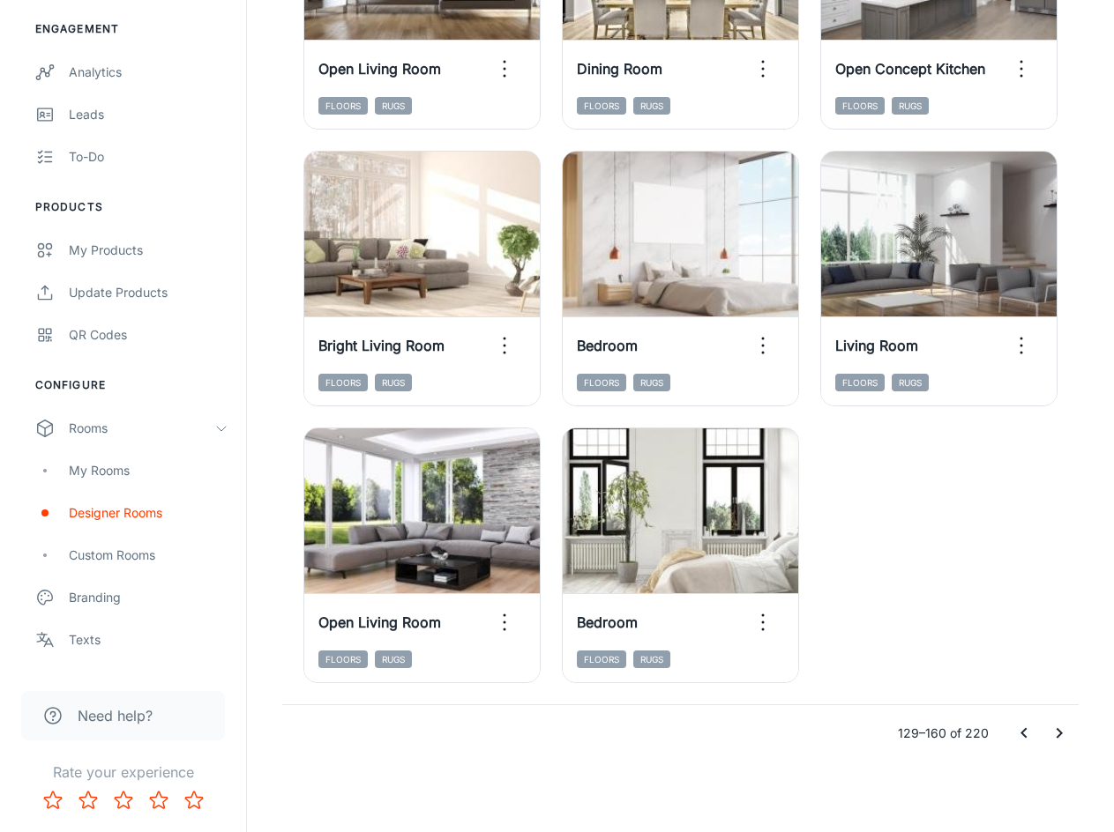
click at [1067, 735] on icon "Go to next page" at bounding box center [1058, 733] width 21 height 21
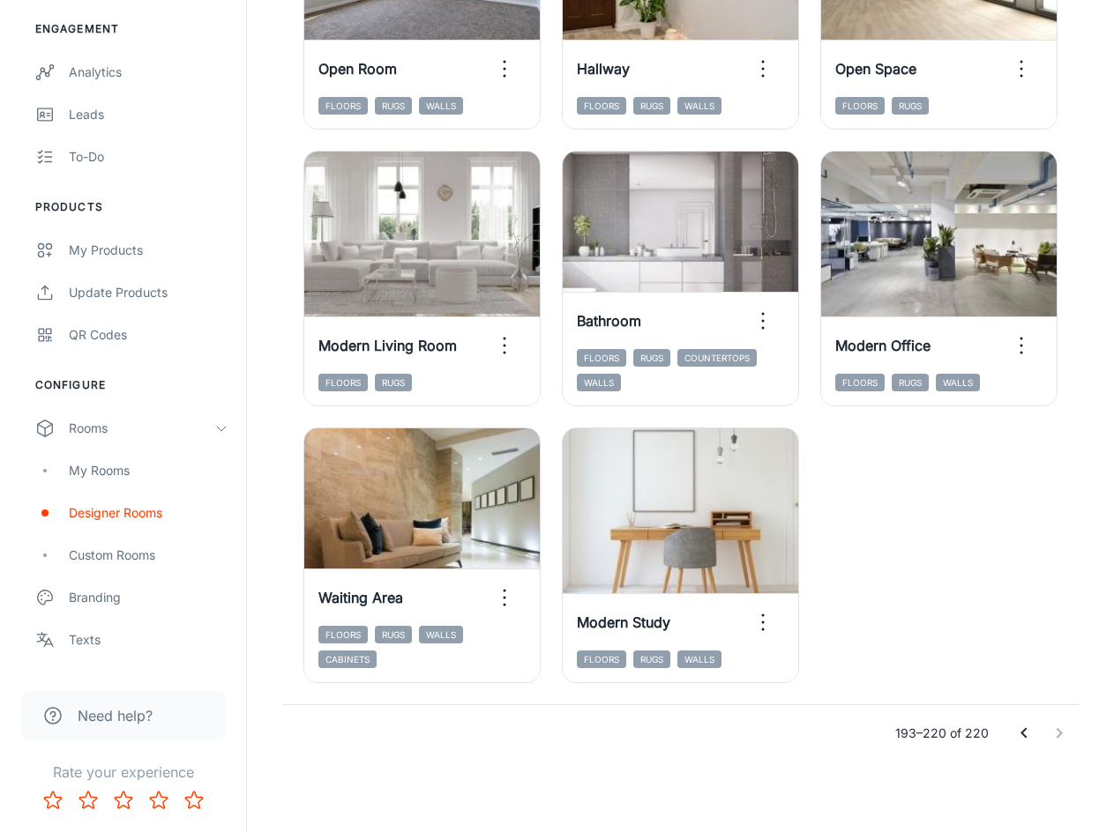
click at [1067, 735] on div at bounding box center [1041, 733] width 71 height 35
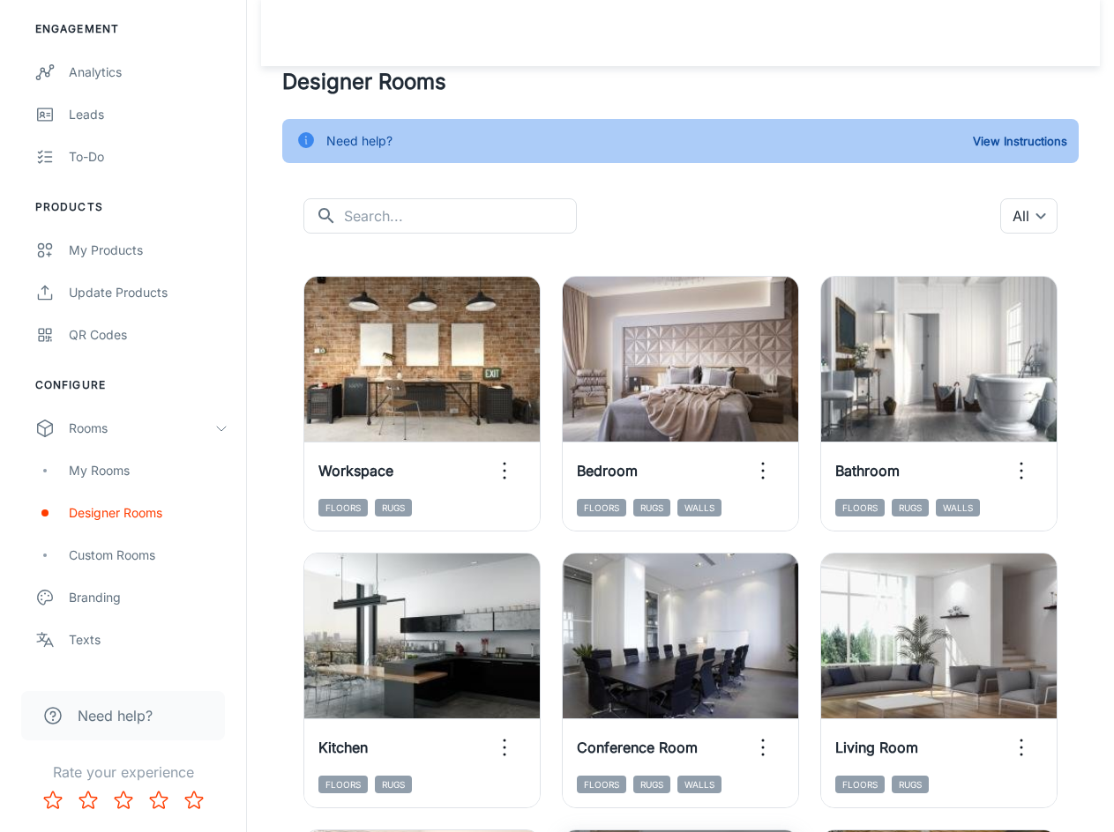
scroll to position [0, 0]
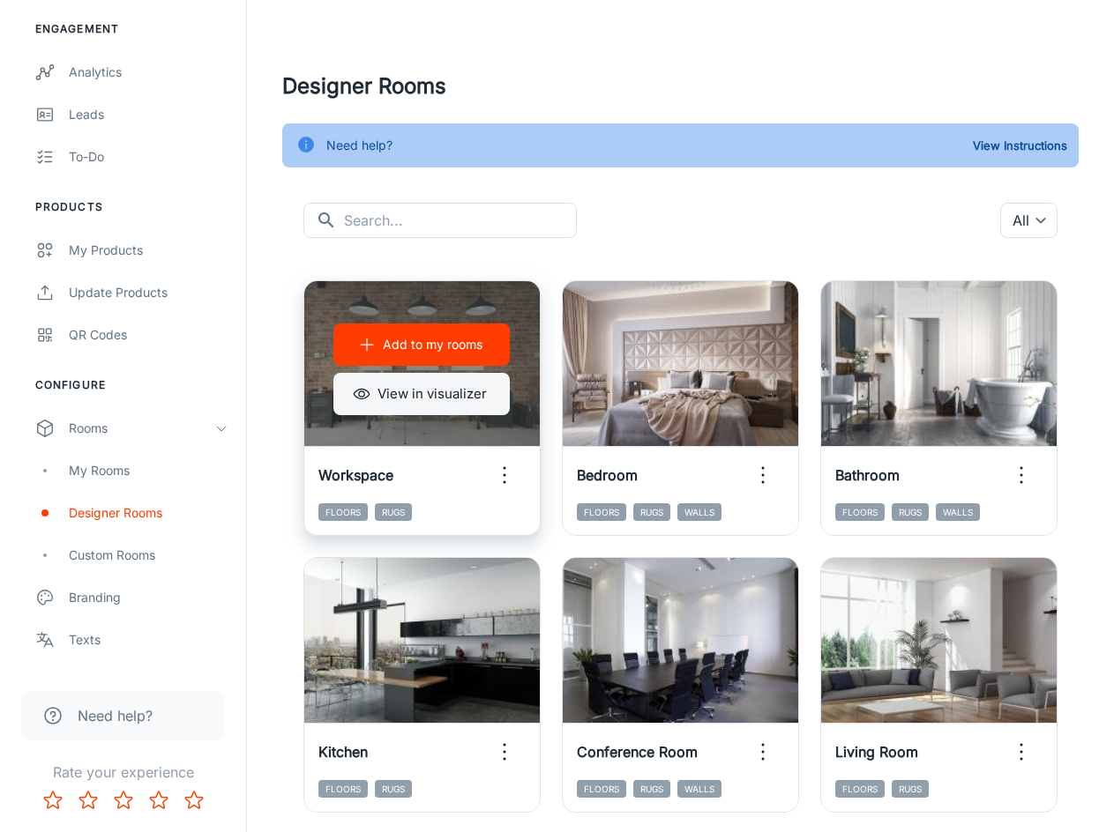
click at [436, 402] on button "View in visualizer" at bounding box center [421, 394] width 176 height 42
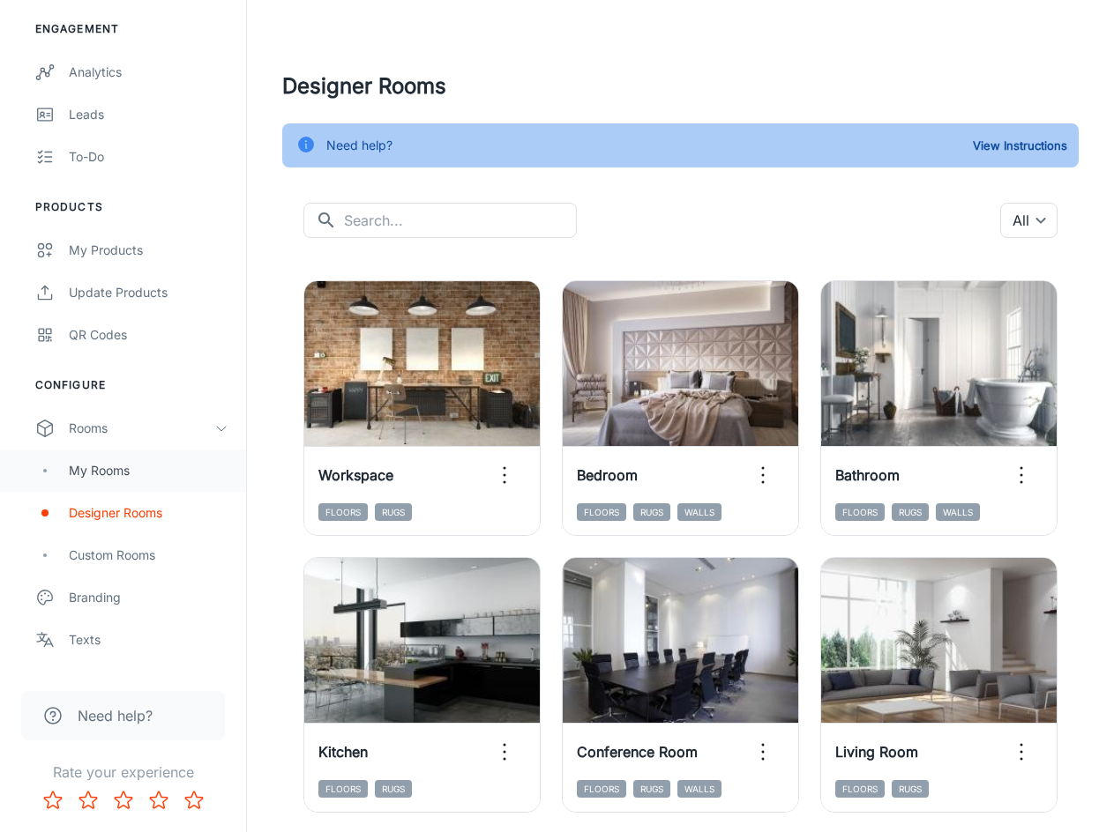
click at [117, 481] on div "My Rooms" at bounding box center [123, 471] width 246 height 42
